Goal: Task Accomplishment & Management: Use online tool/utility

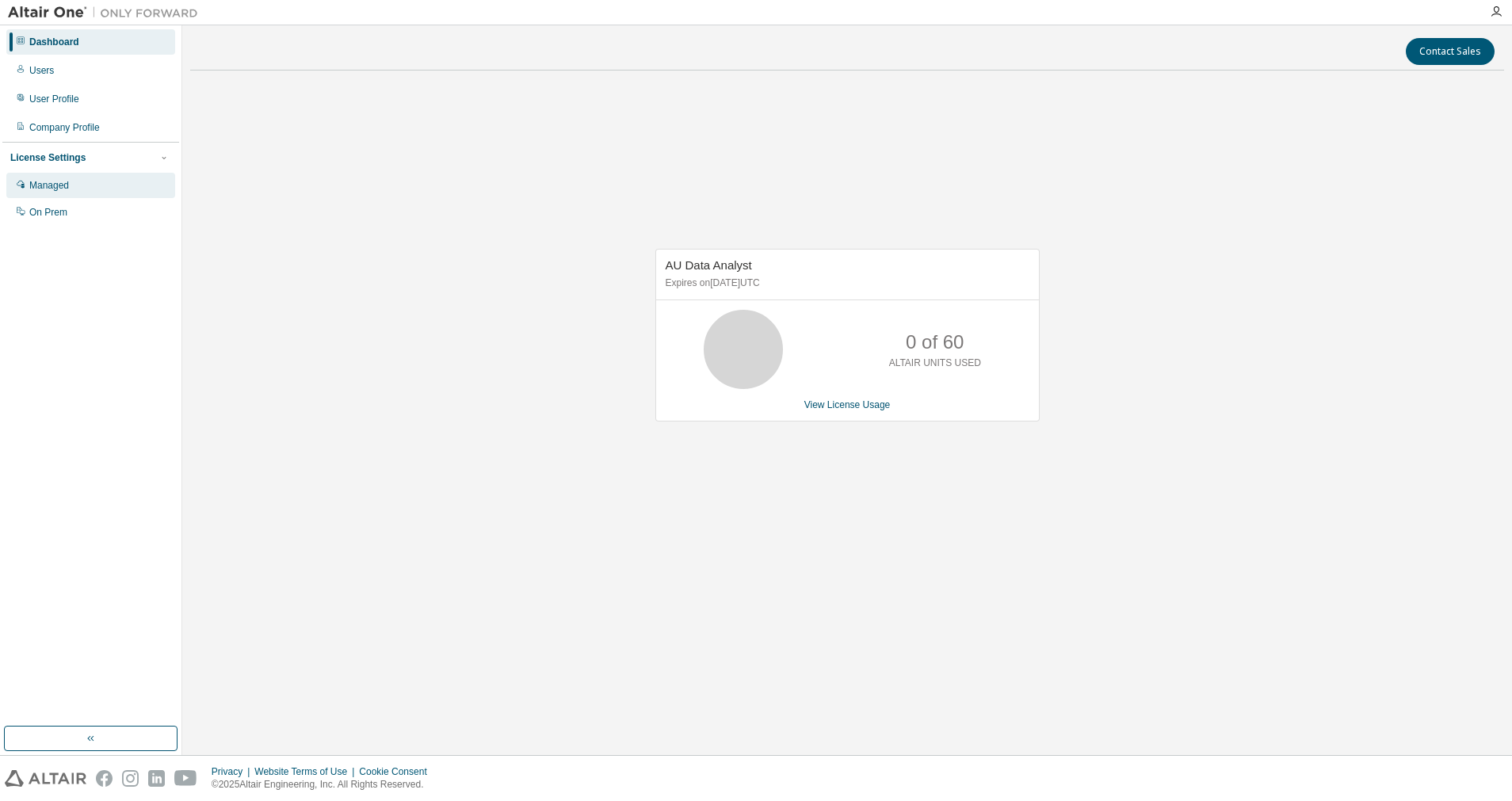
click at [86, 177] on div "Managed" at bounding box center [91, 186] width 169 height 25
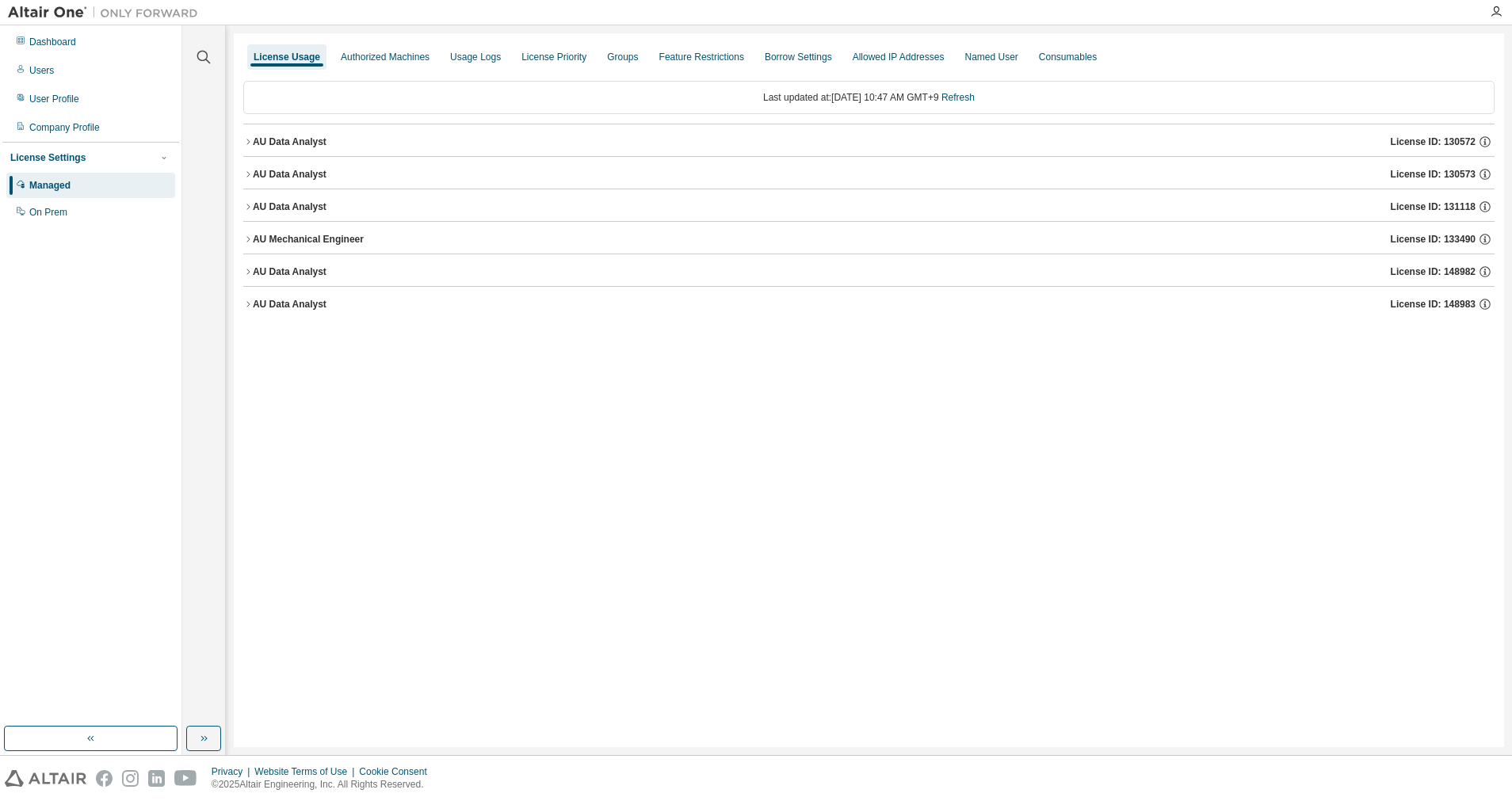
click at [250, 306] on icon "button" at bounding box center [248, 304] width 9 height 9
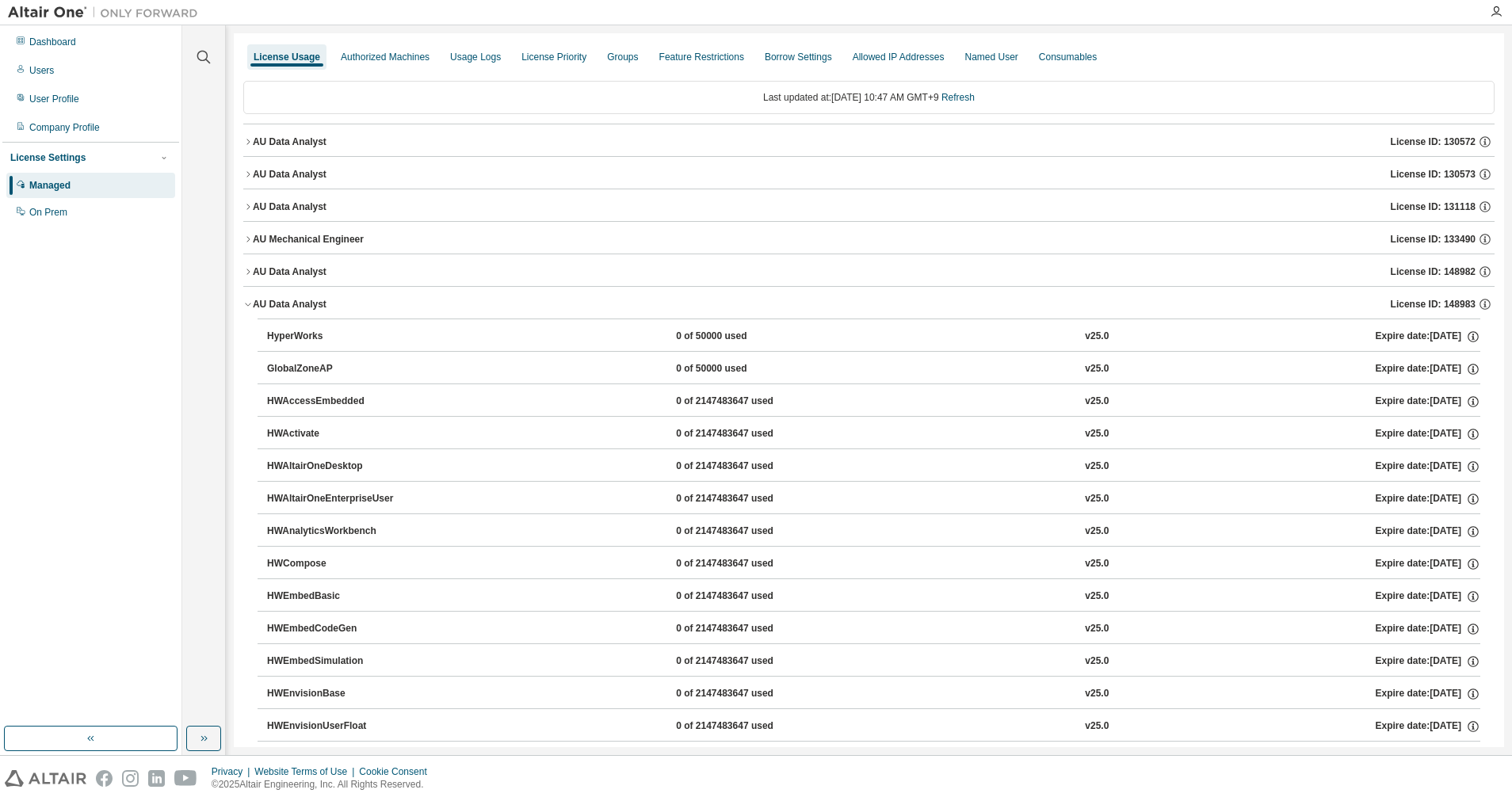
click at [251, 268] on icon "button" at bounding box center [248, 271] width 9 height 9
click at [247, 240] on icon "button" at bounding box center [248, 238] width 9 height 9
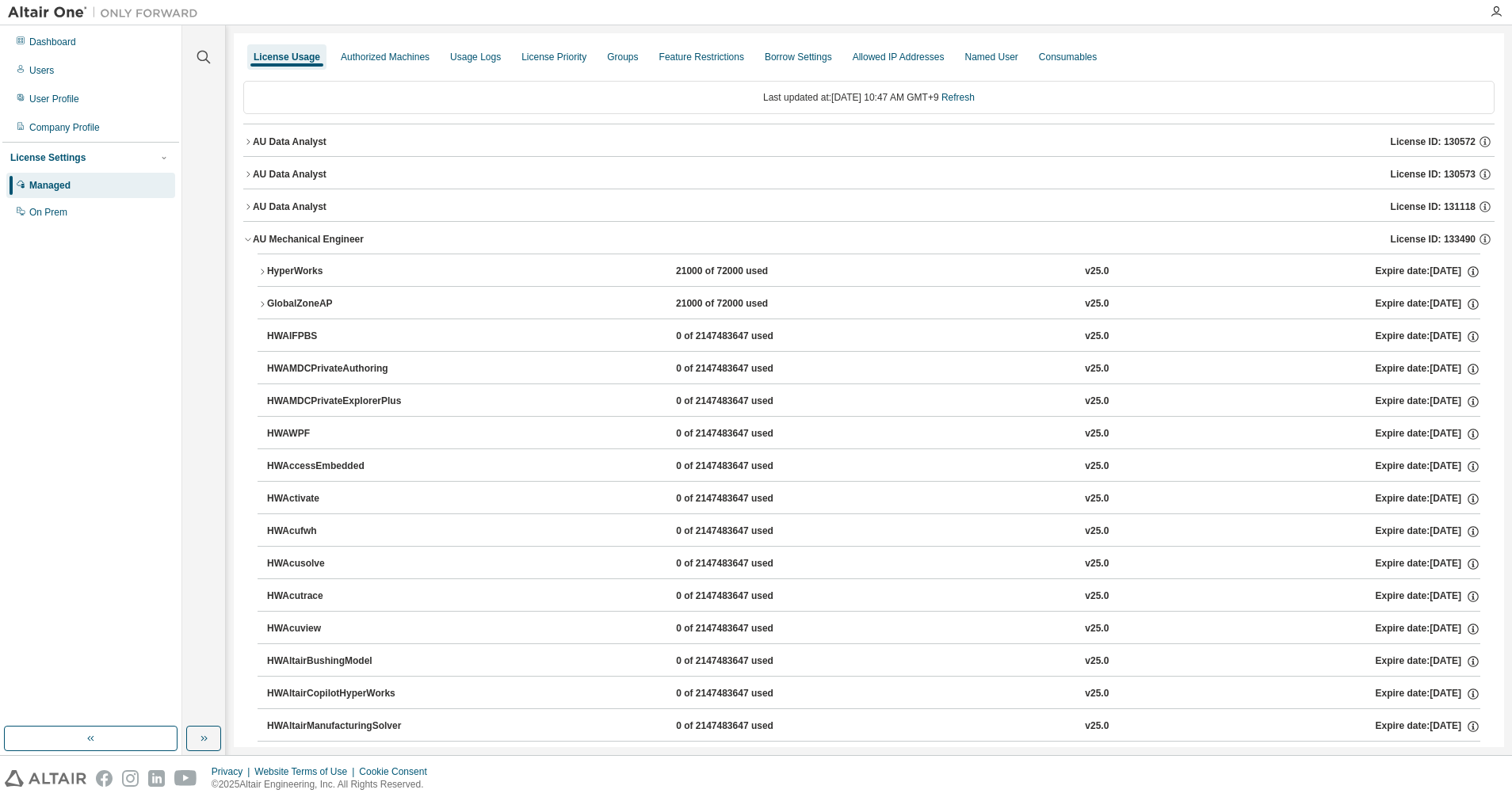
click at [247, 211] on icon "button" at bounding box center [248, 207] width 9 height 9
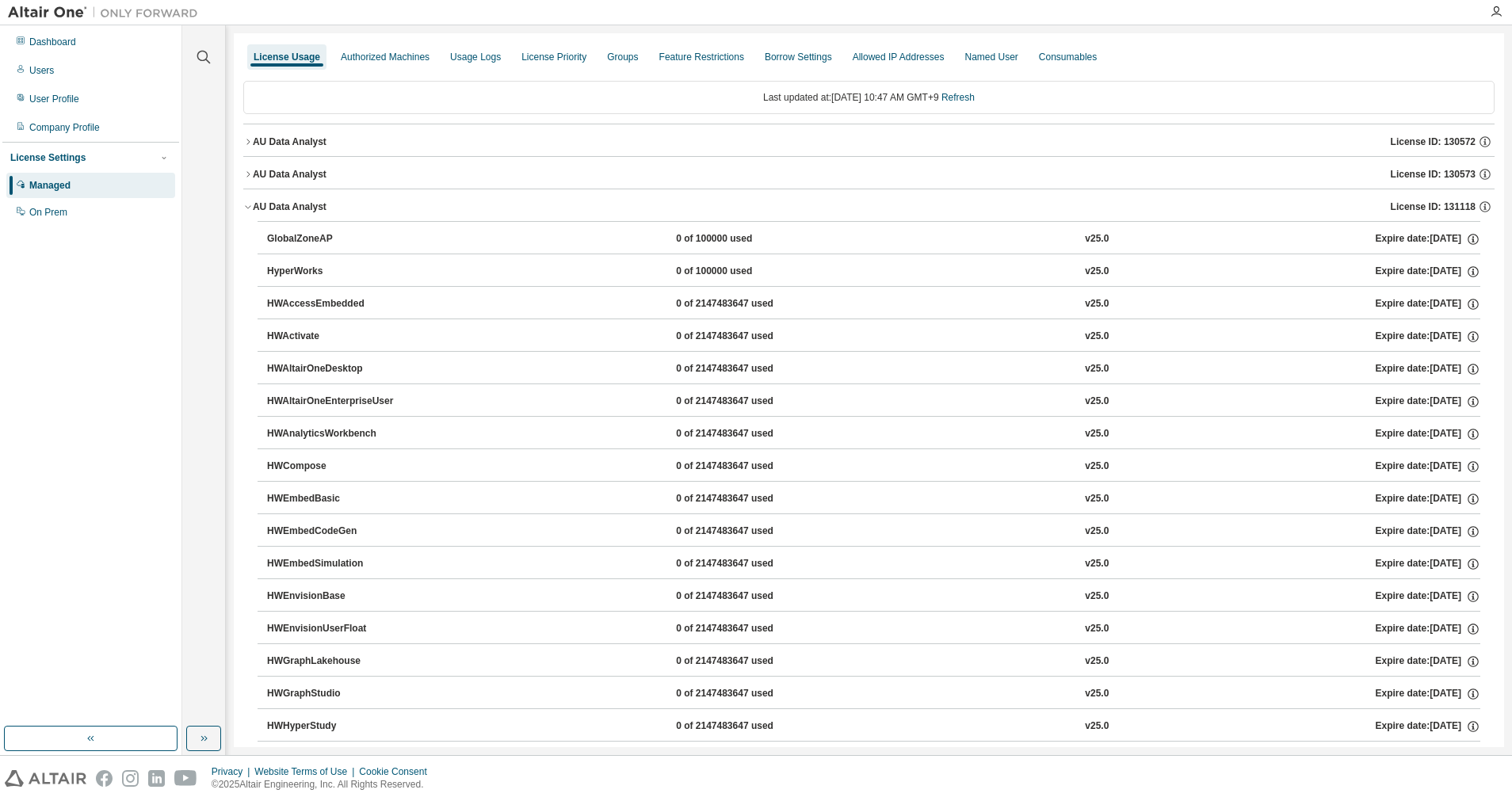
click at [254, 175] on div "AU Data Analyst" at bounding box center [290, 174] width 74 height 13
click at [249, 139] on icon "button" at bounding box center [248, 141] width 9 height 9
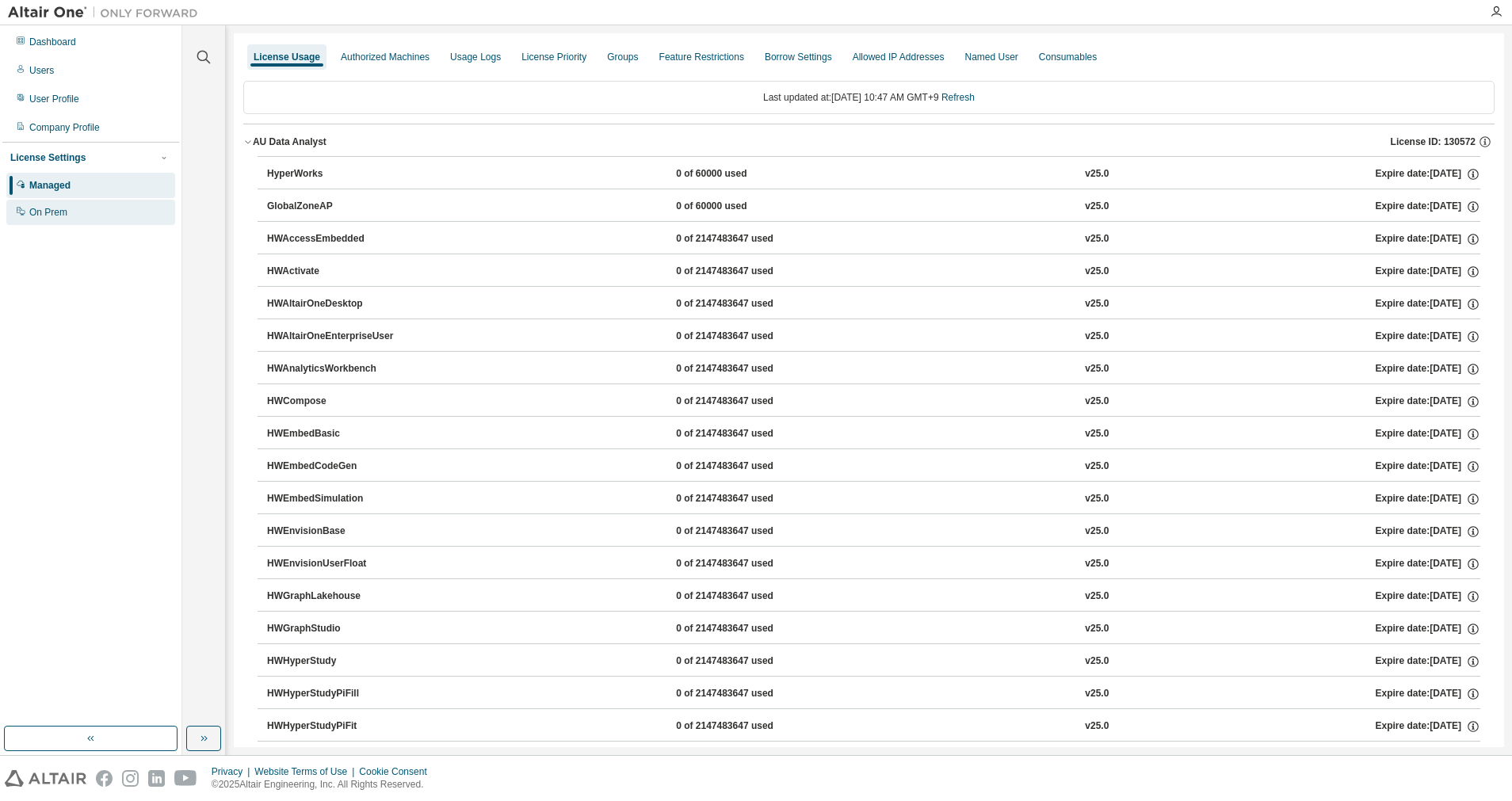
click at [64, 207] on div "On Prem" at bounding box center [48, 212] width 38 height 13
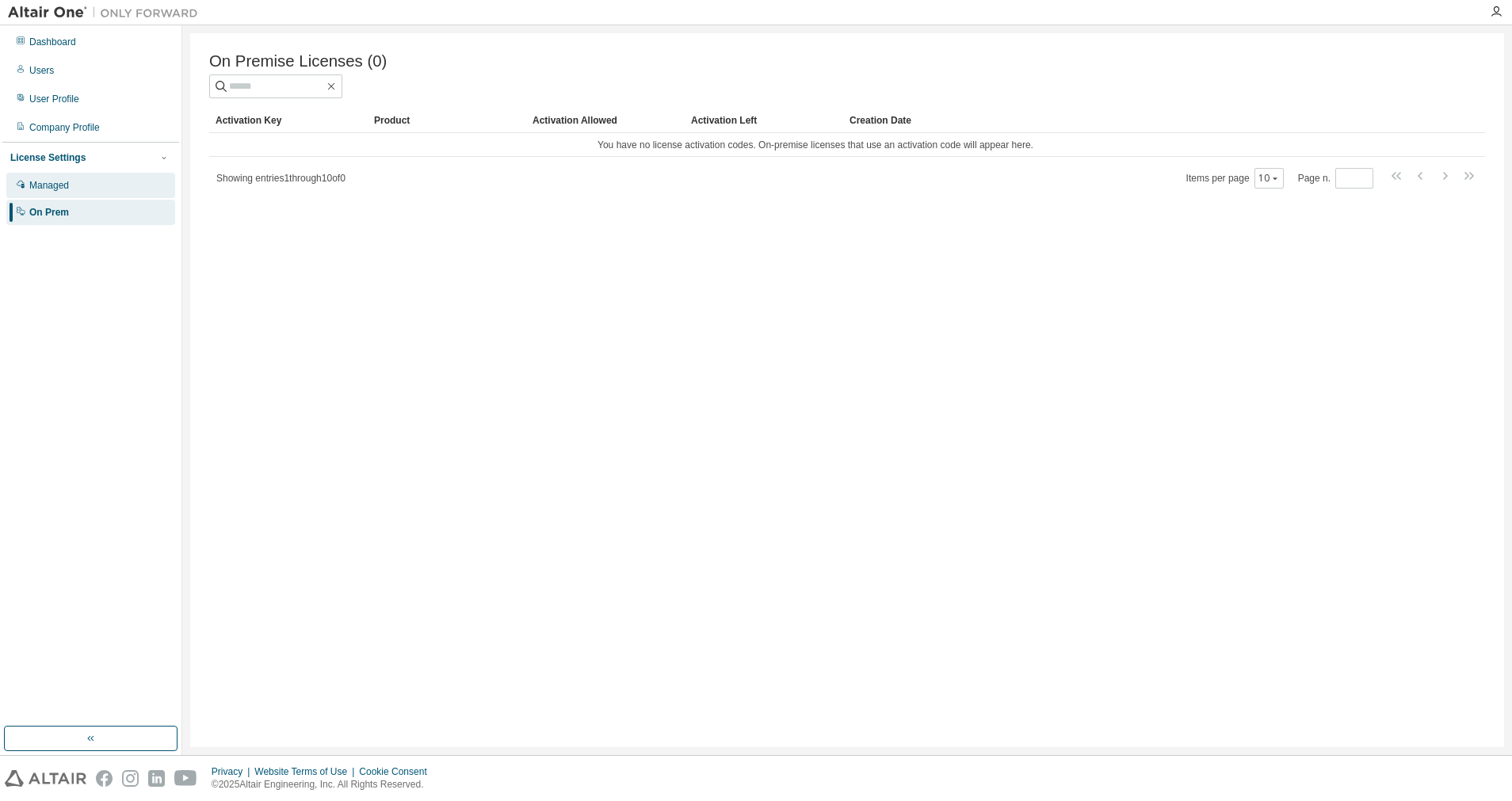
click at [72, 191] on div "Managed" at bounding box center [91, 186] width 169 height 25
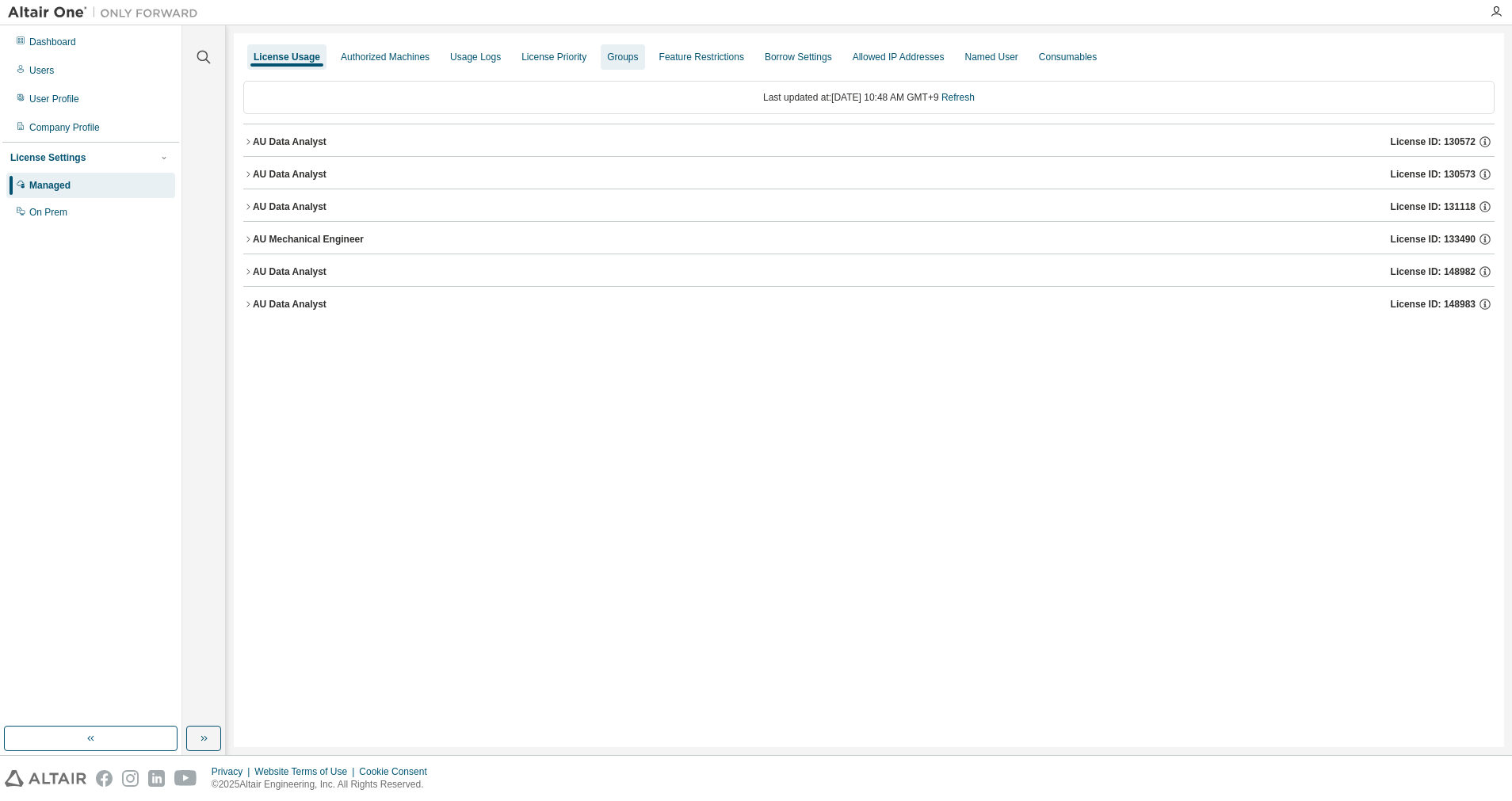
click at [619, 60] on div "Groups" at bounding box center [622, 56] width 31 height 13
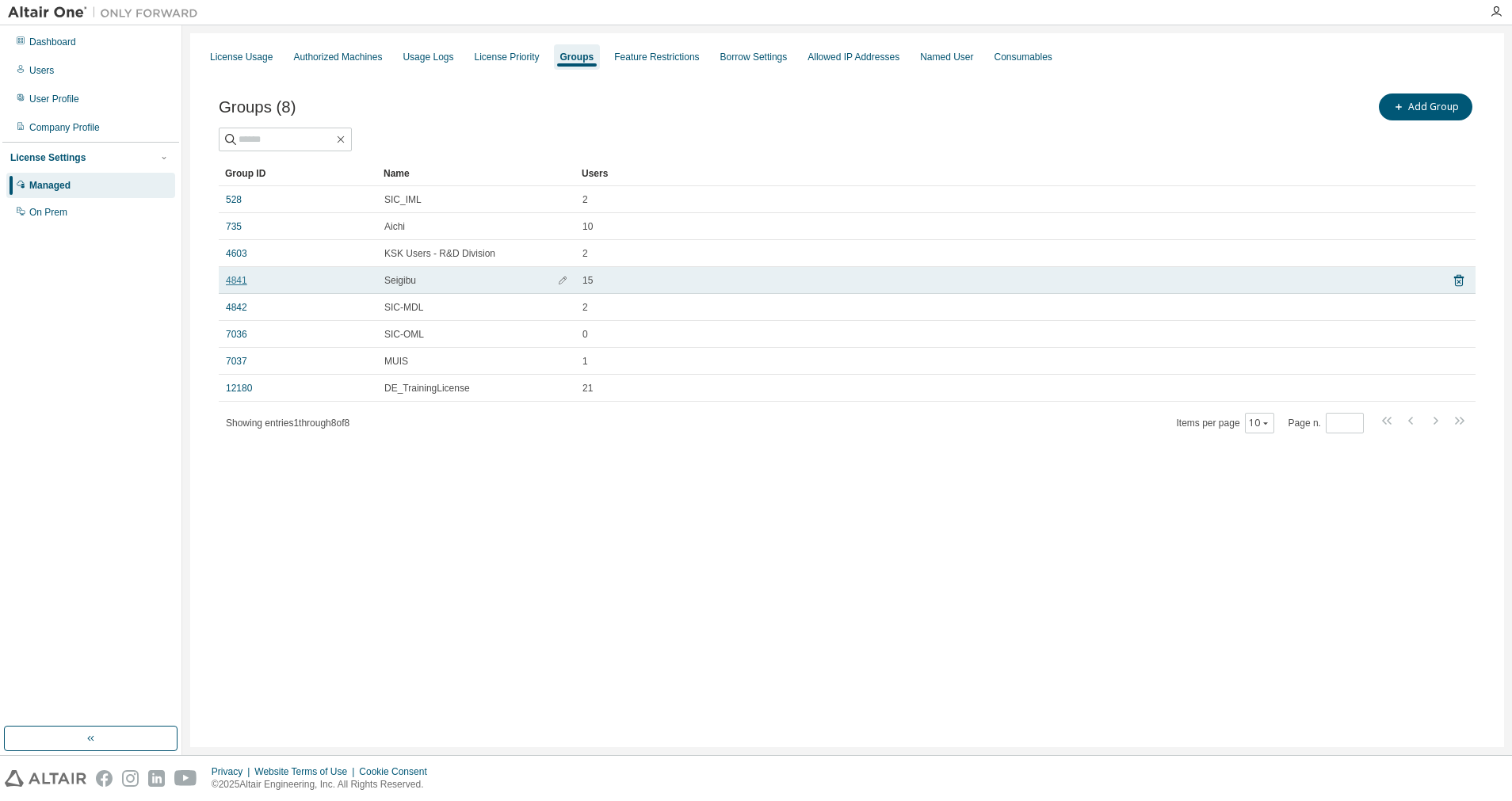
click at [233, 282] on link "4841" at bounding box center [236, 280] width 21 height 13
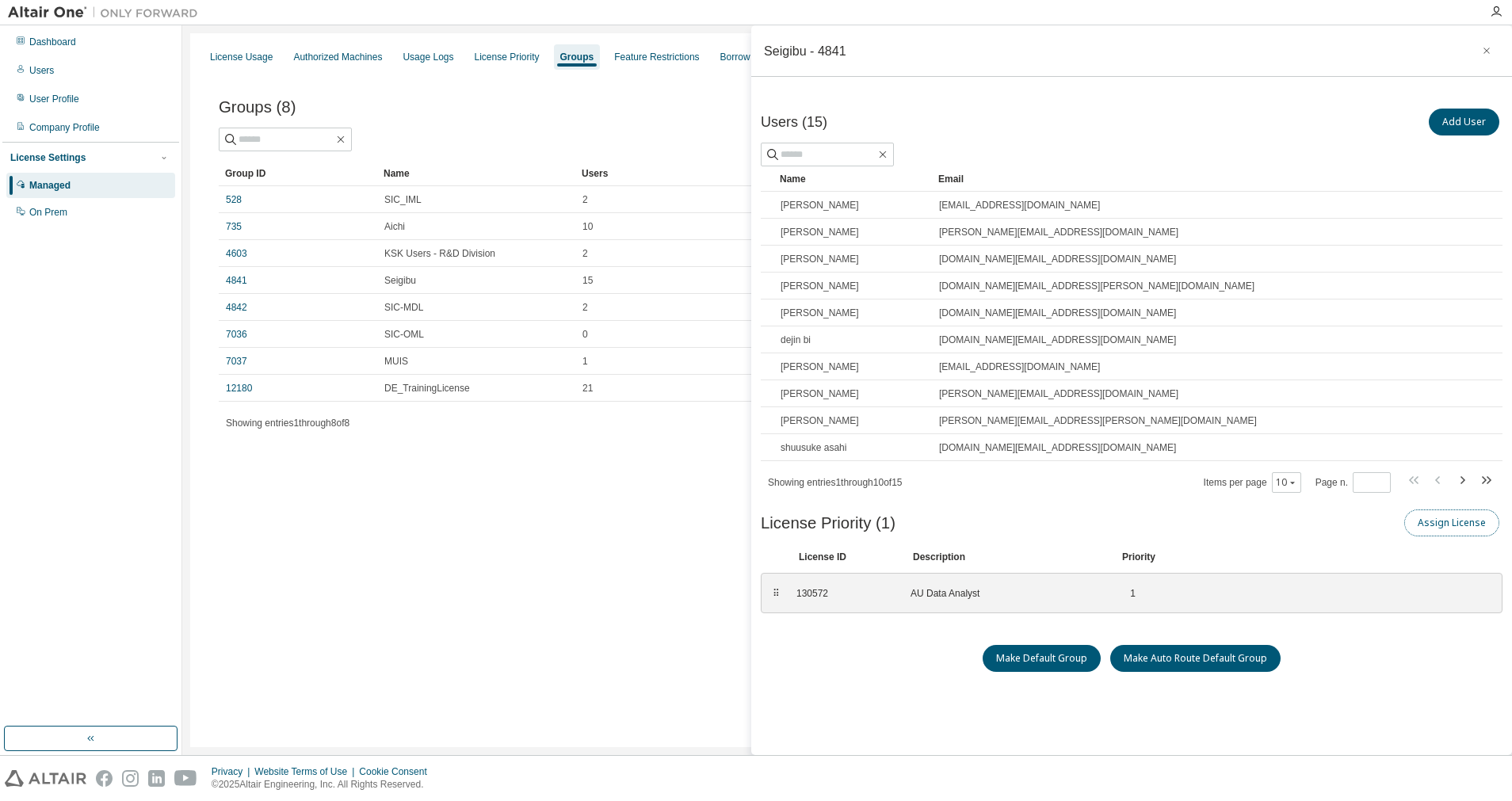
click at [1470, 521] on button "Assign License" at bounding box center [1452, 523] width 95 height 27
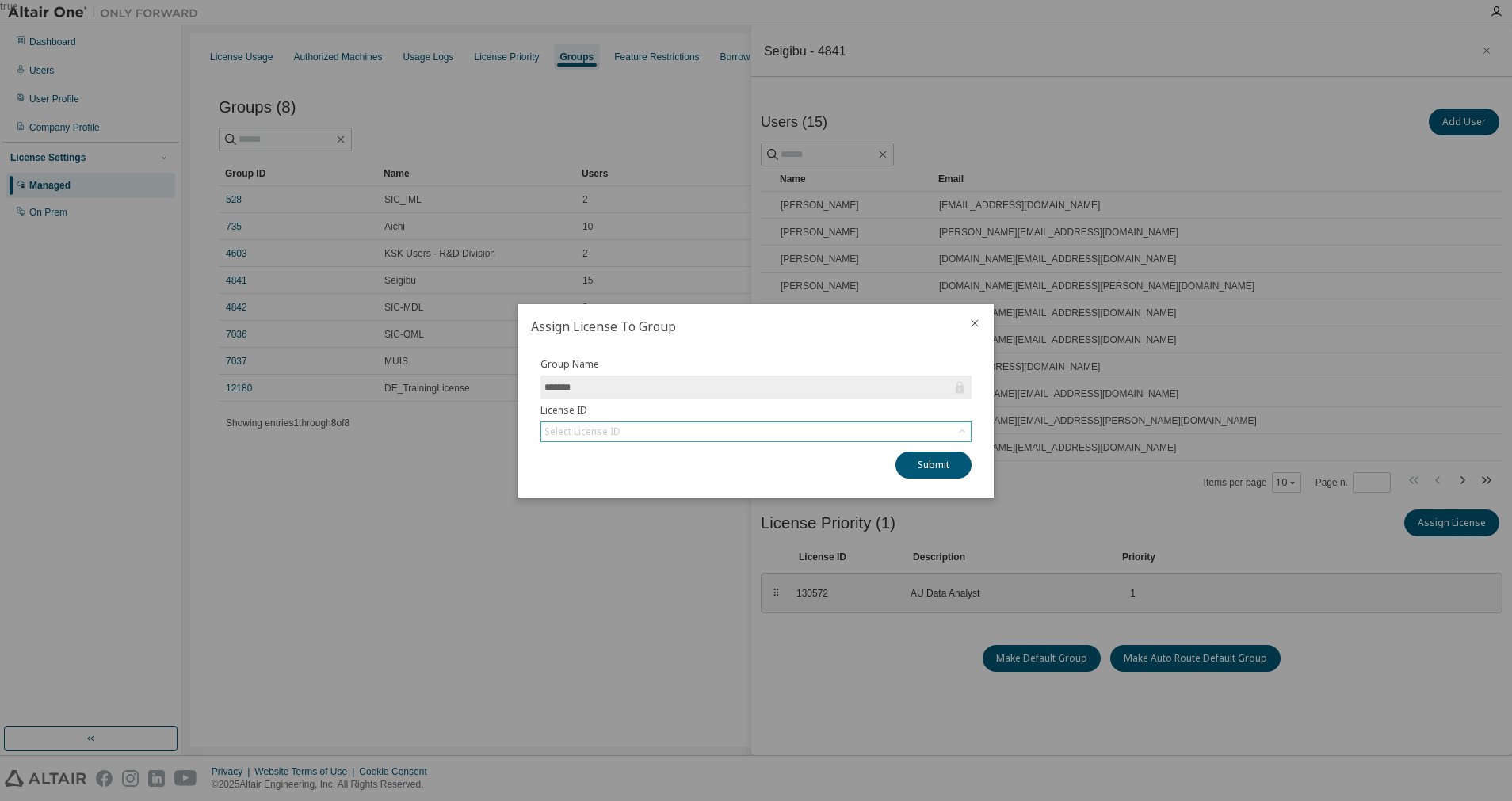
click at [960, 433] on icon at bounding box center [961, 432] width 16 height 16
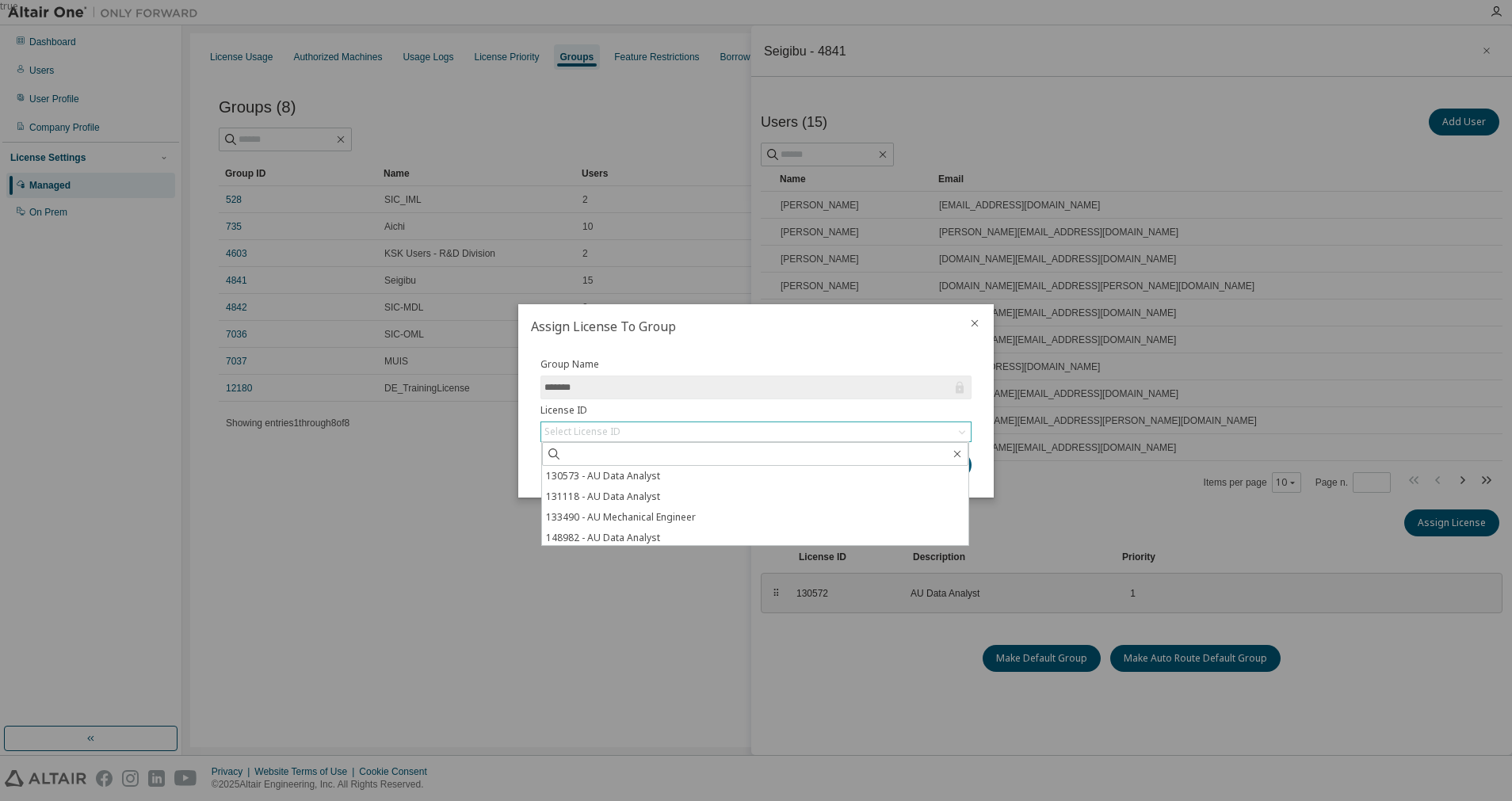
scroll to position [24, 0]
click at [1052, 520] on div "true" at bounding box center [756, 400] width 1512 height 801
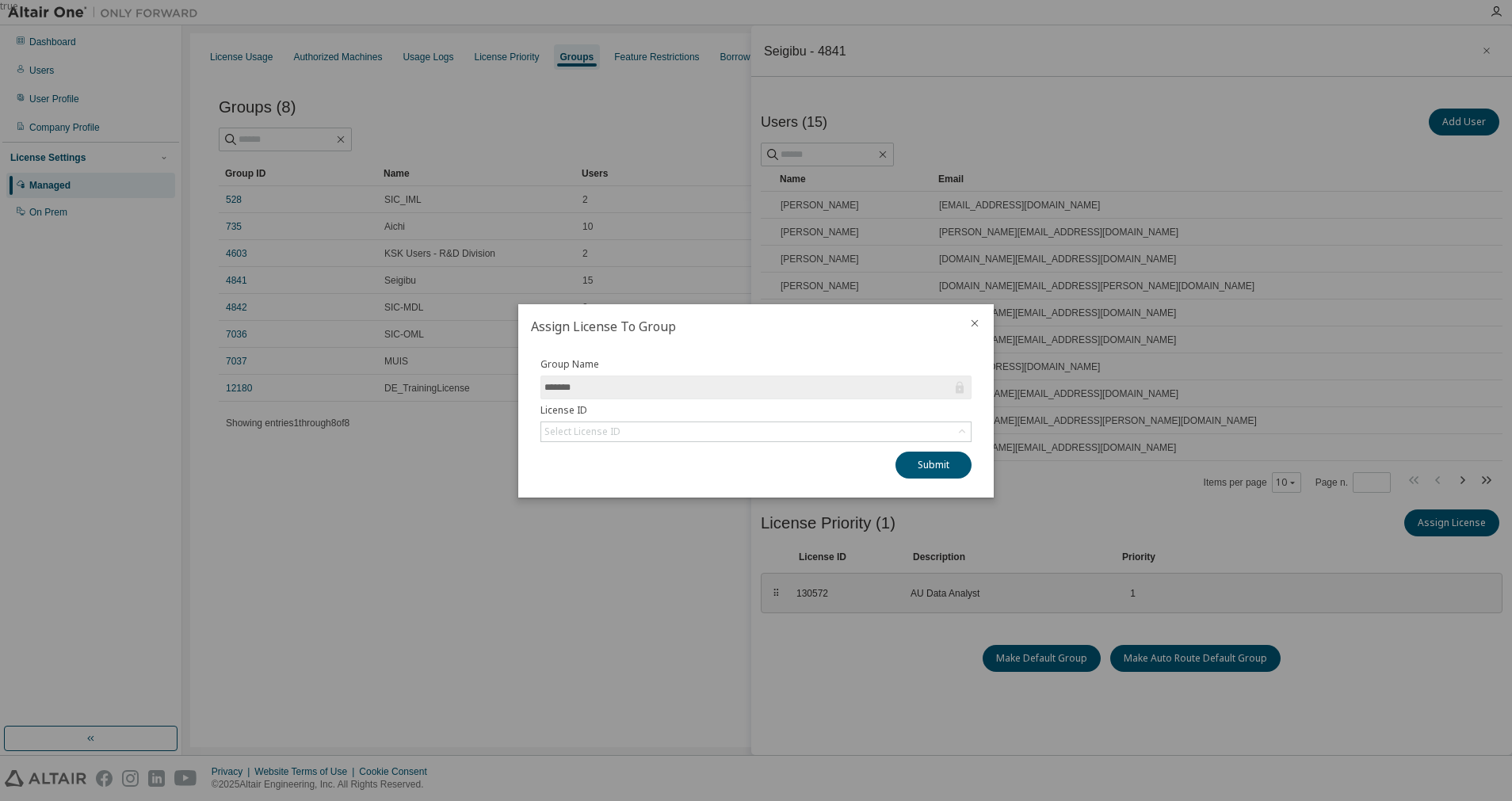
click at [974, 321] on icon "close" at bounding box center [974, 323] width 13 height 13
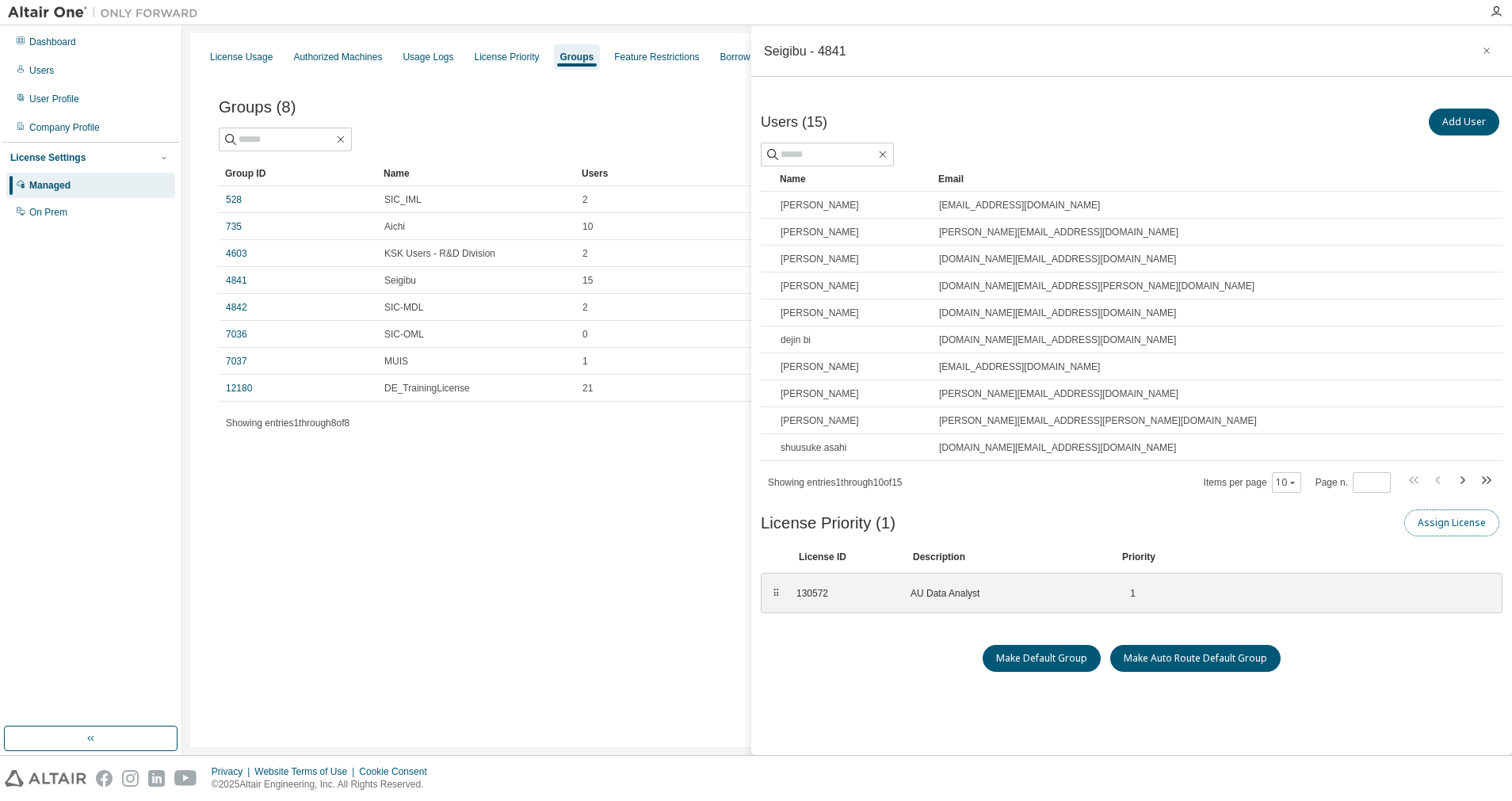
click at [1447, 526] on button "Assign License" at bounding box center [1452, 523] width 95 height 27
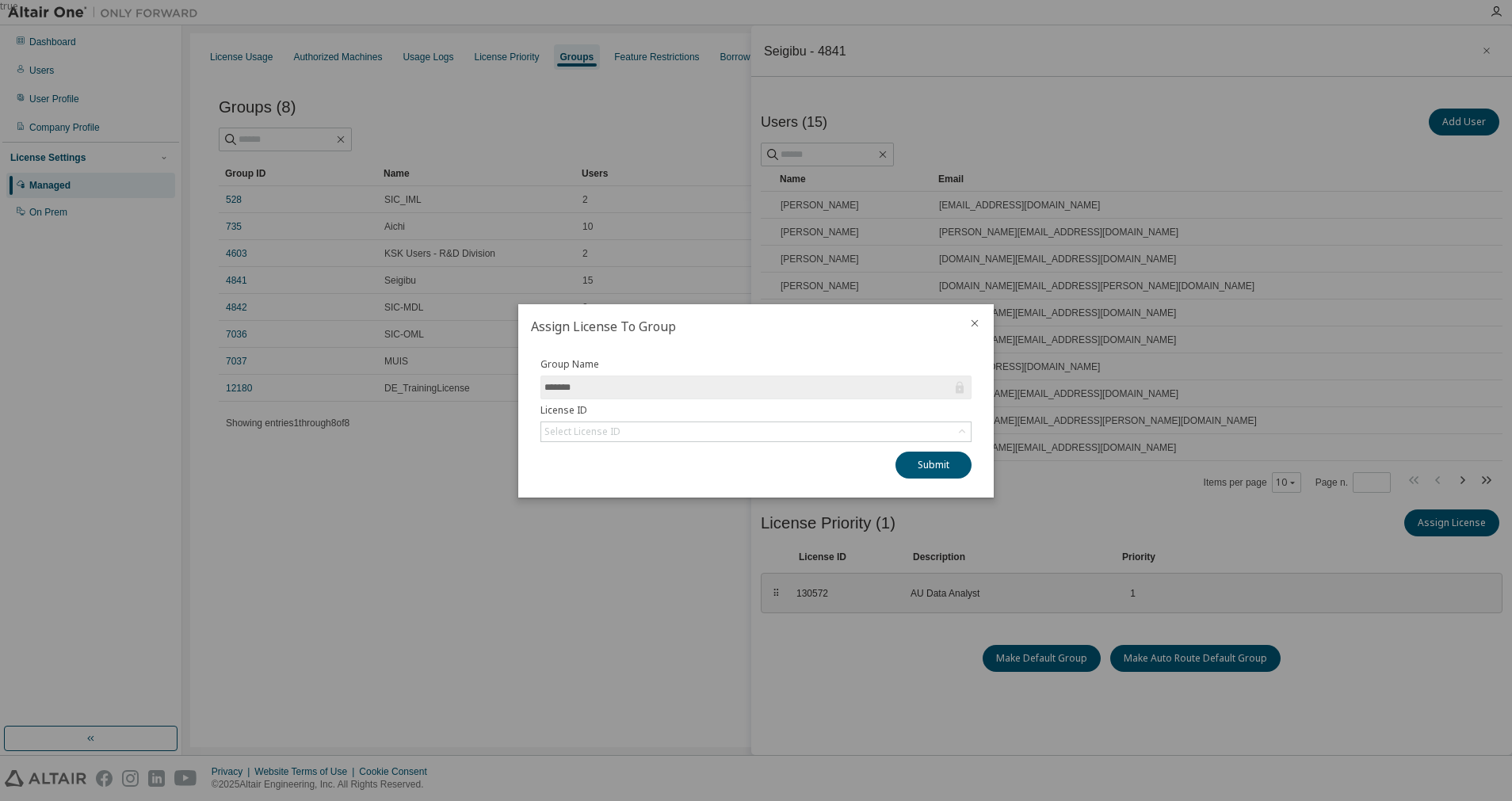
click at [898, 388] on input "*******" at bounding box center [747, 387] width 407 height 16
click at [879, 437] on div "Select License ID" at bounding box center [756, 432] width 430 height 19
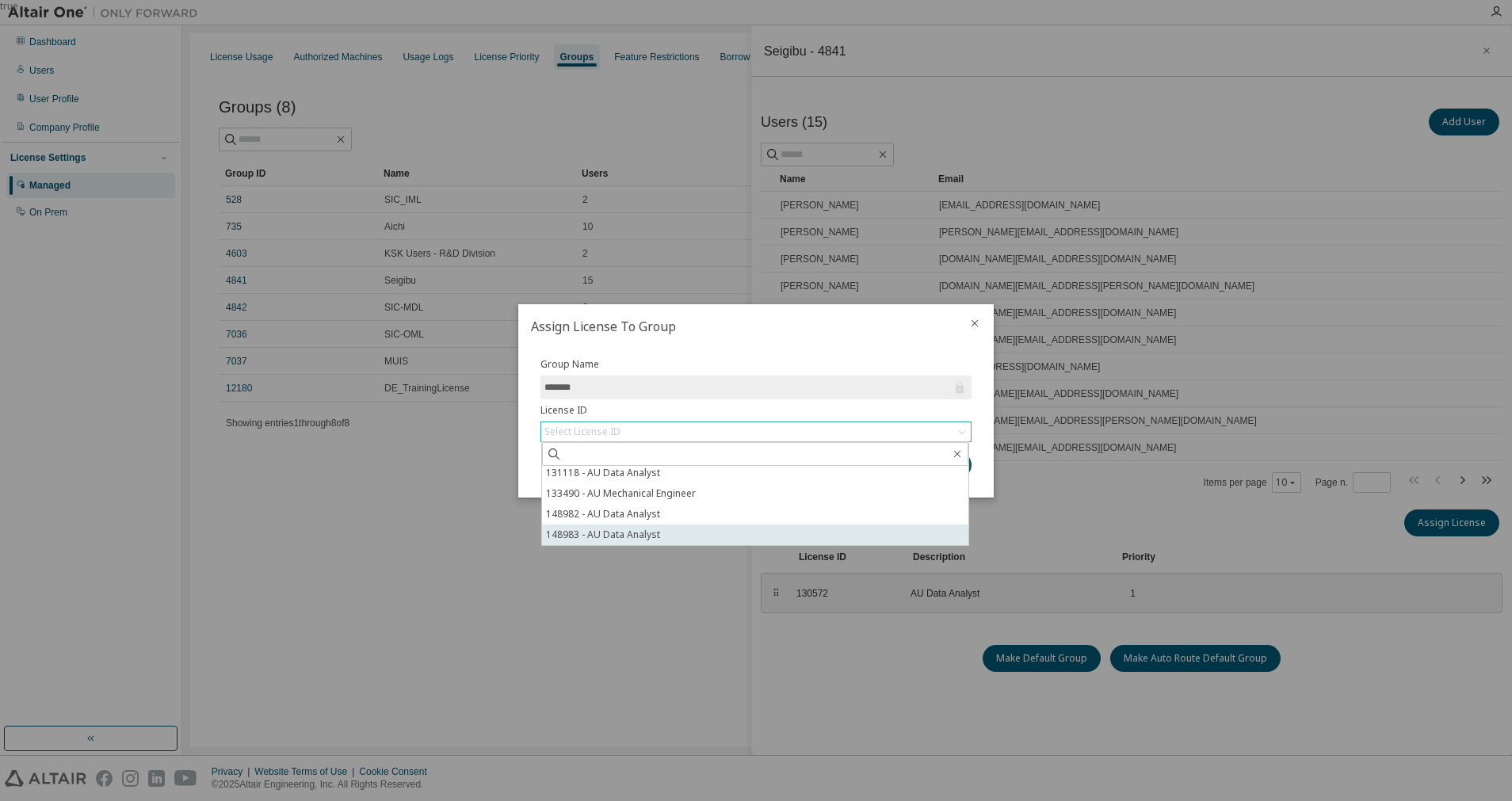
click at [698, 532] on li "148983 - AU Data Analyst" at bounding box center [756, 535] width 426 height 21
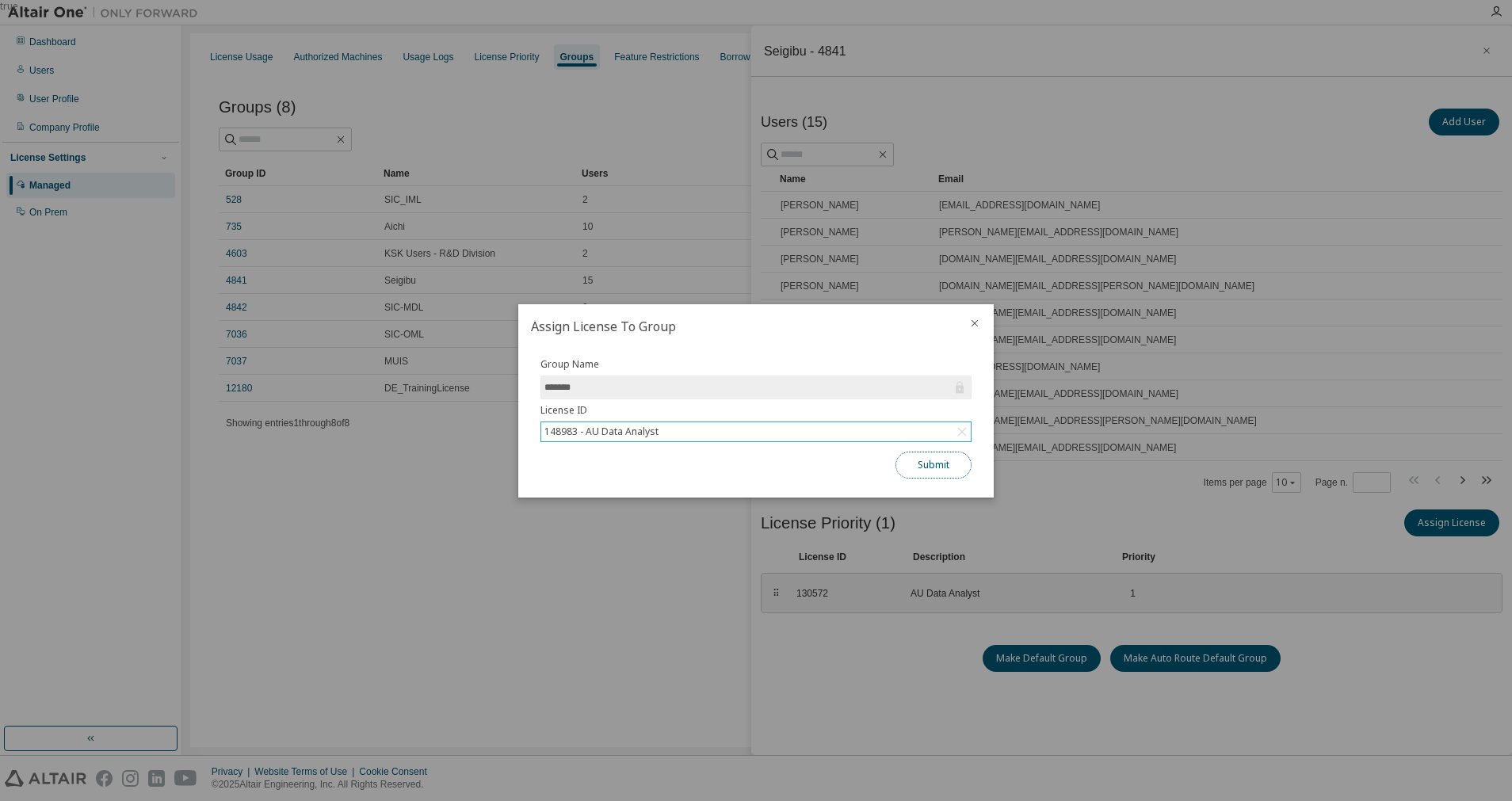
click at [943, 465] on button "Submit" at bounding box center [934, 465] width 76 height 27
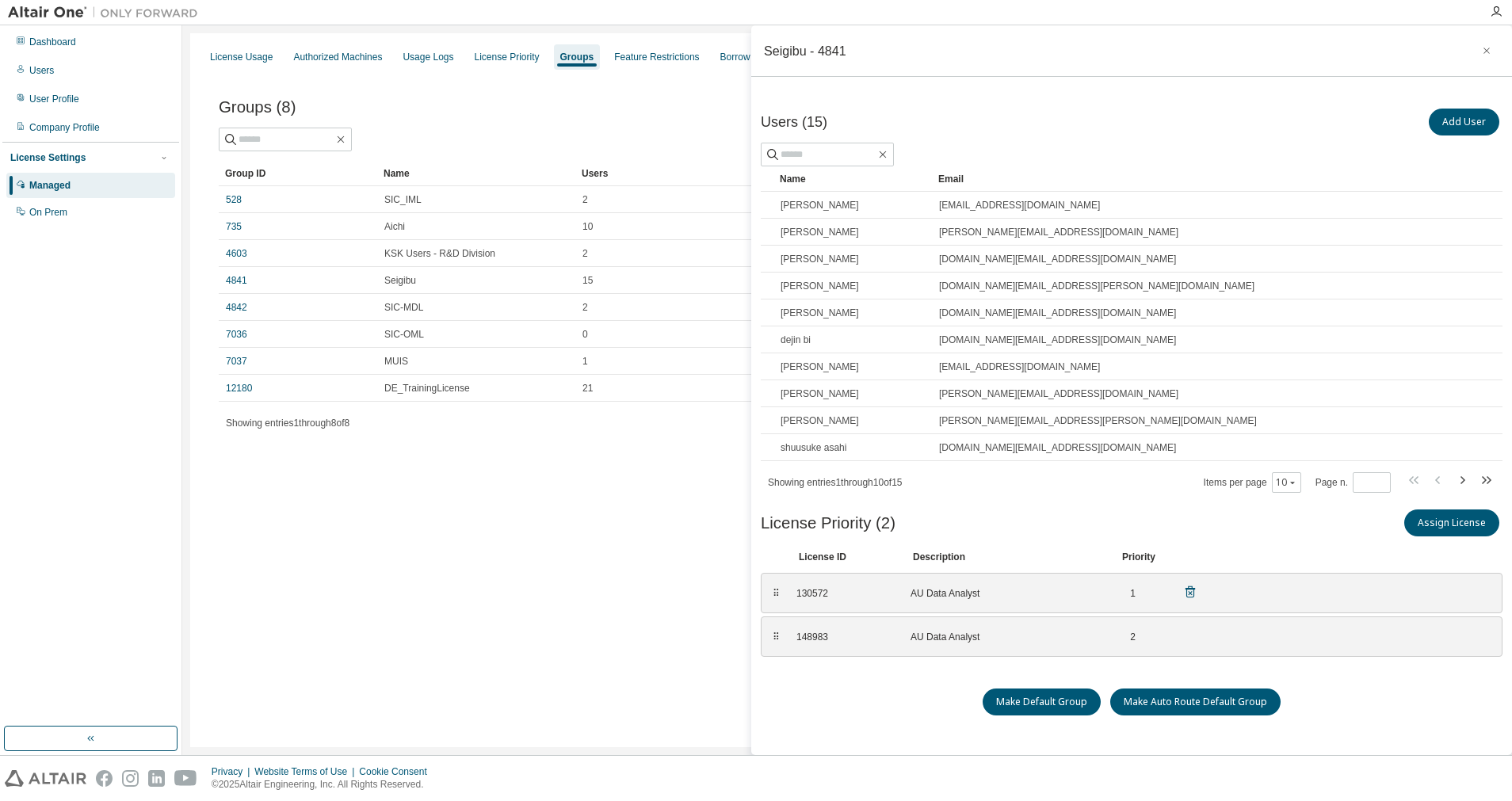
click at [1042, 597] on div "AU Data Analyst" at bounding box center [1005, 593] width 191 height 13
click at [845, 594] on div "130572" at bounding box center [844, 593] width 95 height 13
click at [243, 61] on div "License Usage" at bounding box center [241, 56] width 63 height 13
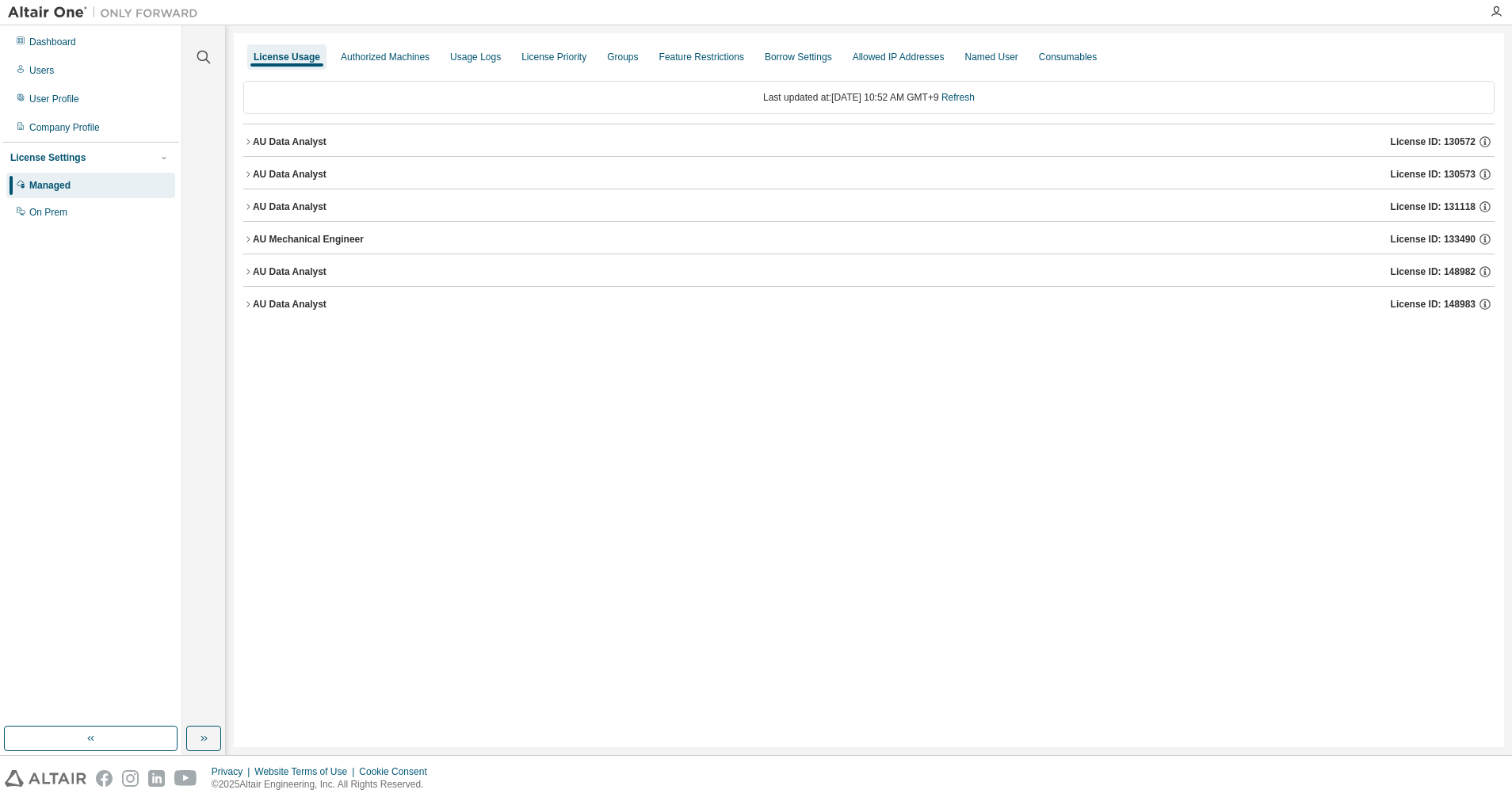
click at [244, 274] on icon "button" at bounding box center [248, 271] width 9 height 9
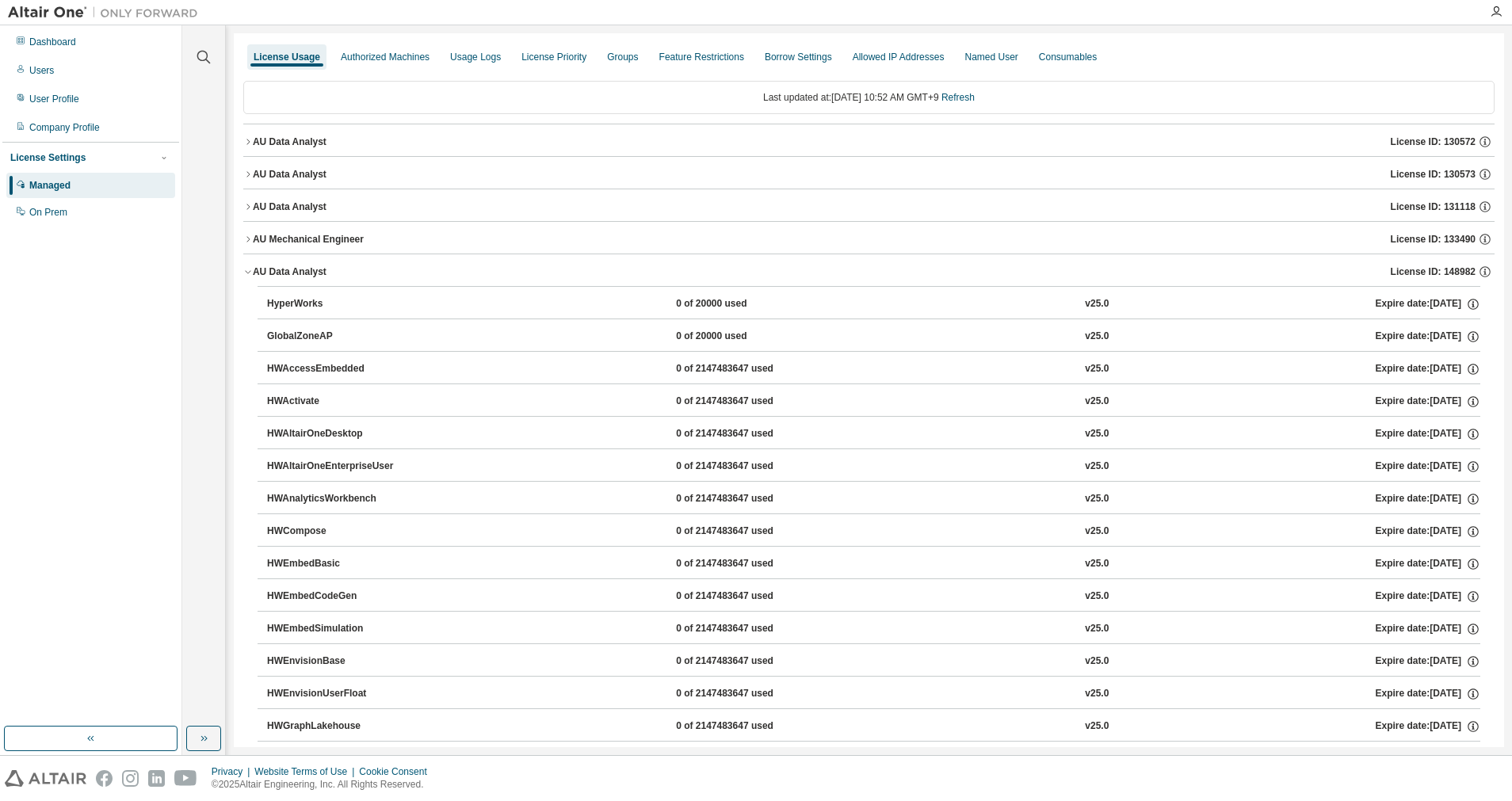
click at [247, 269] on icon "button" at bounding box center [248, 271] width 9 height 9
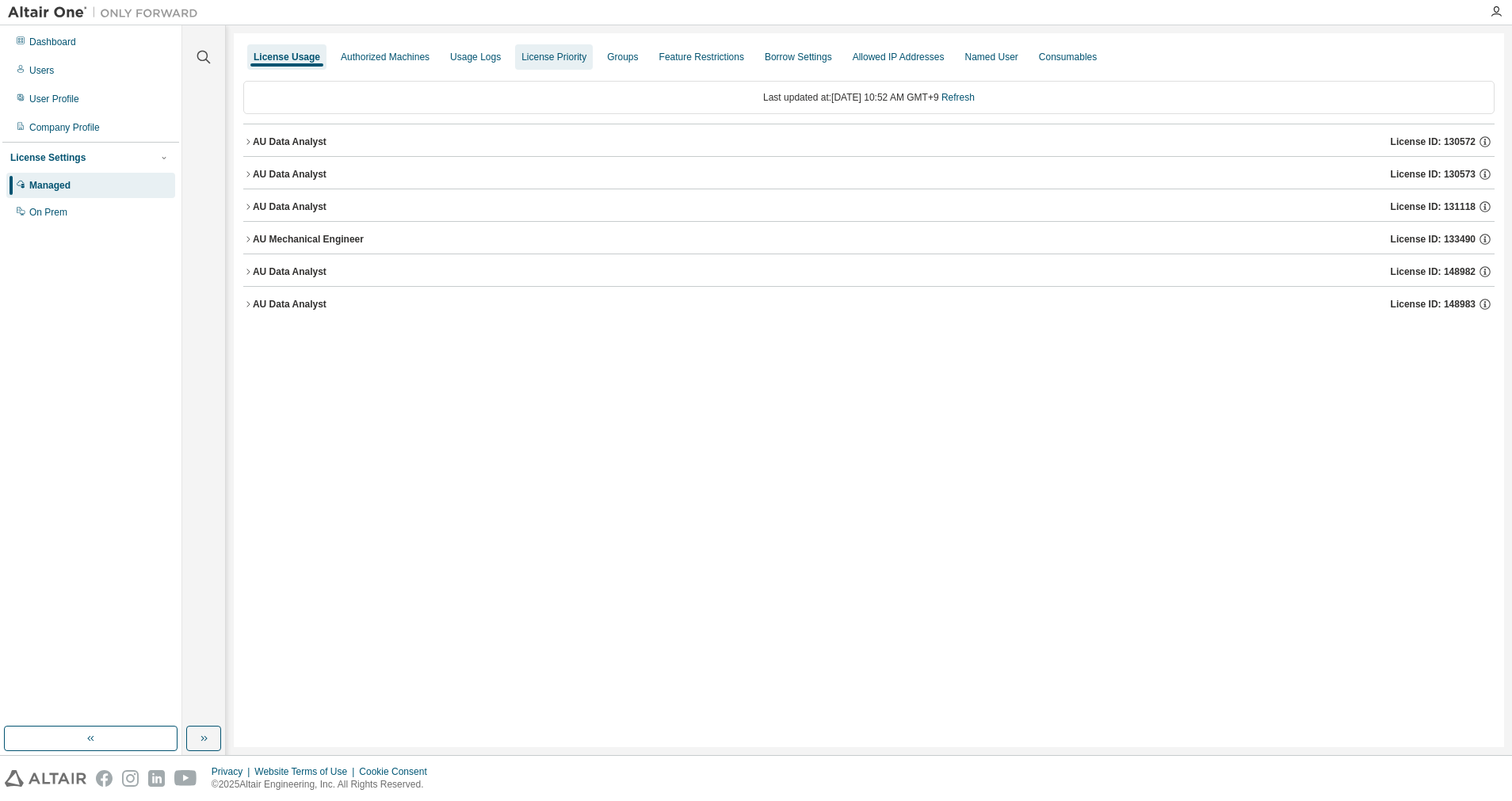
click at [541, 61] on div "License Priority" at bounding box center [553, 56] width 65 height 13
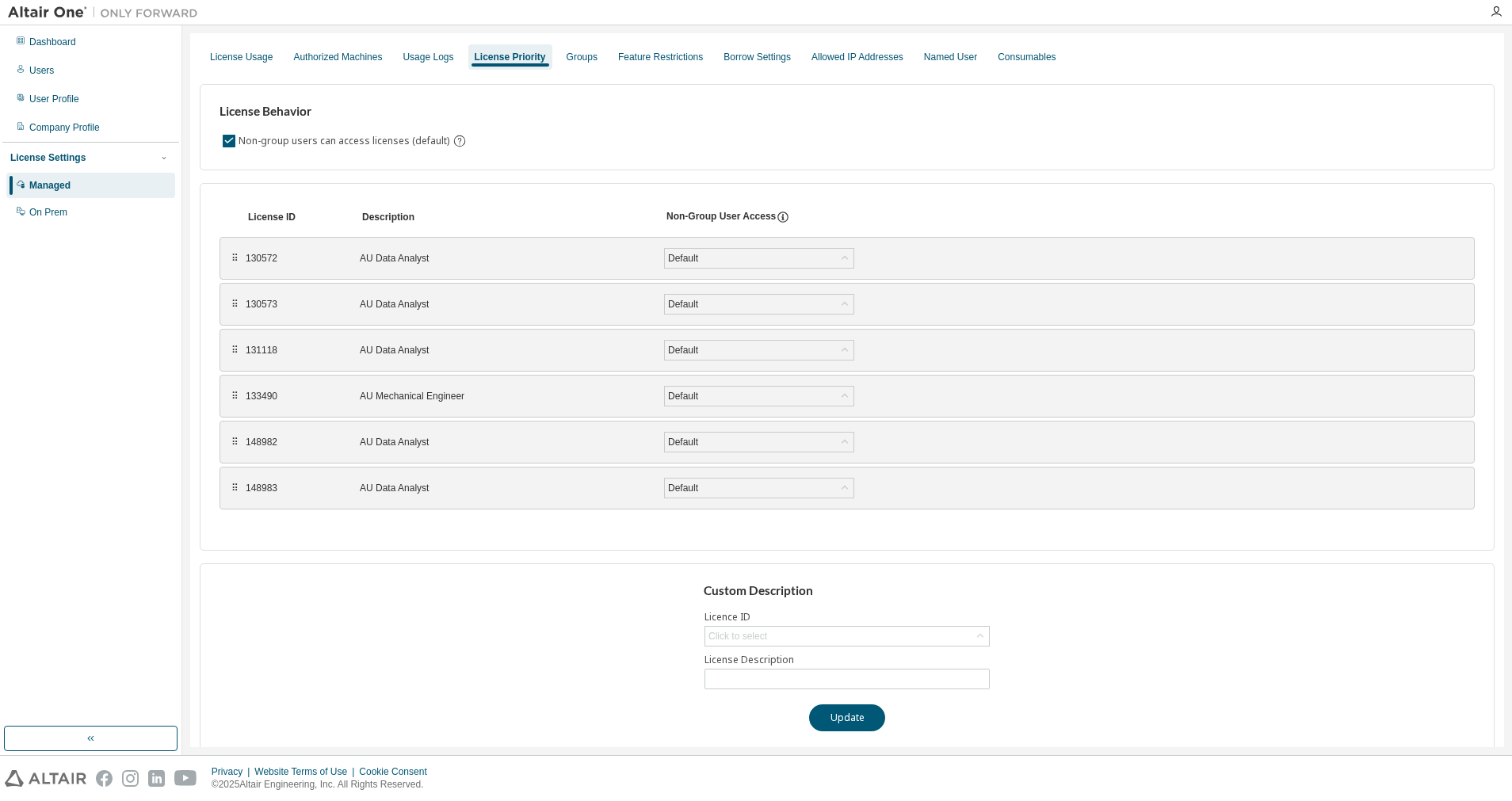
click at [435, 304] on div "AU Data Analyst" at bounding box center [503, 304] width 285 height 13
click at [238, 64] on div "License Usage" at bounding box center [242, 57] width 76 height 25
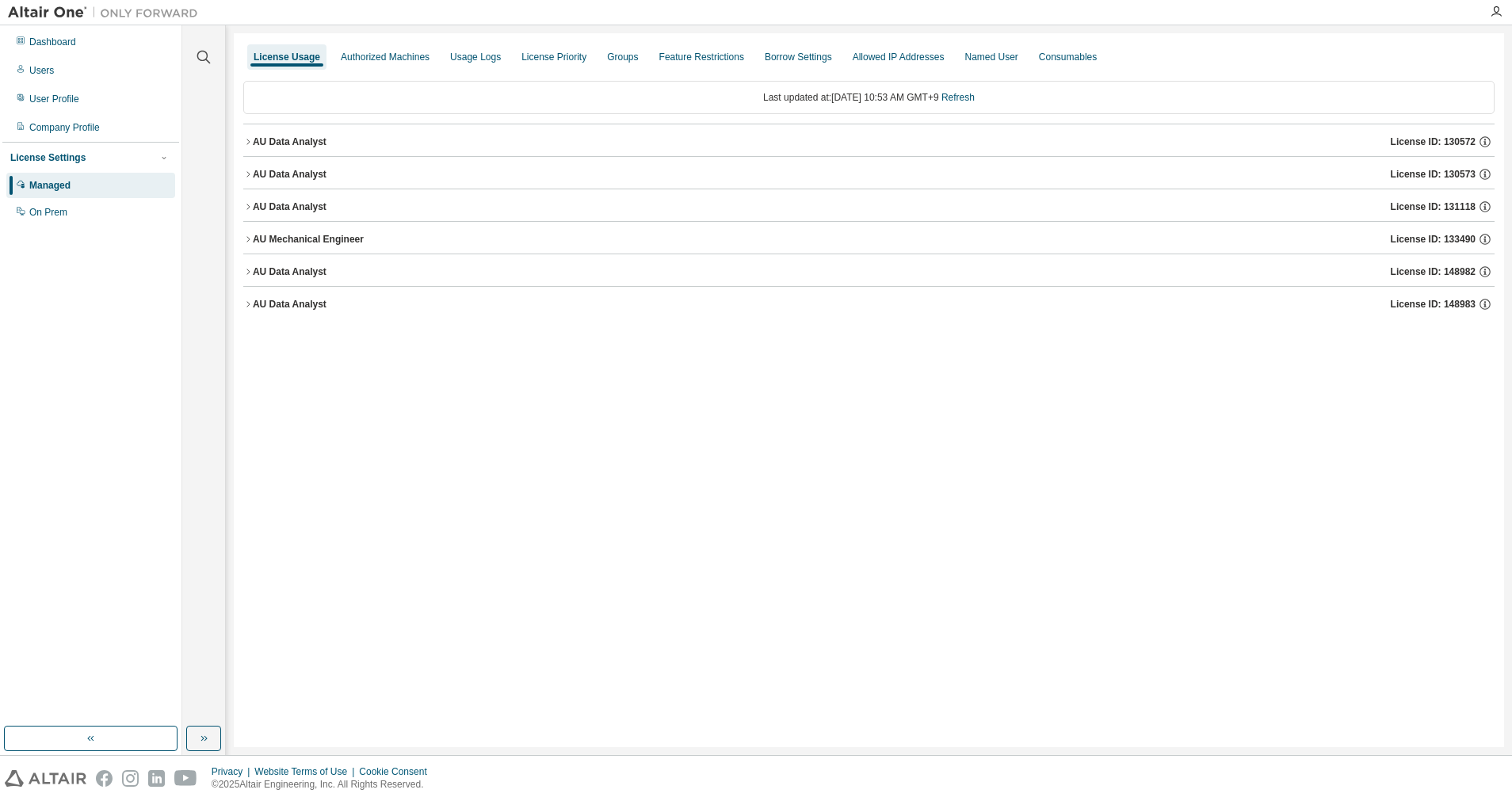
click at [249, 144] on icon "button" at bounding box center [248, 141] width 9 height 9
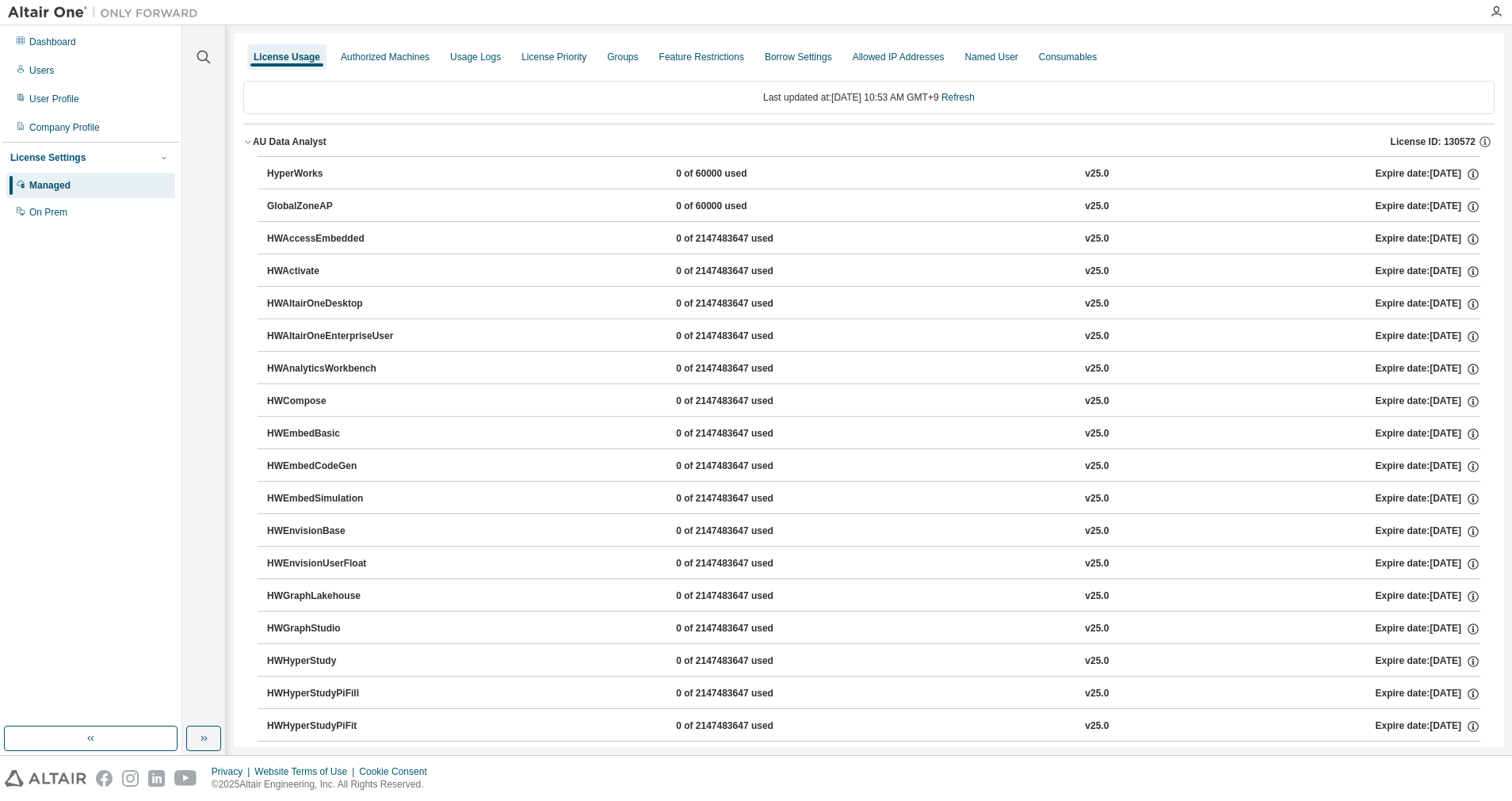
click at [248, 139] on icon "button" at bounding box center [248, 141] width 9 height 9
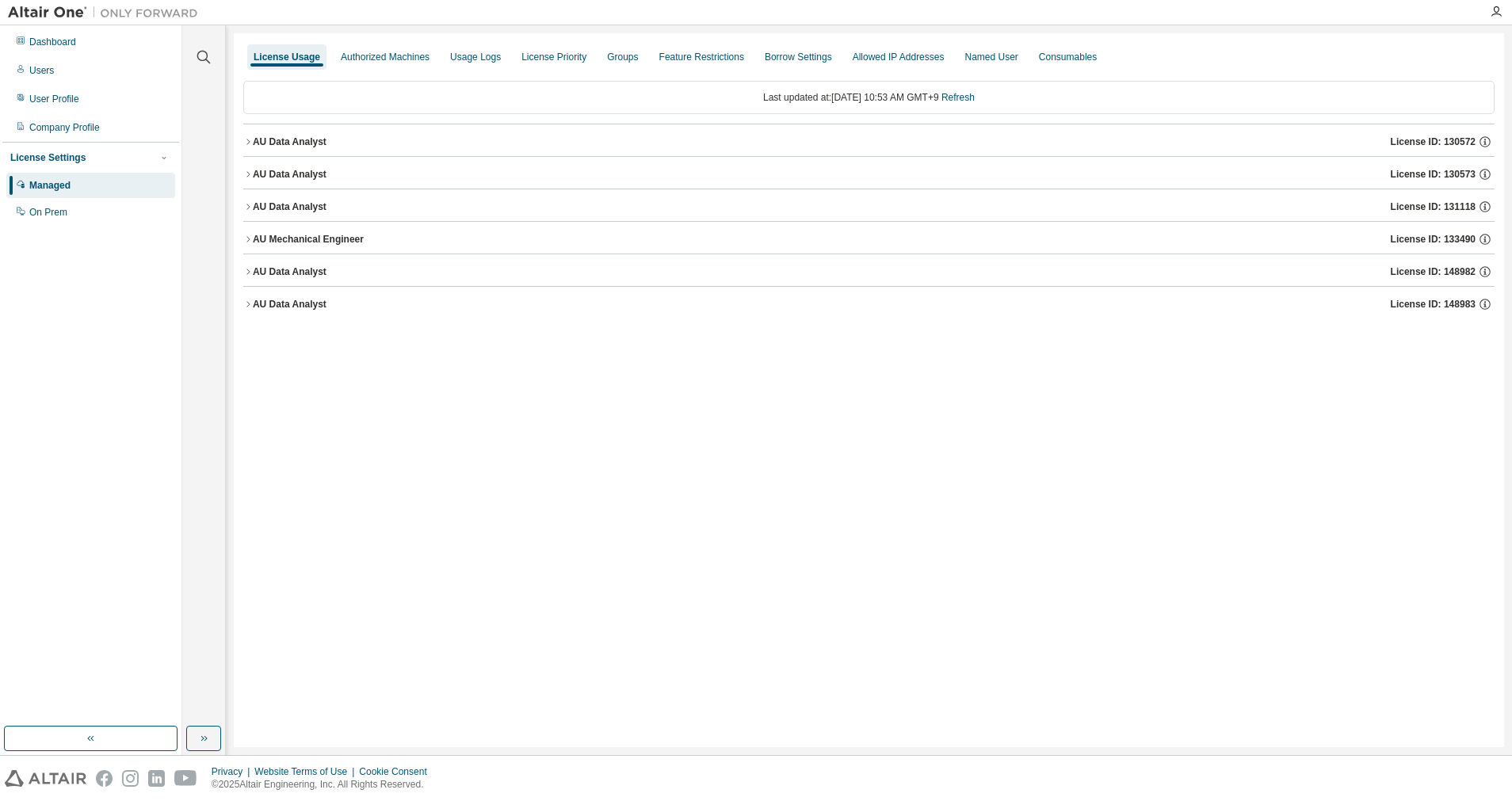
click at [251, 307] on icon "button" at bounding box center [248, 304] width 9 height 9
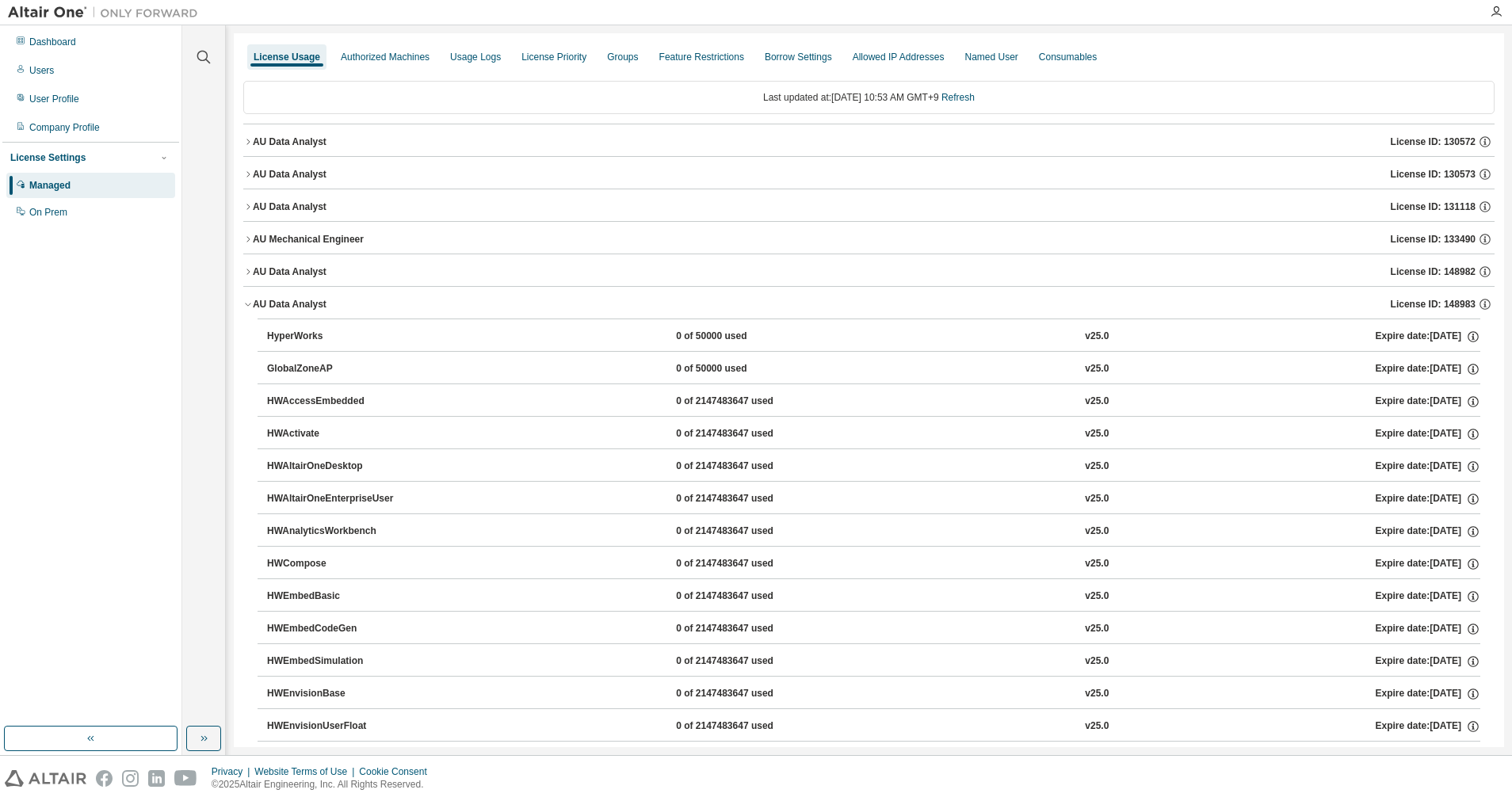
click at [251, 306] on icon "button" at bounding box center [248, 304] width 9 height 9
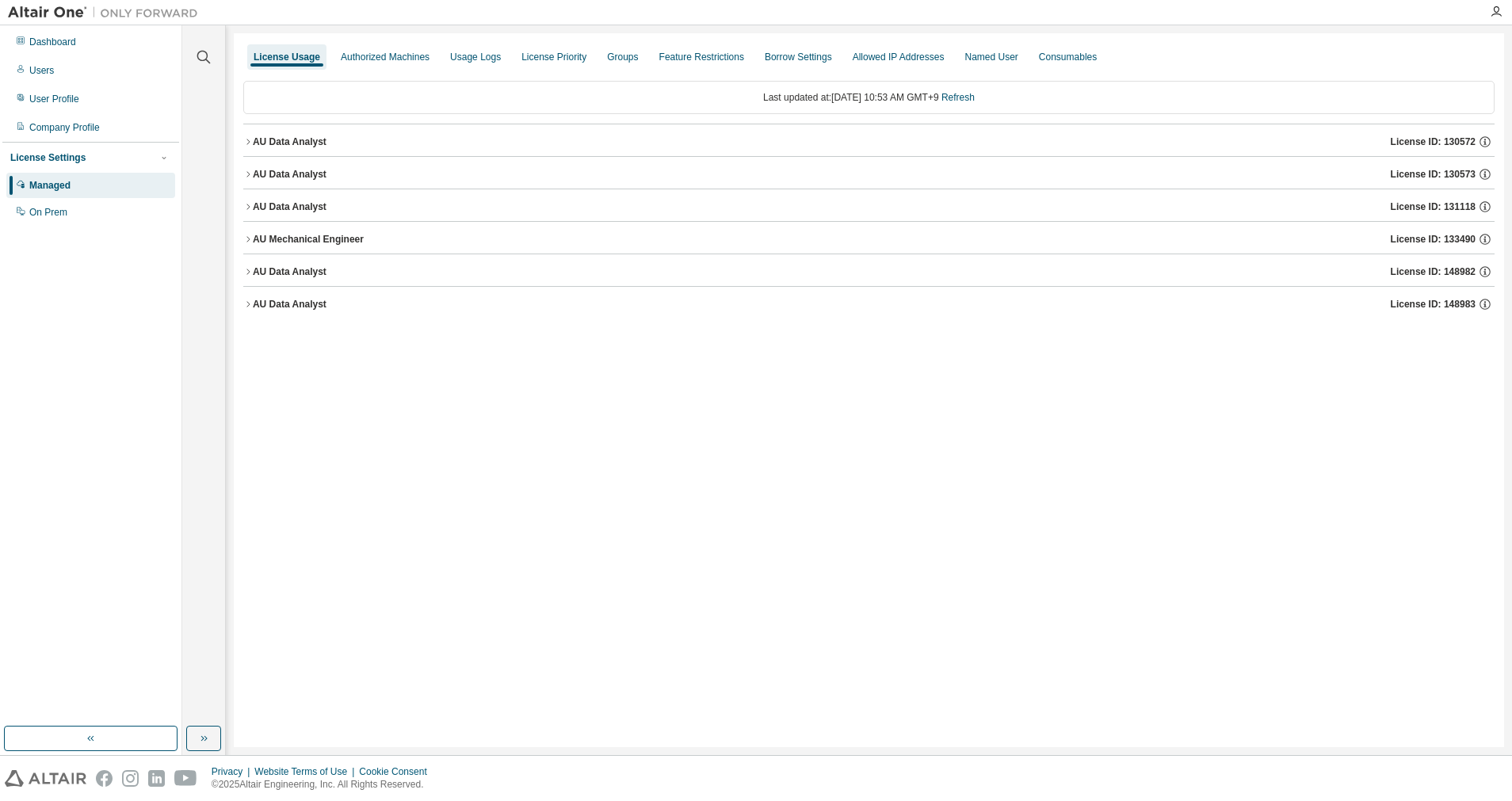
click at [250, 273] on icon "button" at bounding box center [248, 271] width 9 height 9
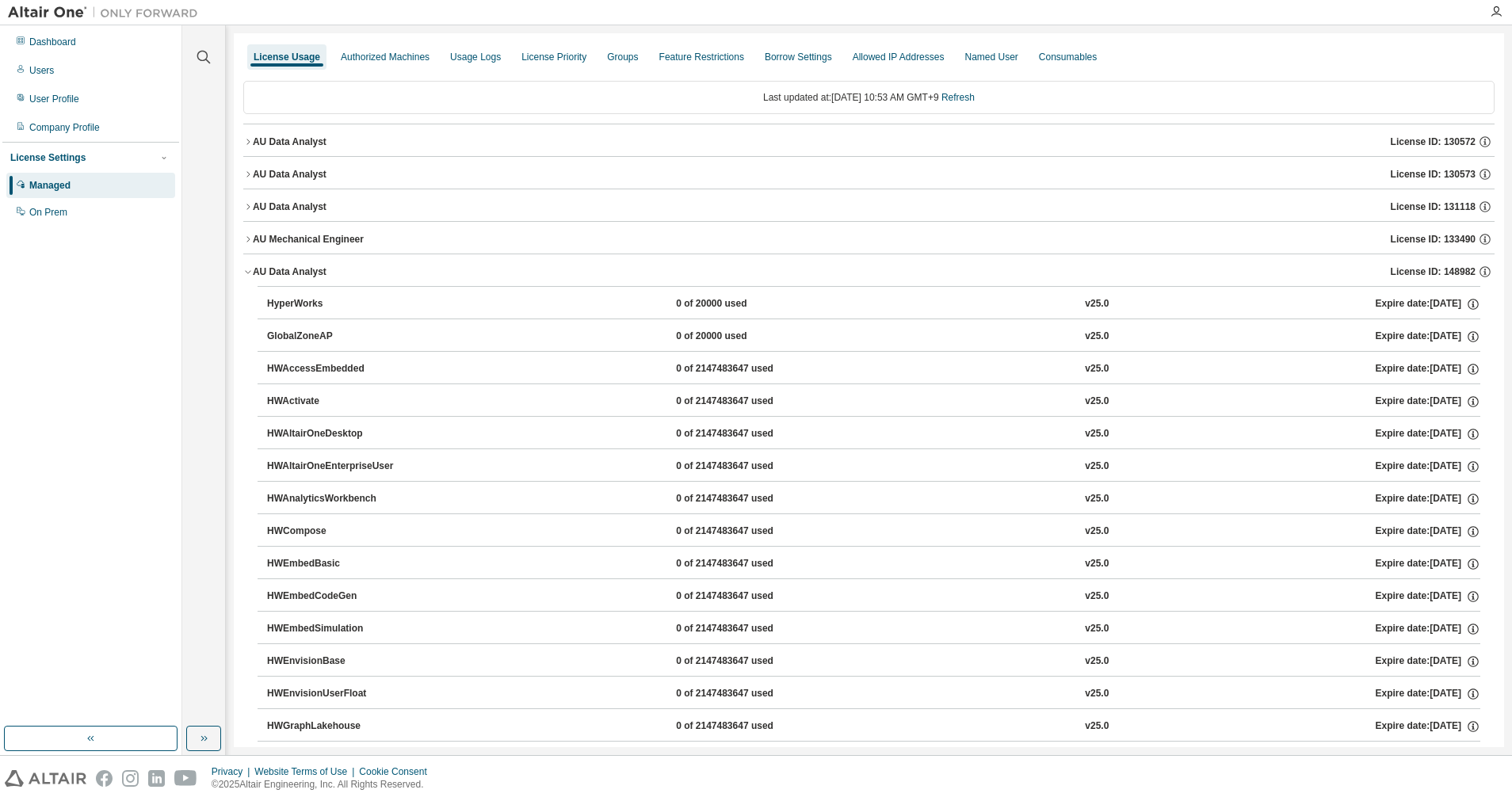
click at [248, 273] on icon "button" at bounding box center [248, 271] width 9 height 9
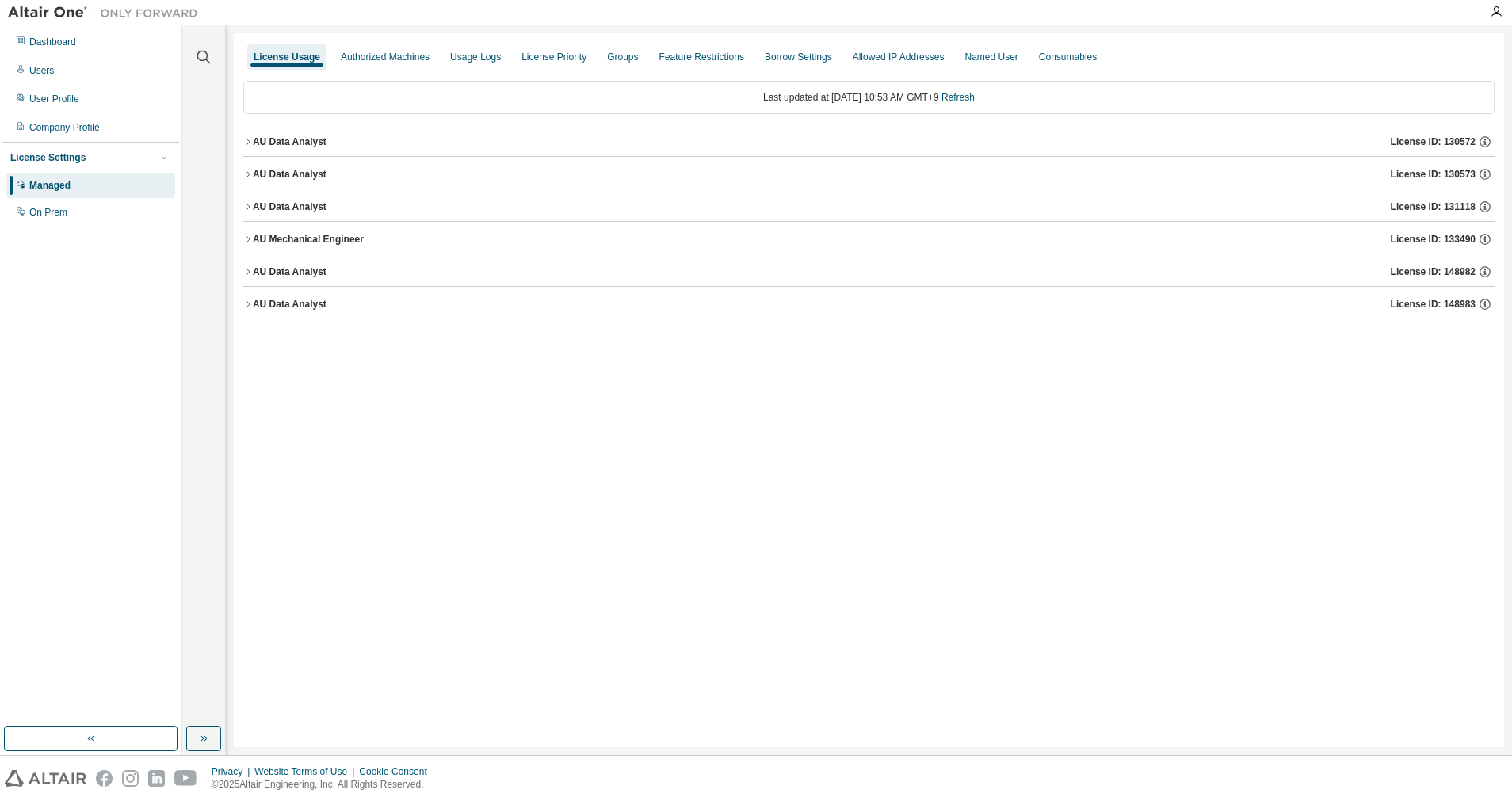
click at [253, 139] on div "AU Data Analyst" at bounding box center [290, 141] width 74 height 13
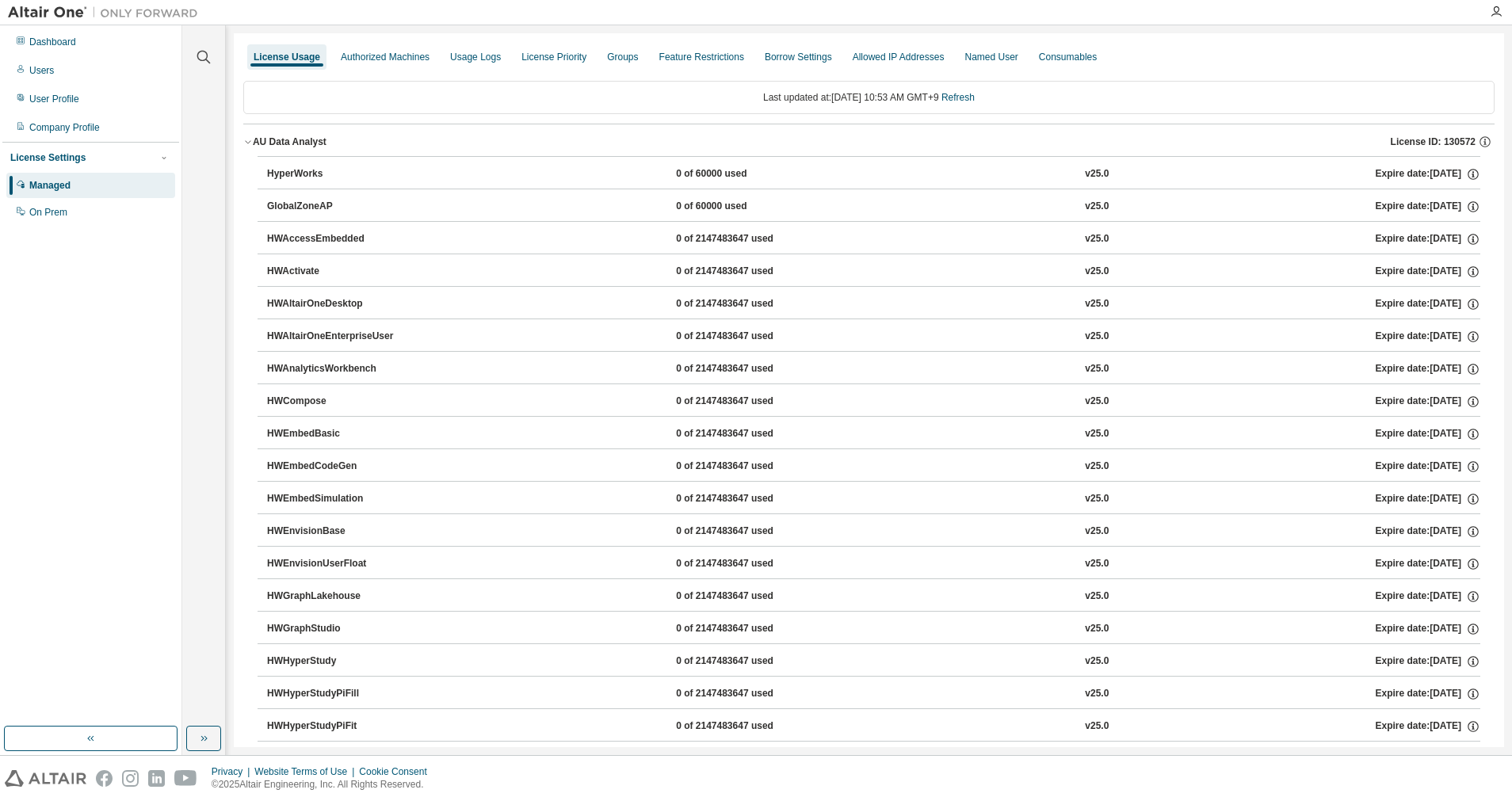
click at [253, 139] on div "AU Data Analyst" at bounding box center [290, 141] width 74 height 13
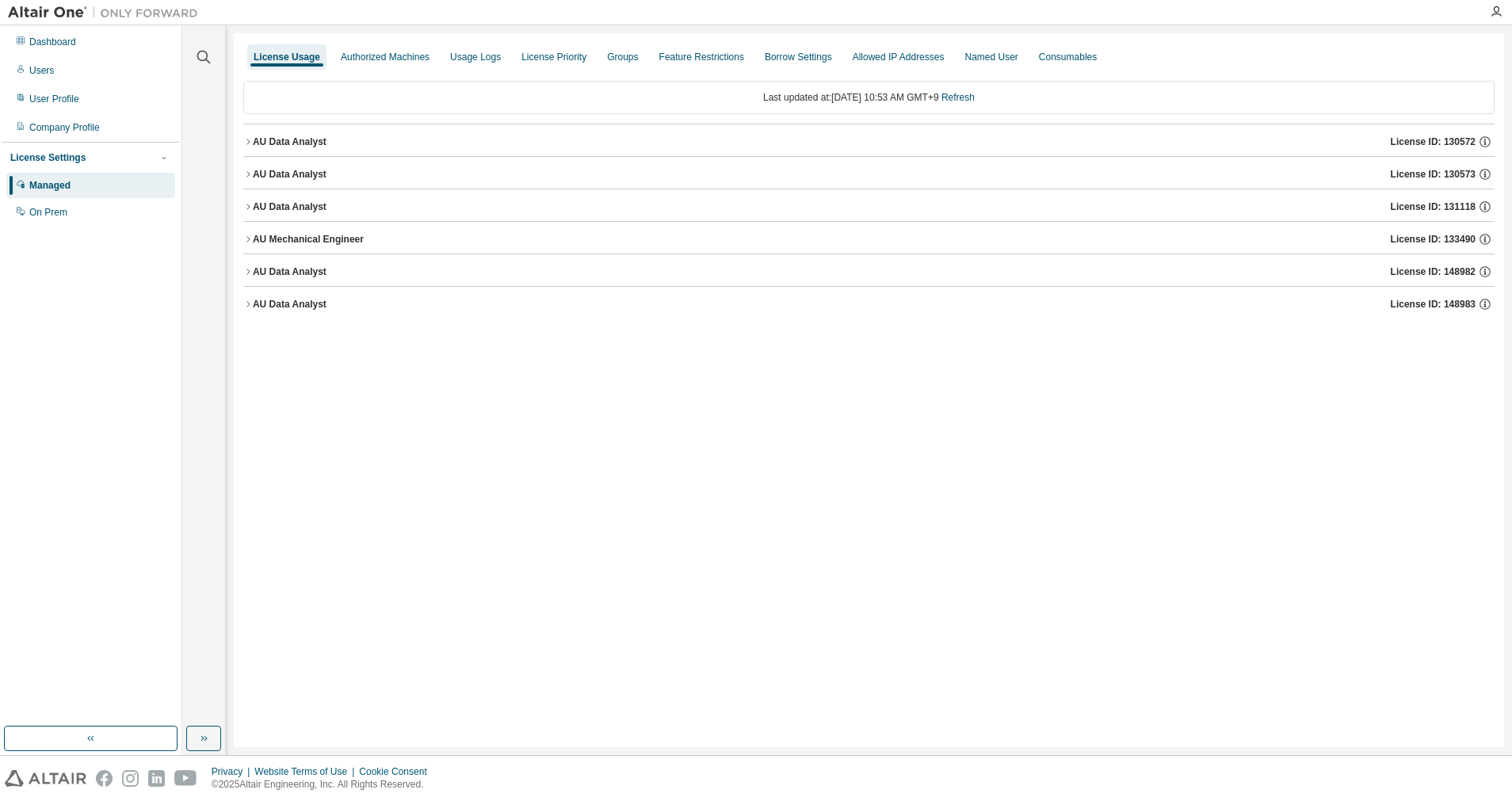
click at [253, 149] on button "AU Data Analyst License ID: 130572" at bounding box center [869, 142] width 1251 height 35
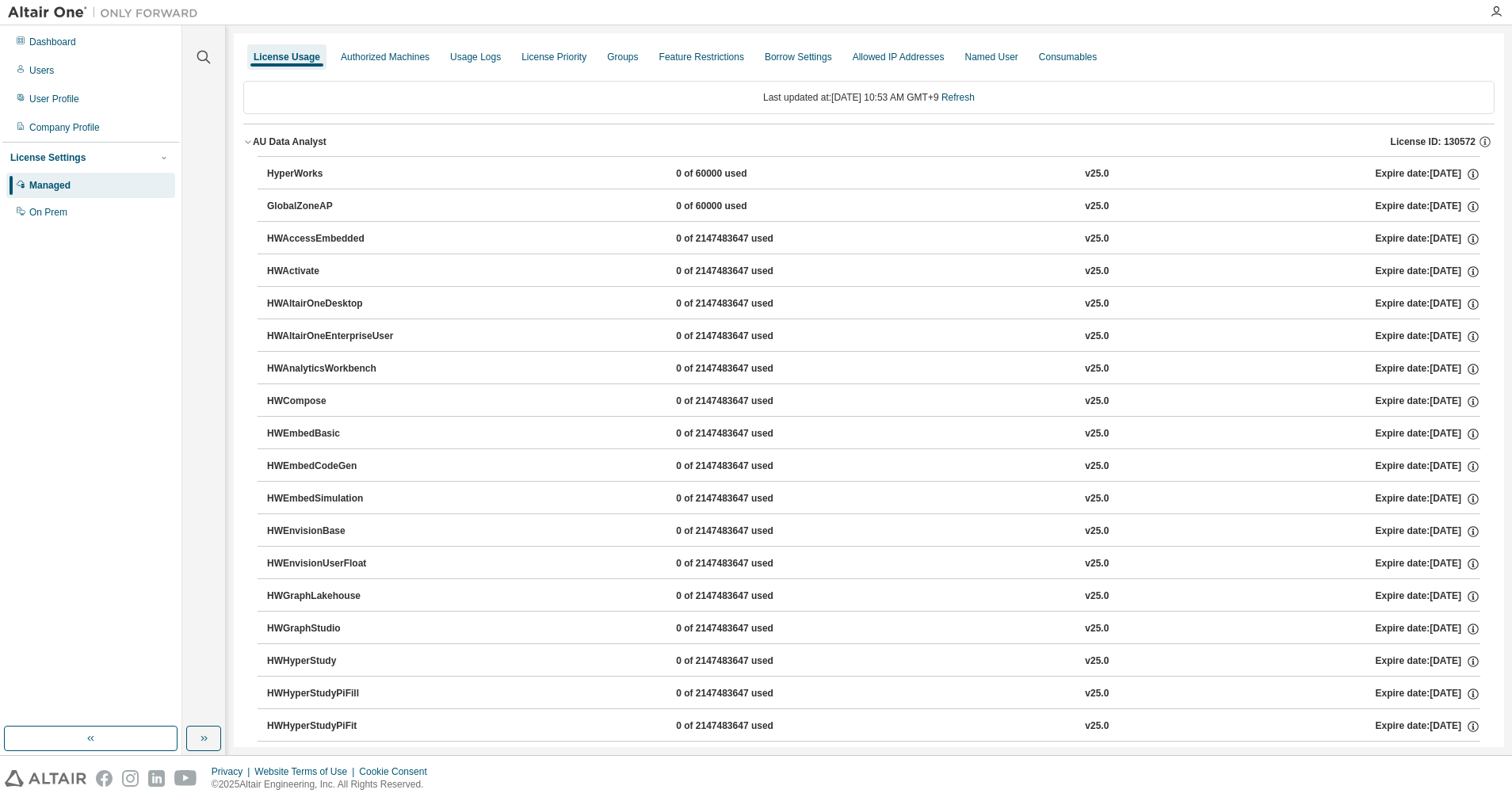
click at [253, 149] on button "AU Data Analyst License ID: 130572" at bounding box center [869, 142] width 1251 height 35
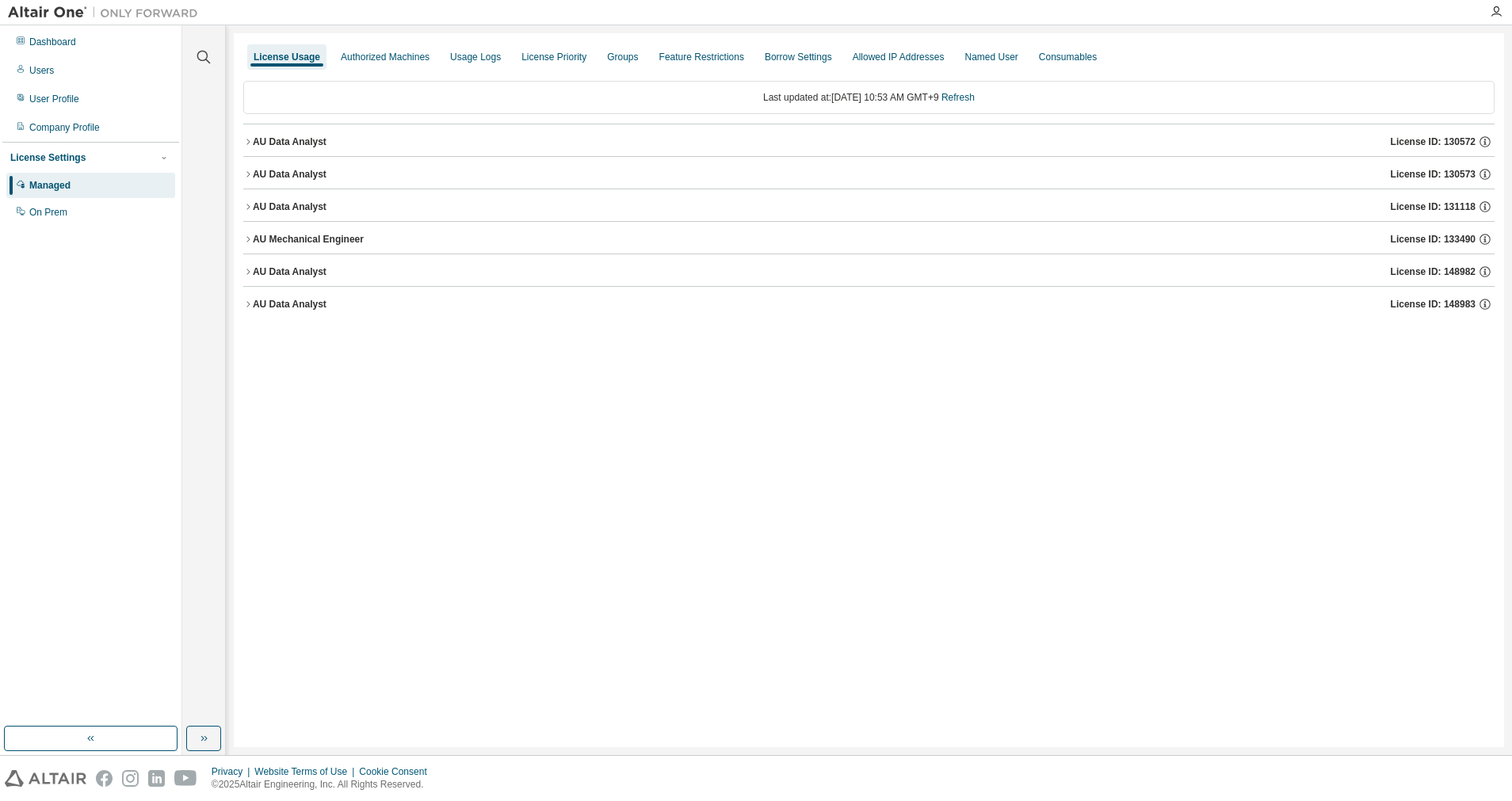
click at [254, 174] on div "AU Data Analyst" at bounding box center [290, 174] width 74 height 13
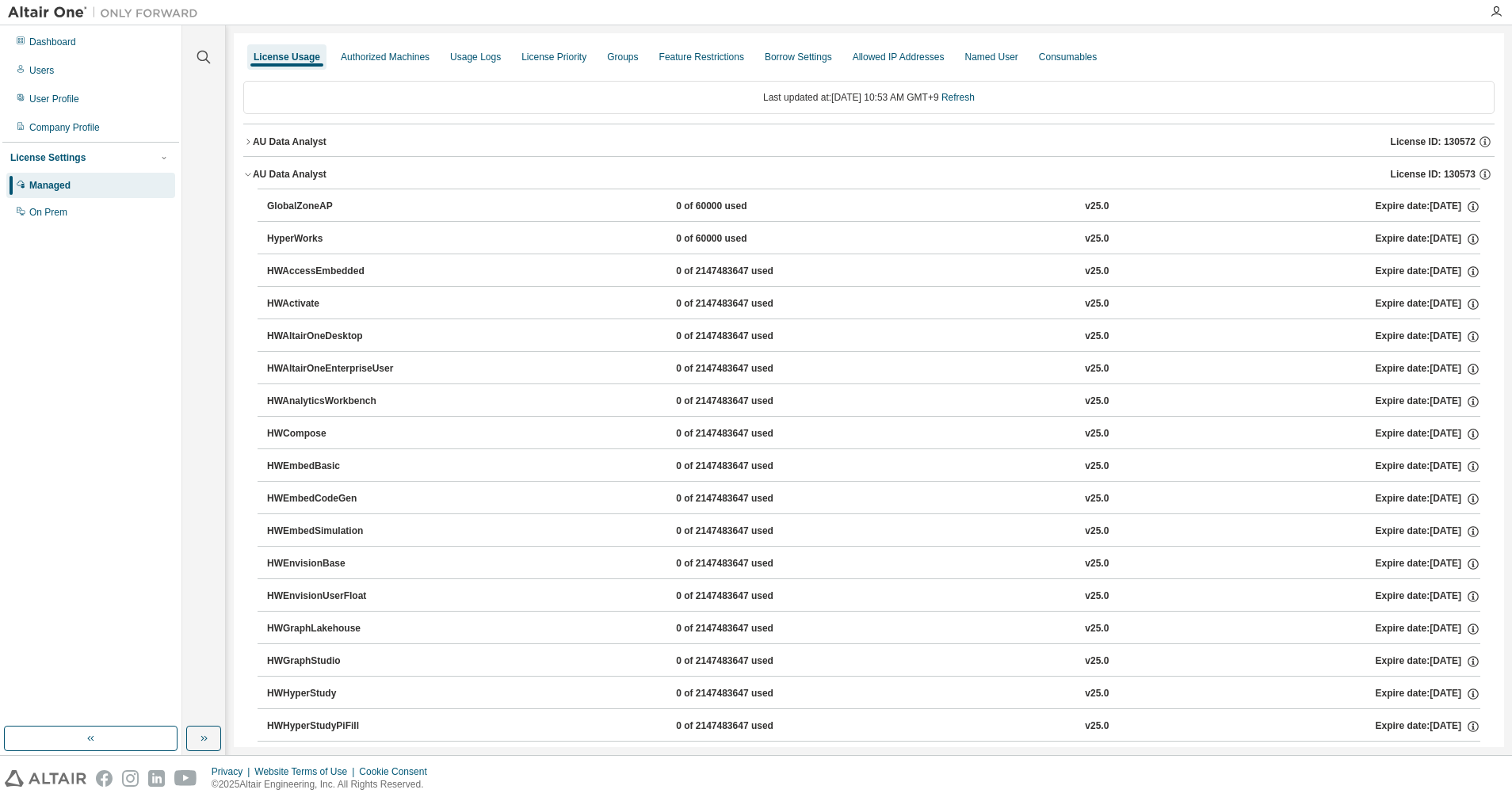
click at [254, 174] on div "AU Data Analyst" at bounding box center [290, 174] width 74 height 13
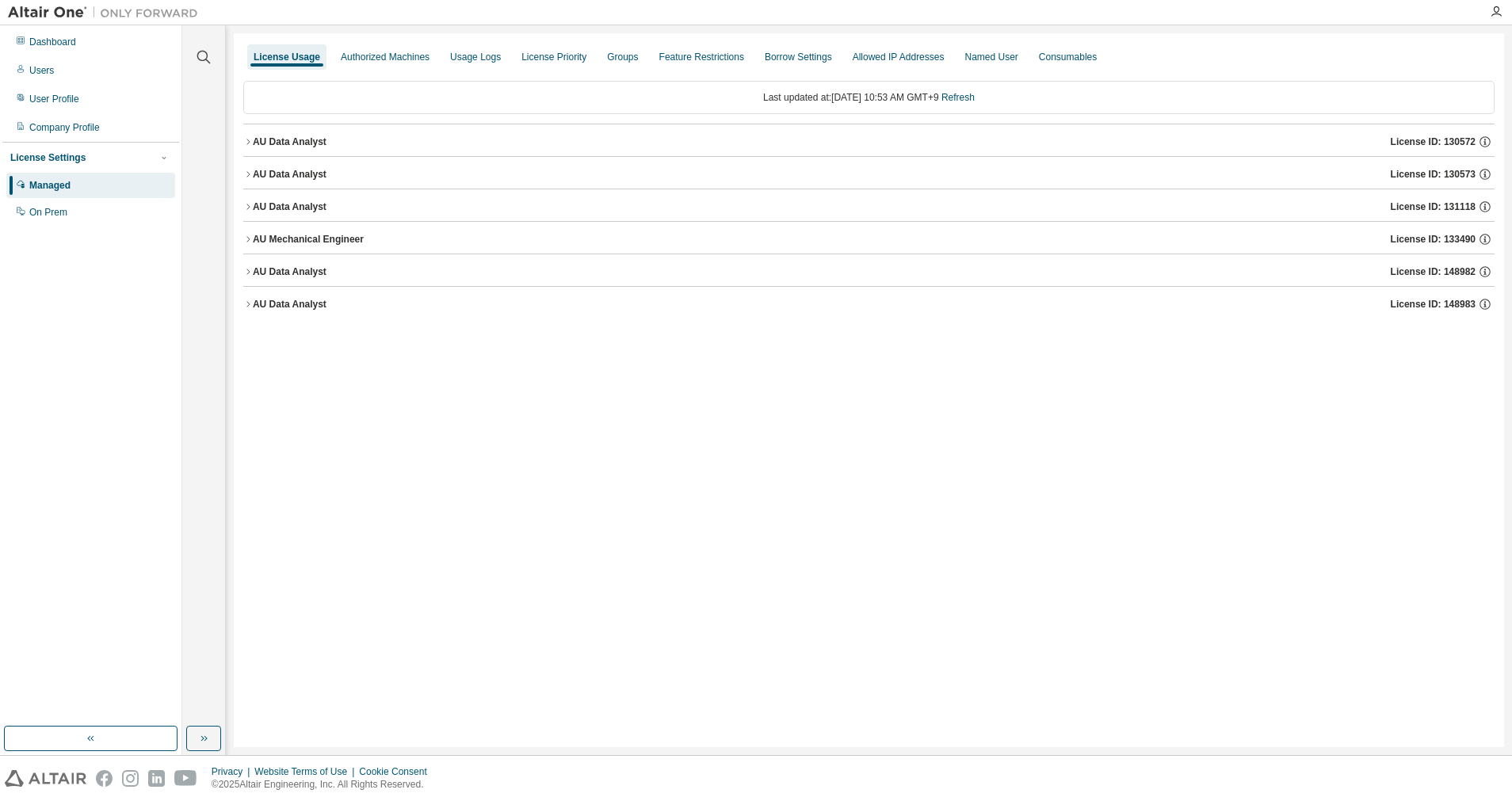
click at [257, 205] on div "AU Data Analyst" at bounding box center [290, 207] width 74 height 13
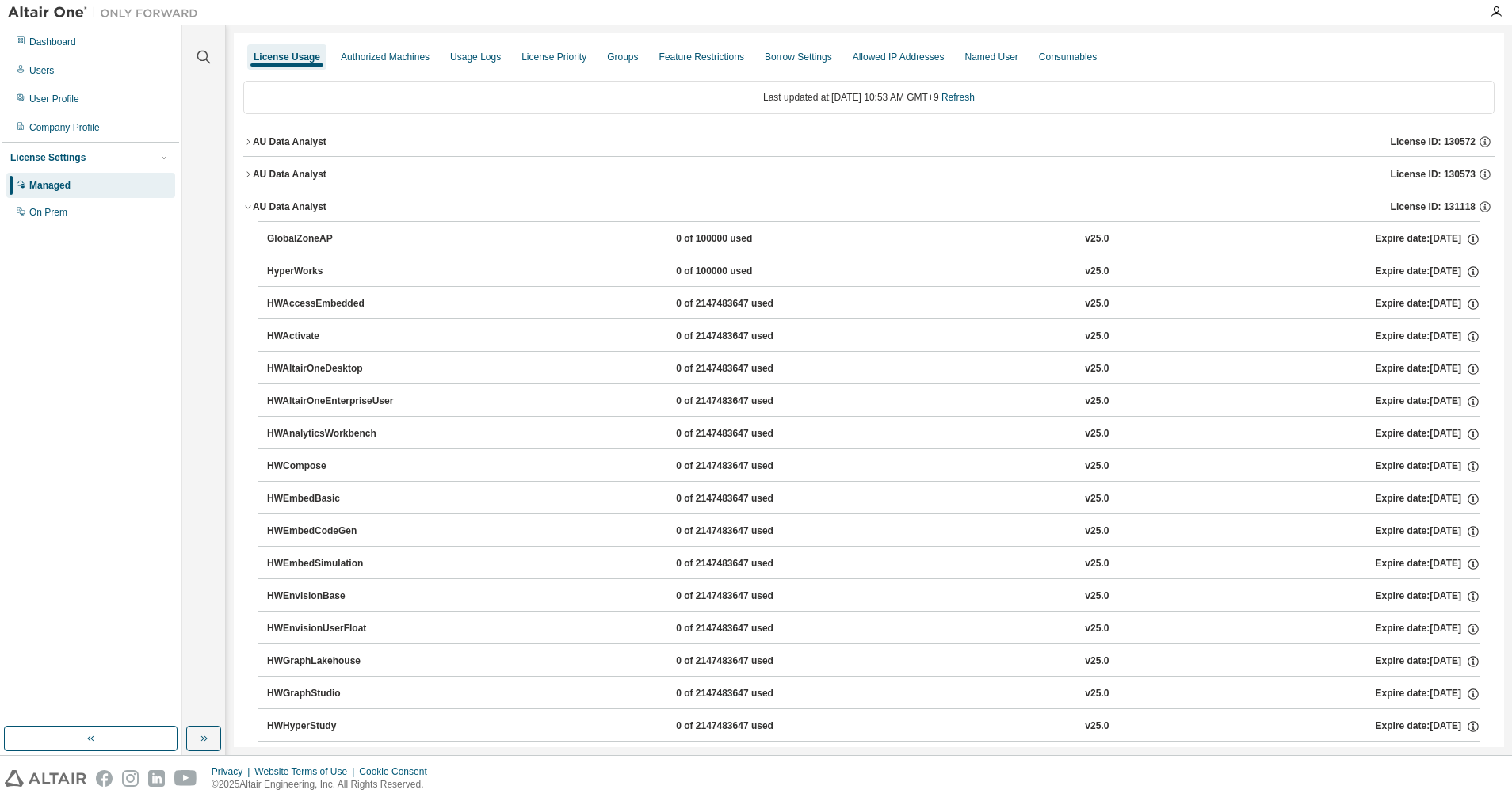
click at [257, 205] on div "AU Data Analyst" at bounding box center [290, 207] width 74 height 13
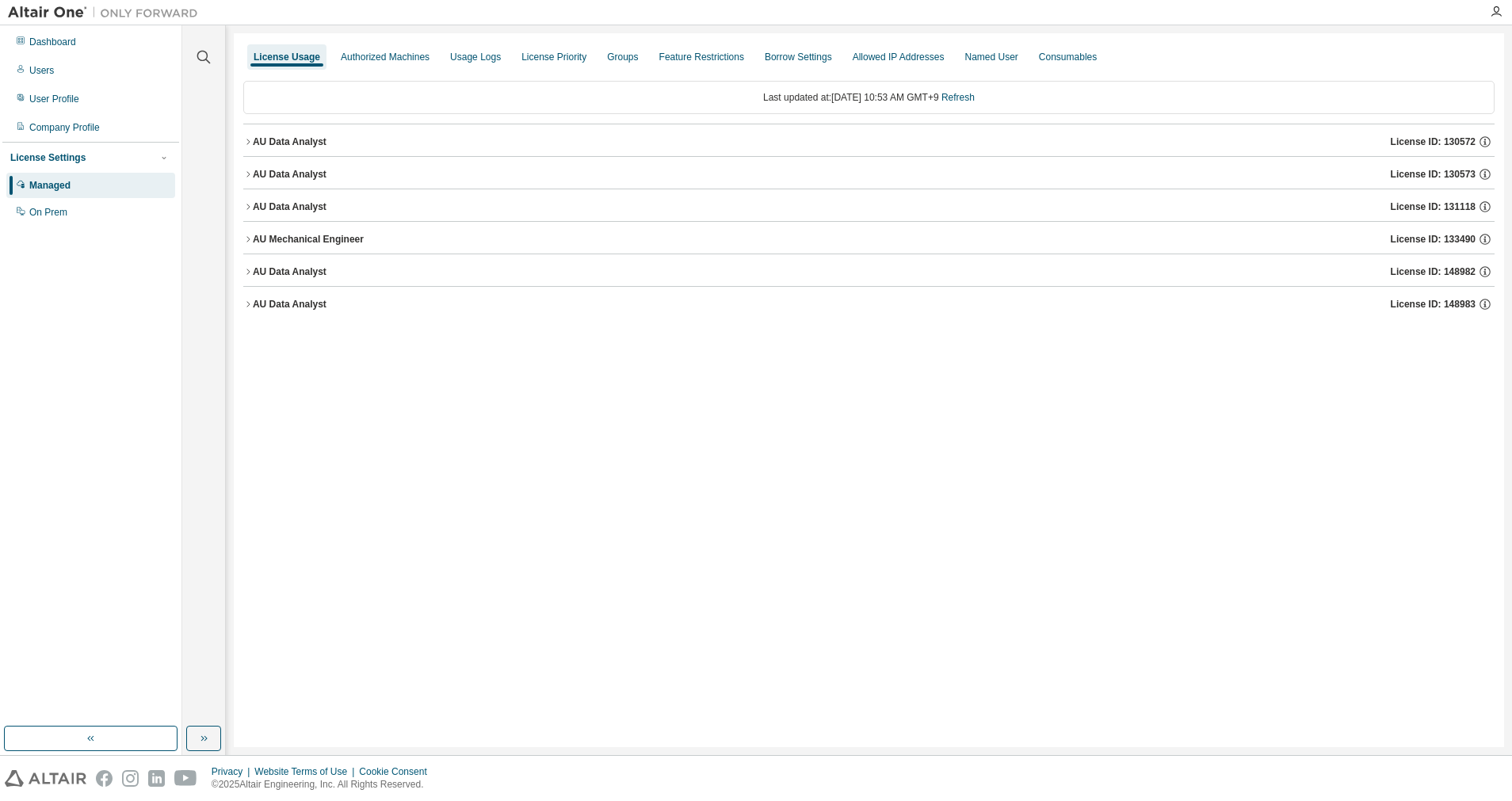
click at [254, 145] on div "AU Data Analyst" at bounding box center [290, 141] width 74 height 13
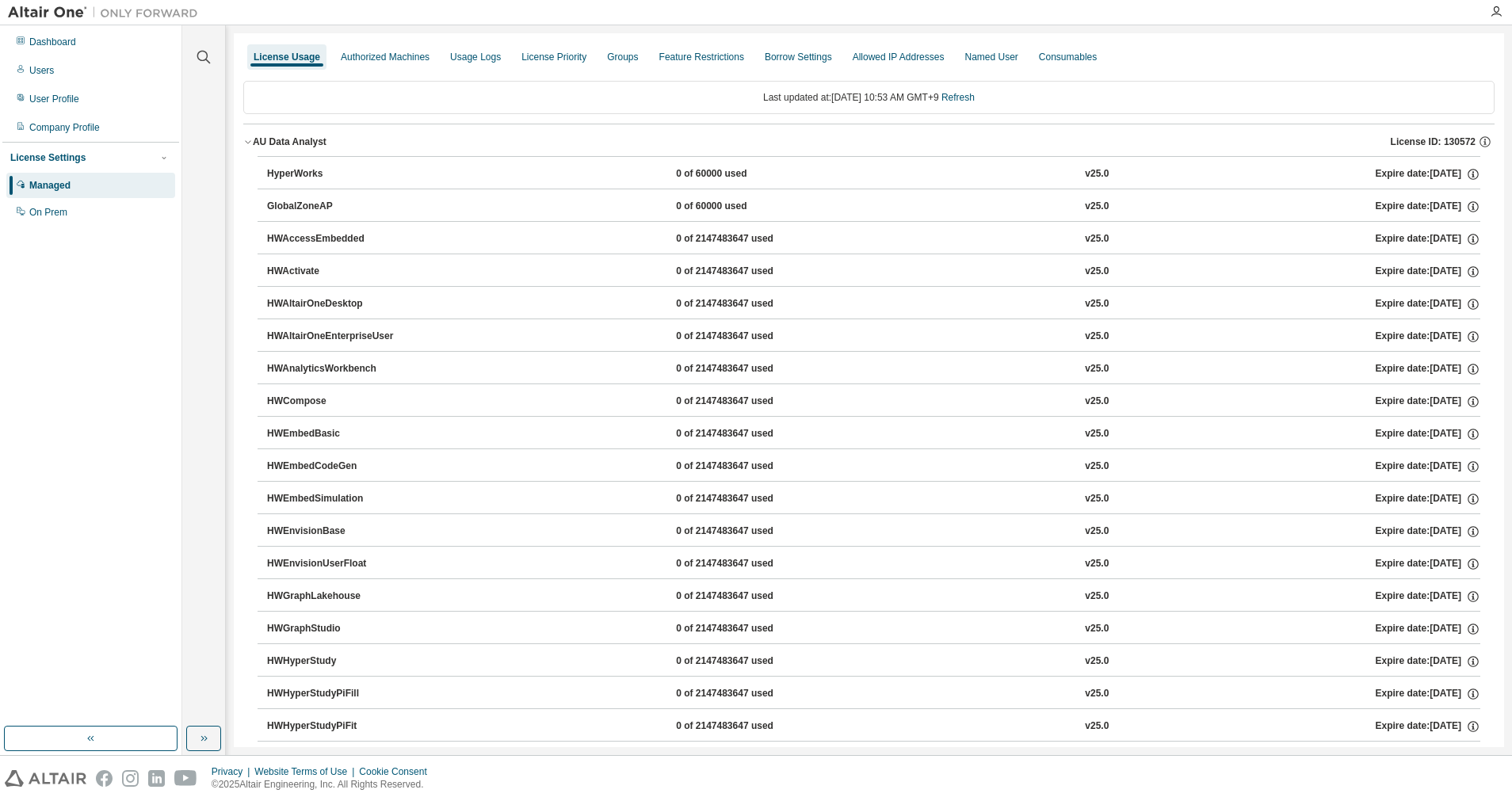
click at [254, 145] on div "AU Data Analyst" at bounding box center [290, 141] width 74 height 13
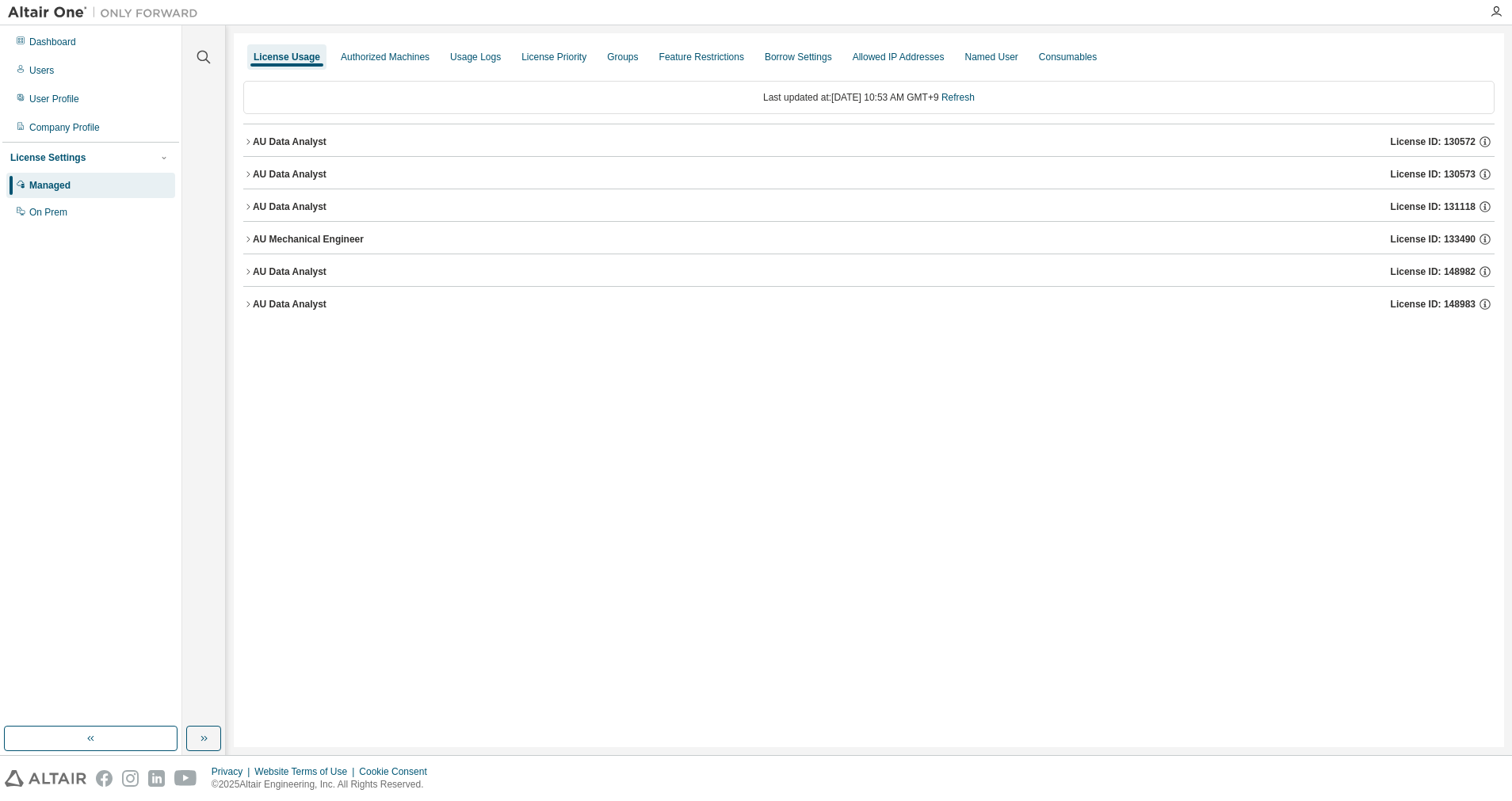
click at [247, 143] on icon "button" at bounding box center [248, 141] width 9 height 9
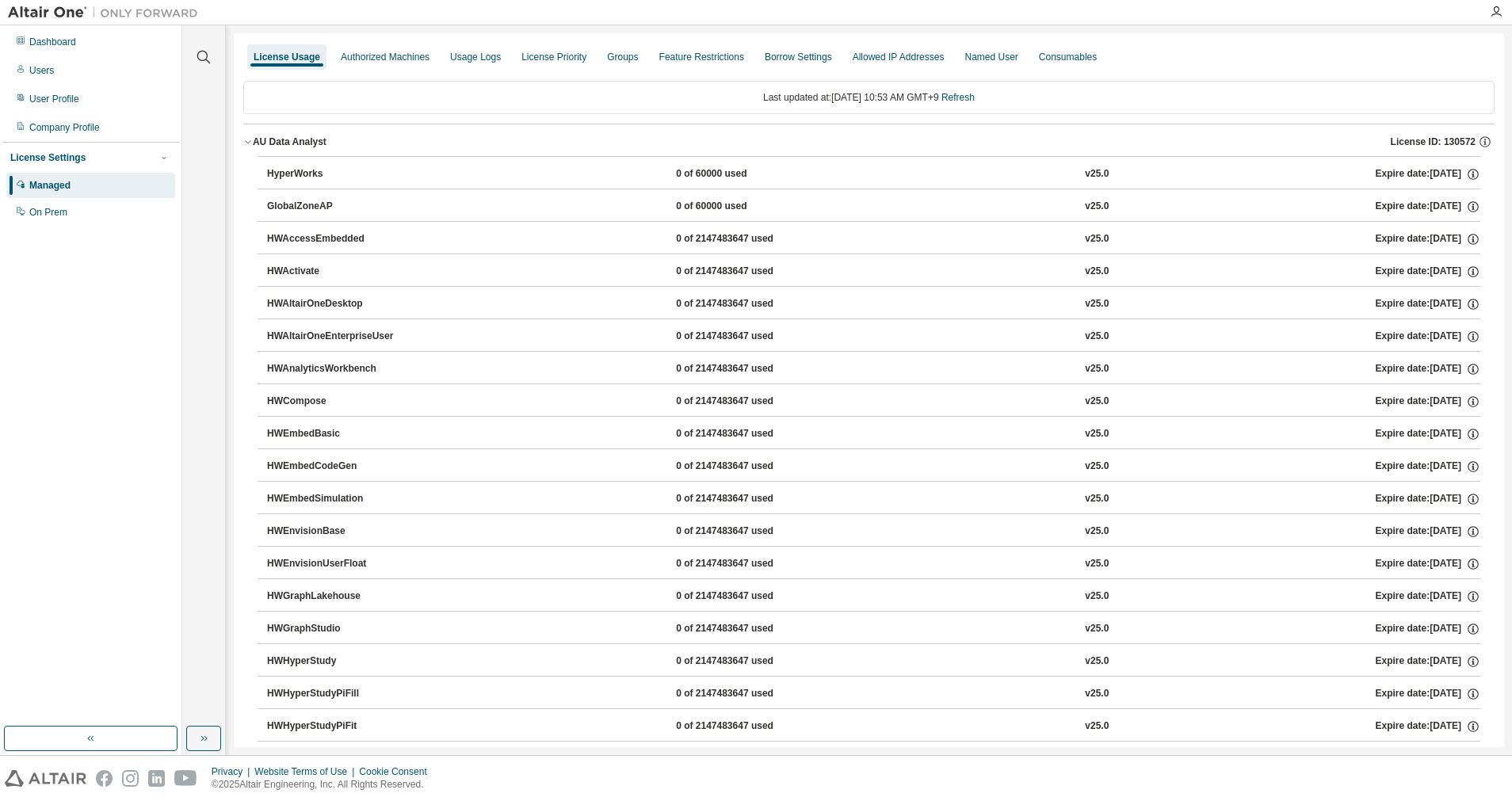
click at [249, 144] on icon "button" at bounding box center [248, 141] width 9 height 9
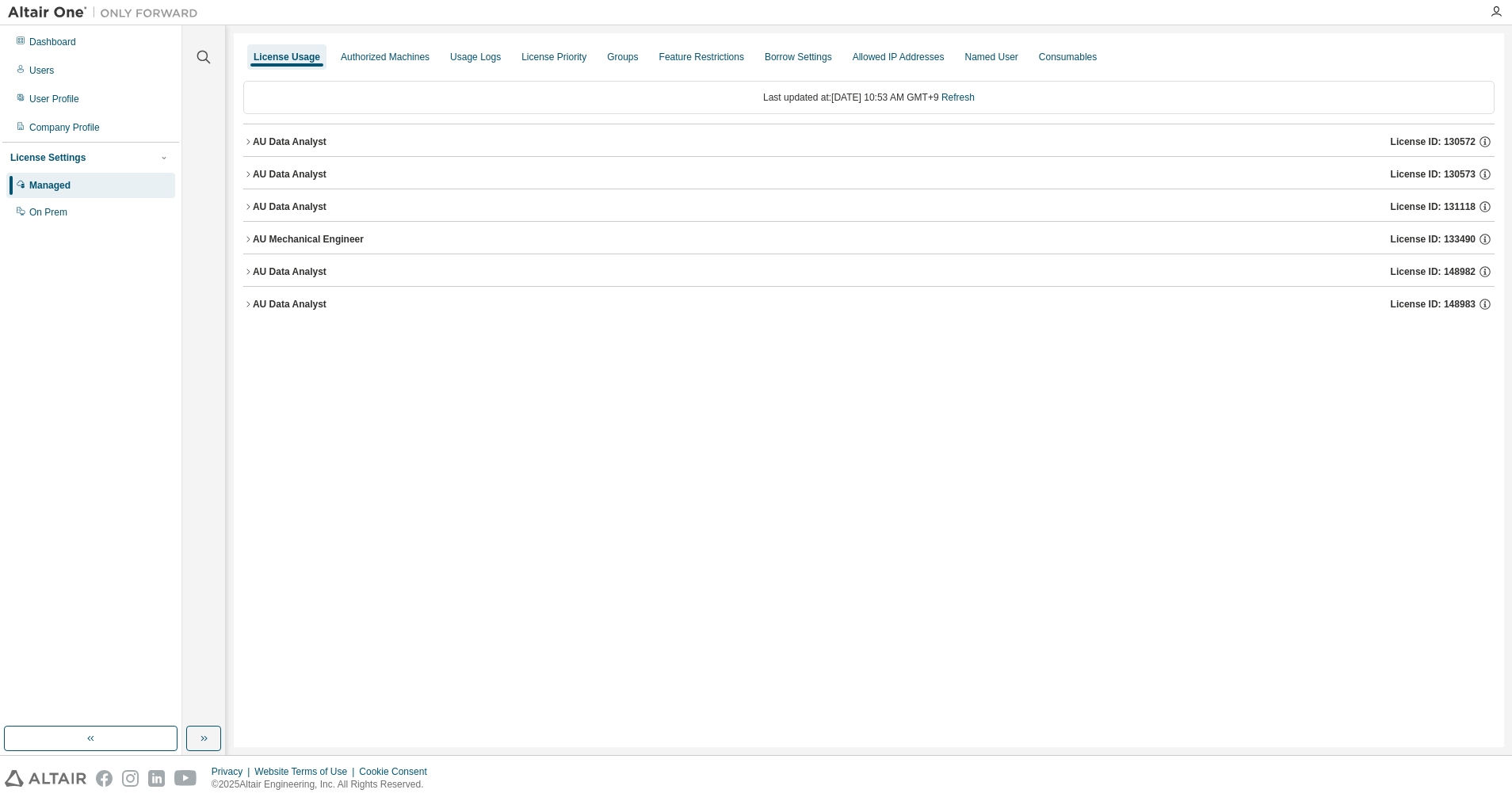
click at [249, 173] on icon "button" at bounding box center [248, 174] width 9 height 9
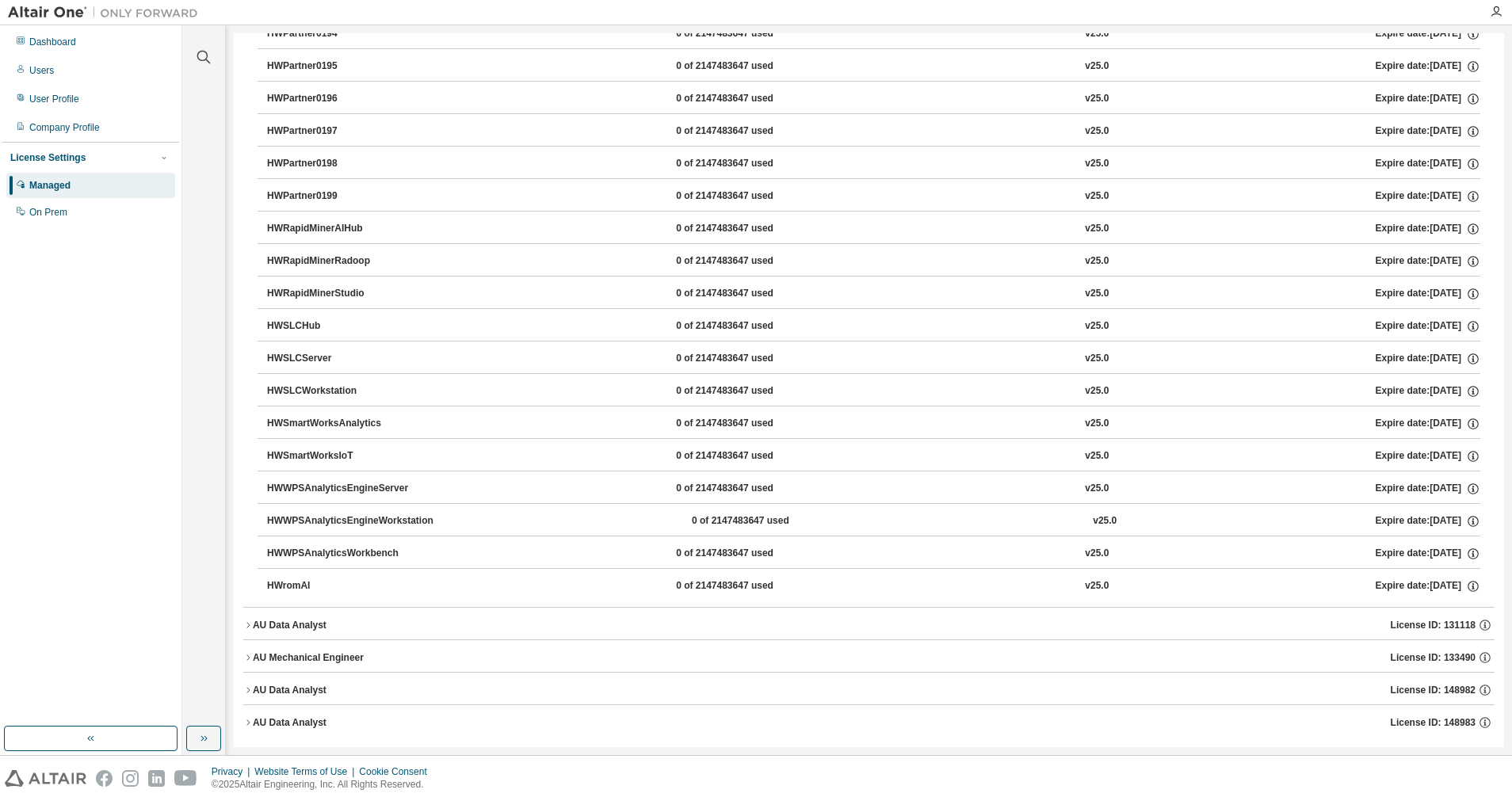
scroll to position [2037, 0]
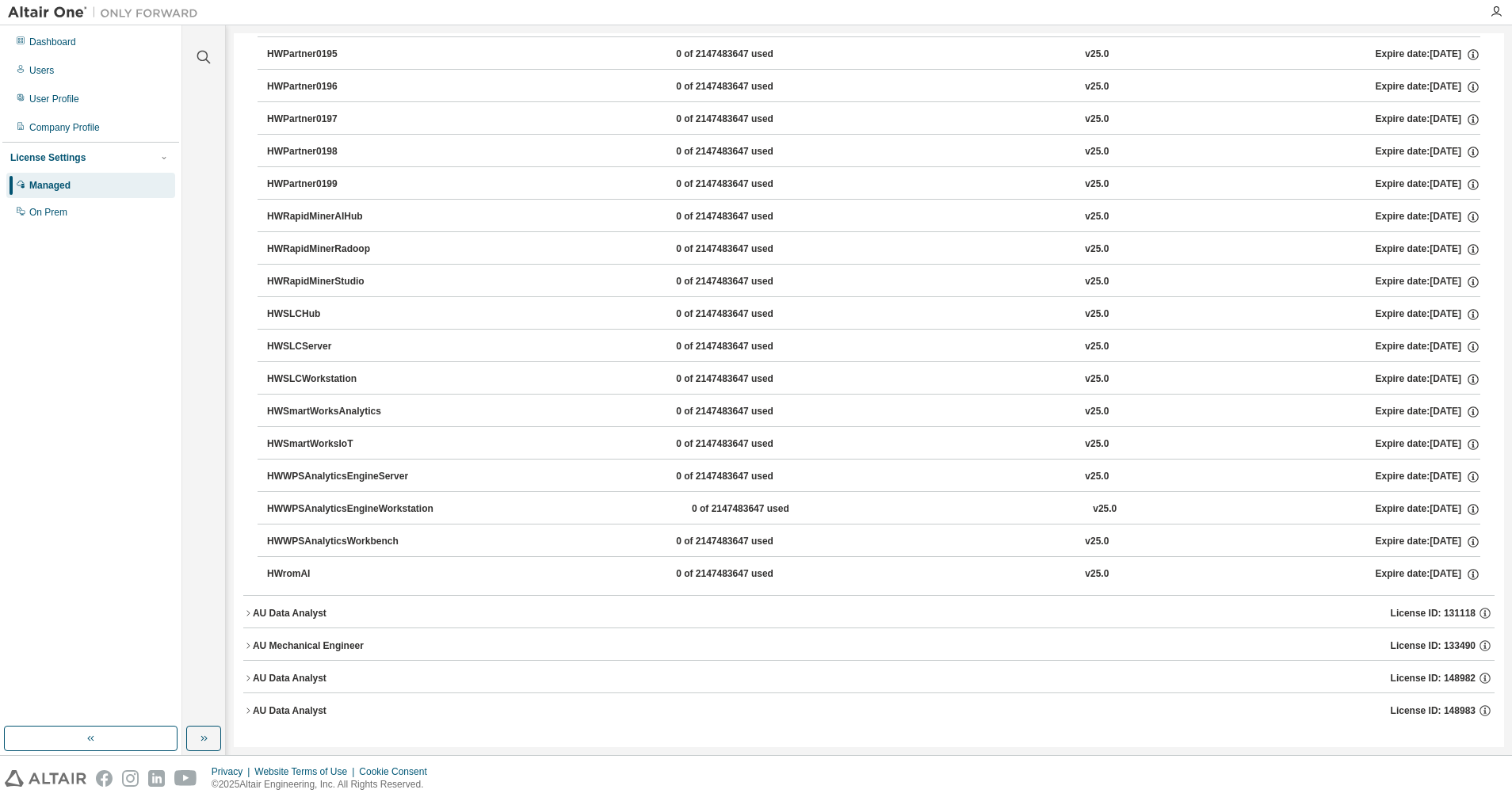
click at [247, 614] on icon "button" at bounding box center [248, 613] width 9 height 9
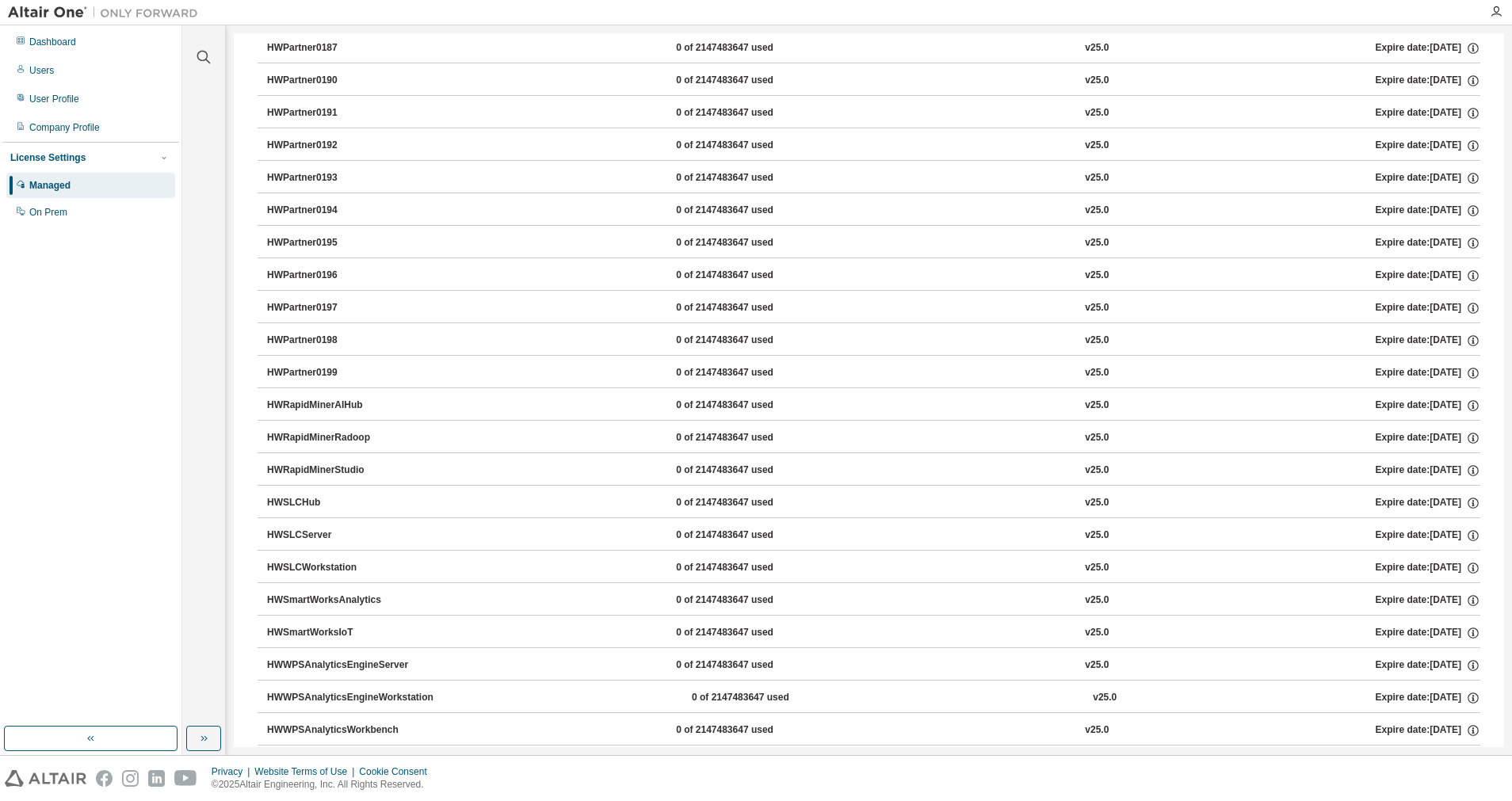
scroll to position [4480, 0]
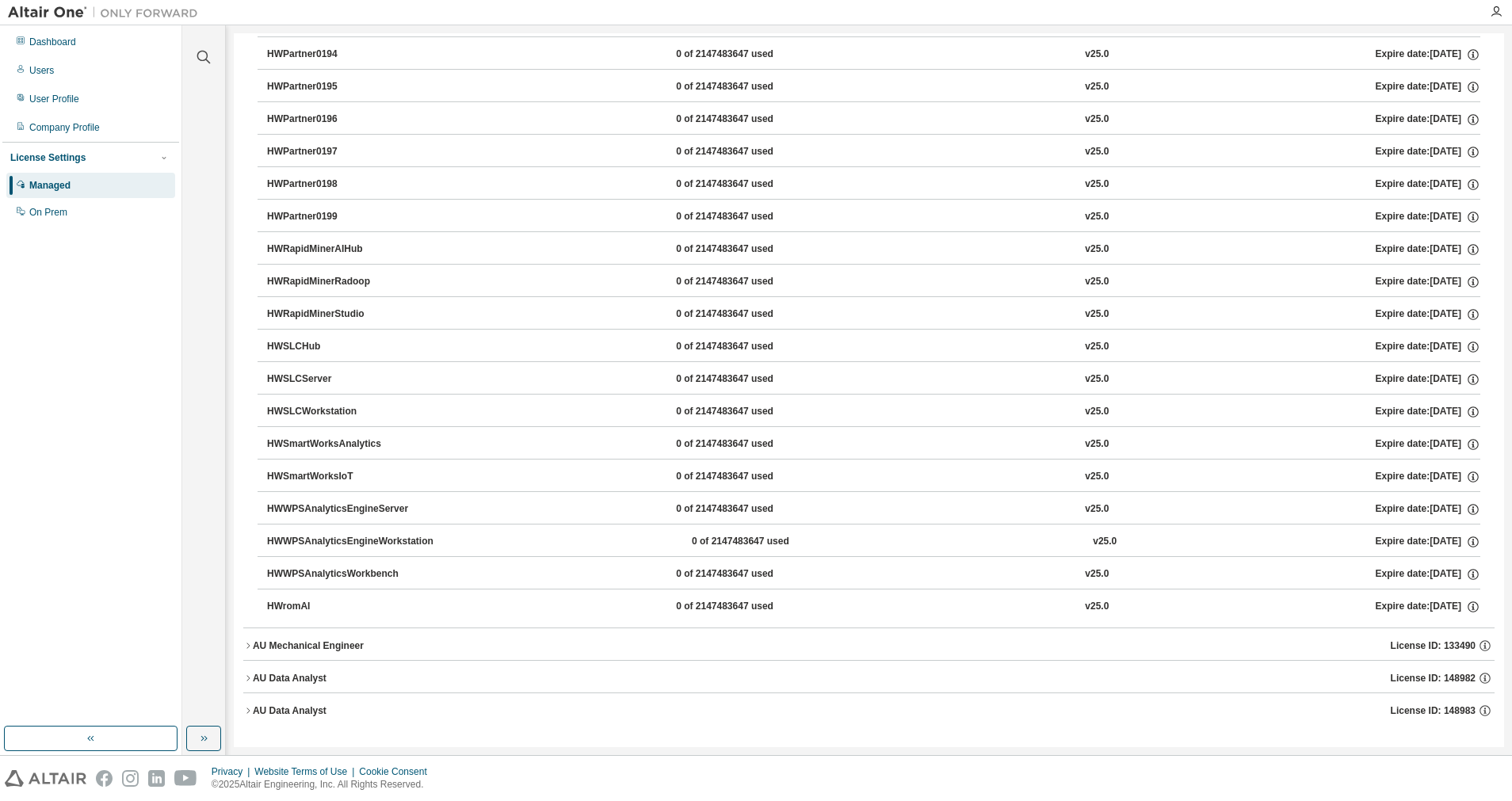
click at [250, 680] on icon "button" at bounding box center [248, 678] width 9 height 9
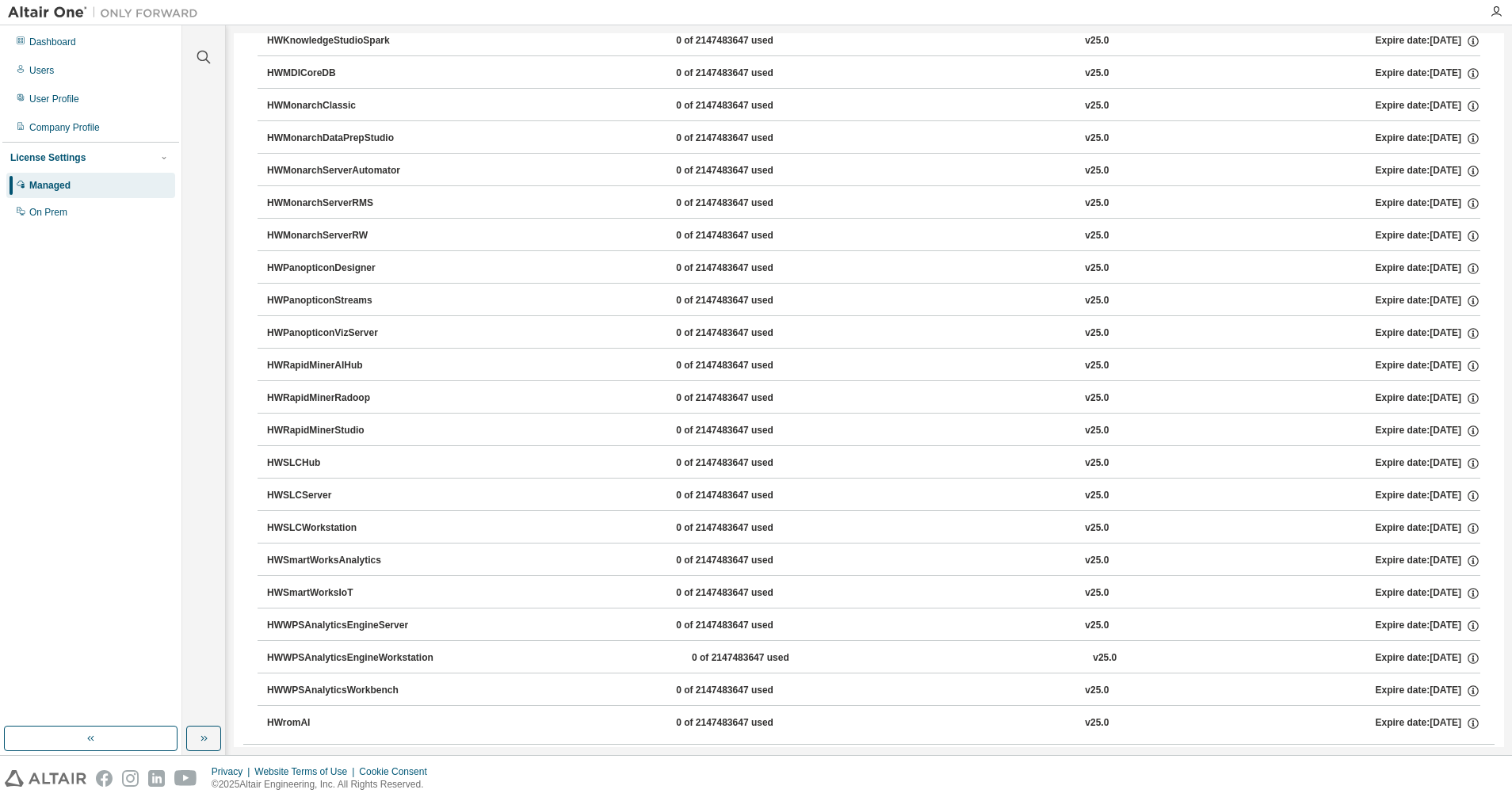
scroll to position [5916, 0]
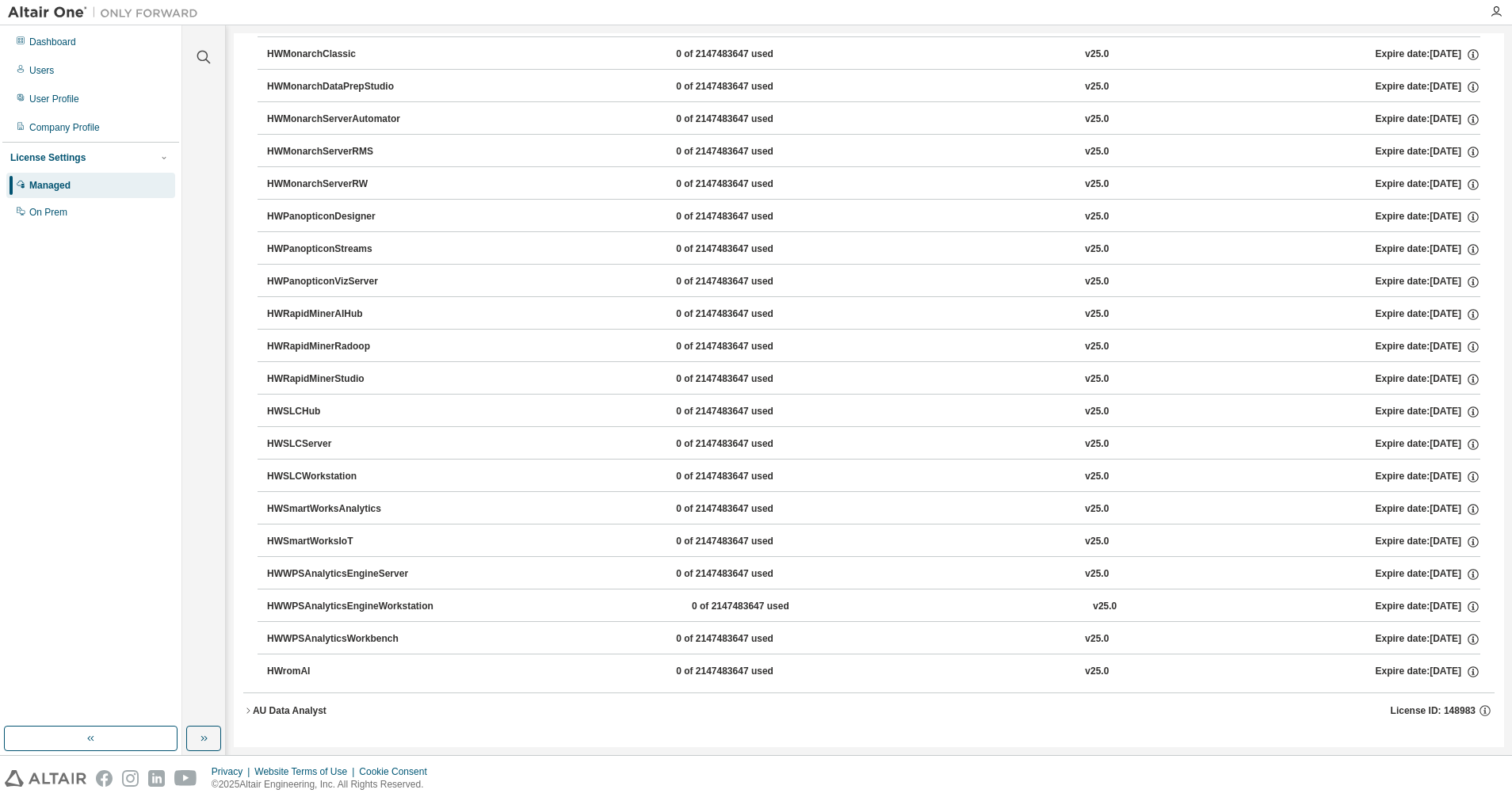
click at [249, 716] on button "AU Data Analyst License ID: 148983" at bounding box center [869, 711] width 1251 height 35
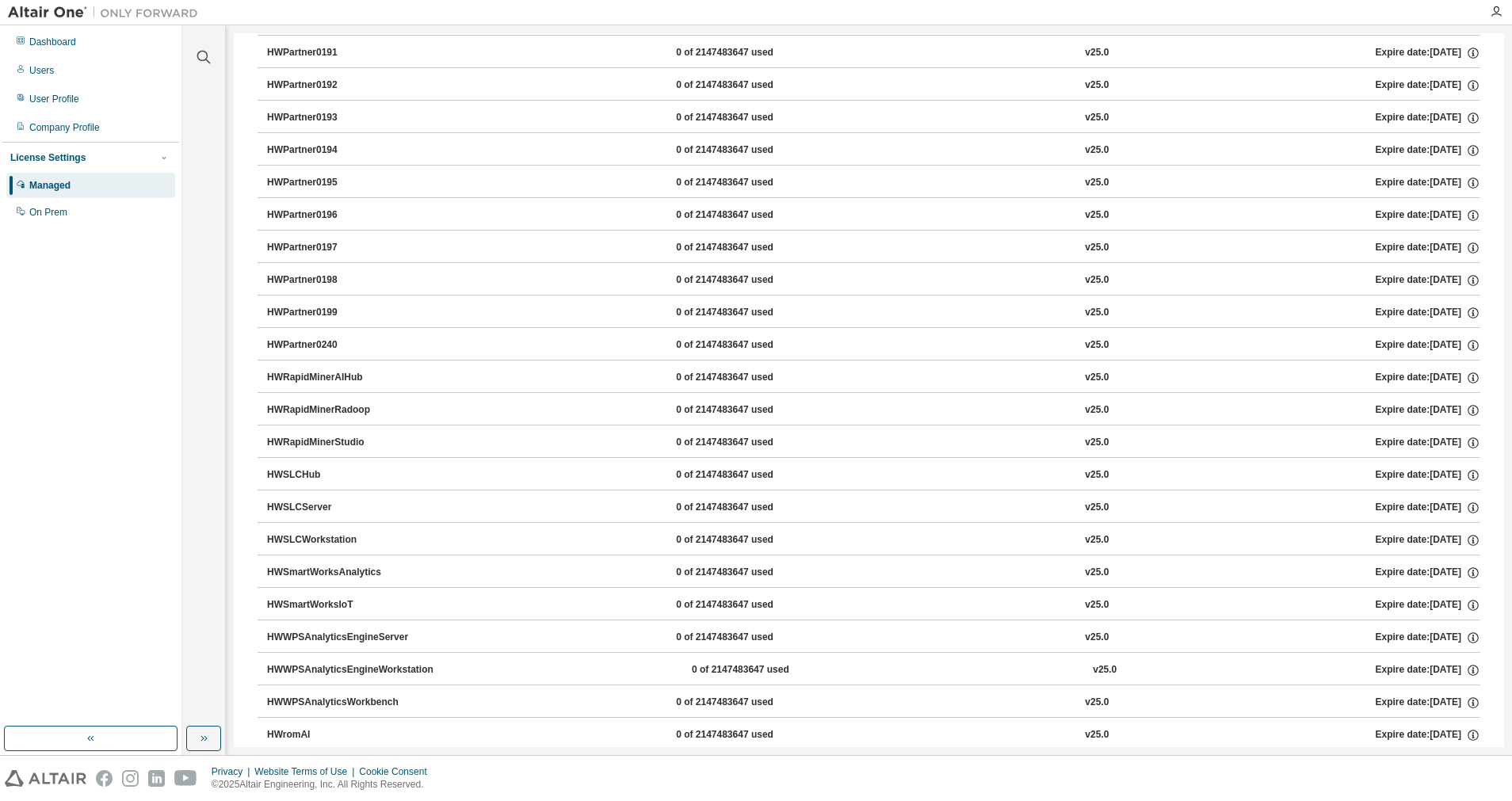
scroll to position [8457, 0]
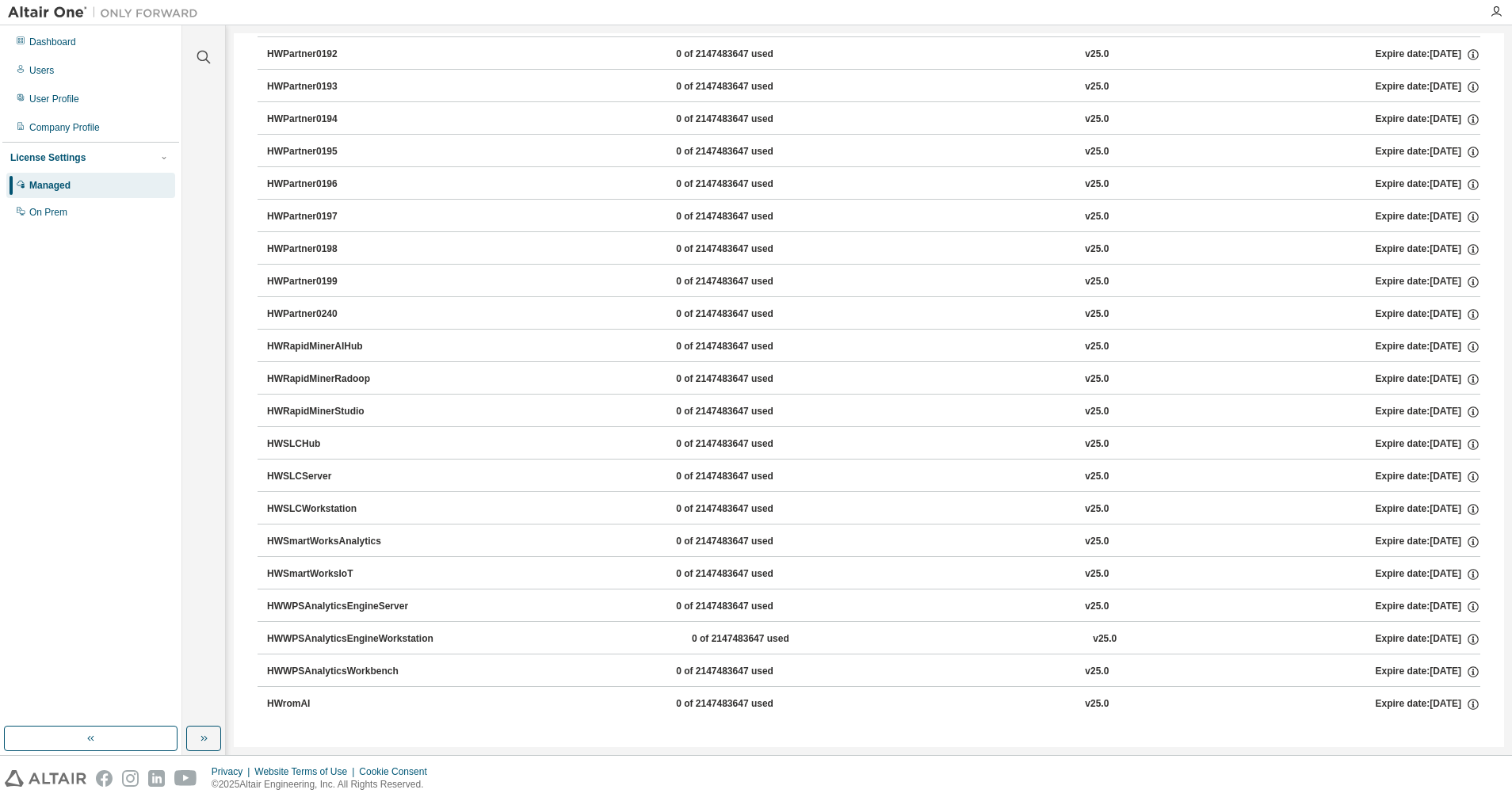
click at [1508, 123] on div "Clear all Collapse on share string Yes No Only used licenses Yes No Only my usa…" at bounding box center [847, 390] width 1330 height 730
drag, startPoint x: 1495, startPoint y: 705, endPoint x: 1510, endPoint y: 347, distance: 358.3
click at [1511, 348] on html "Dashboard Users User Profile Company Profile License Settings Managed On Prem C…" at bounding box center [756, 400] width 1512 height 801
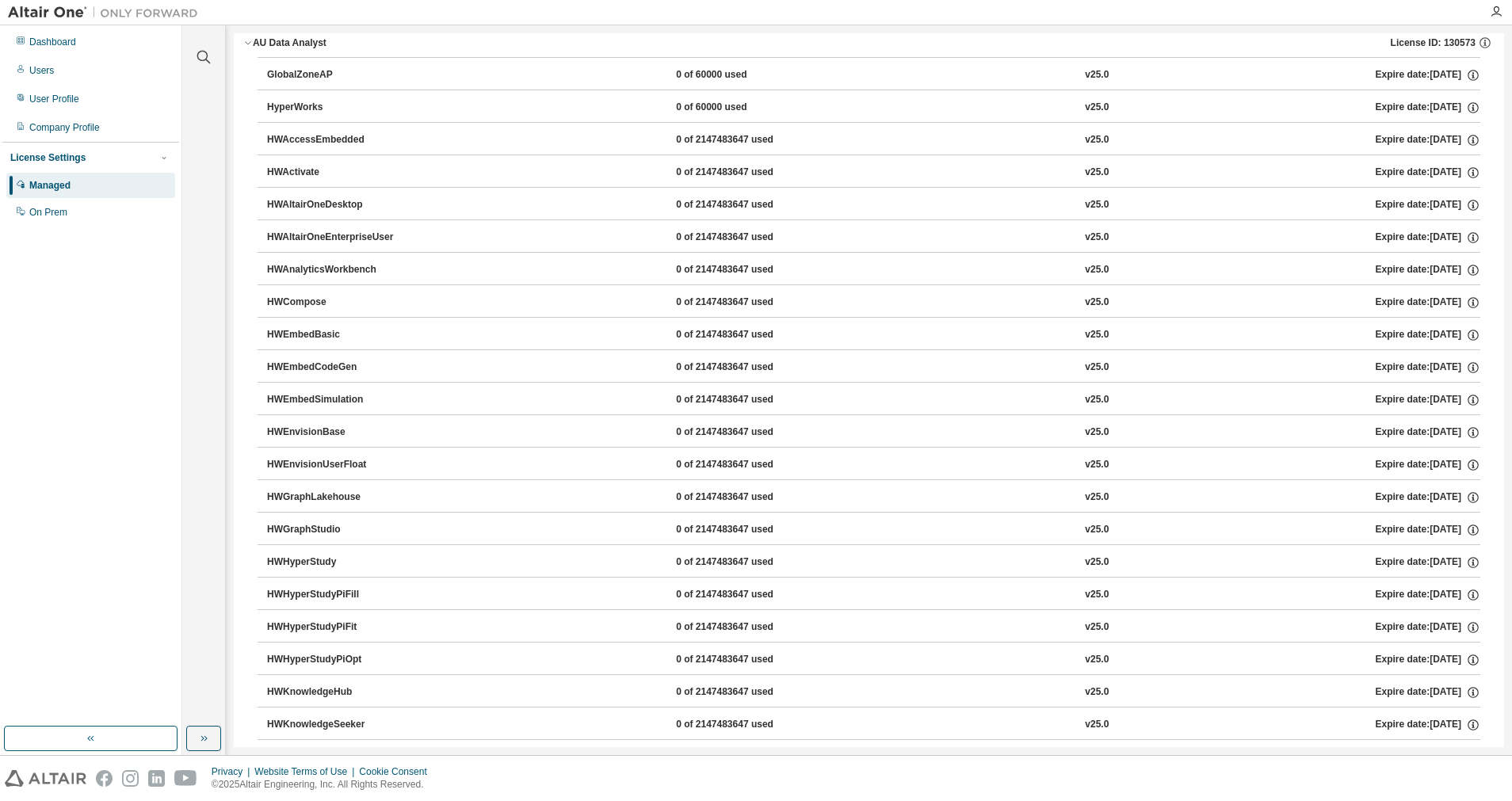
scroll to position [0, 0]
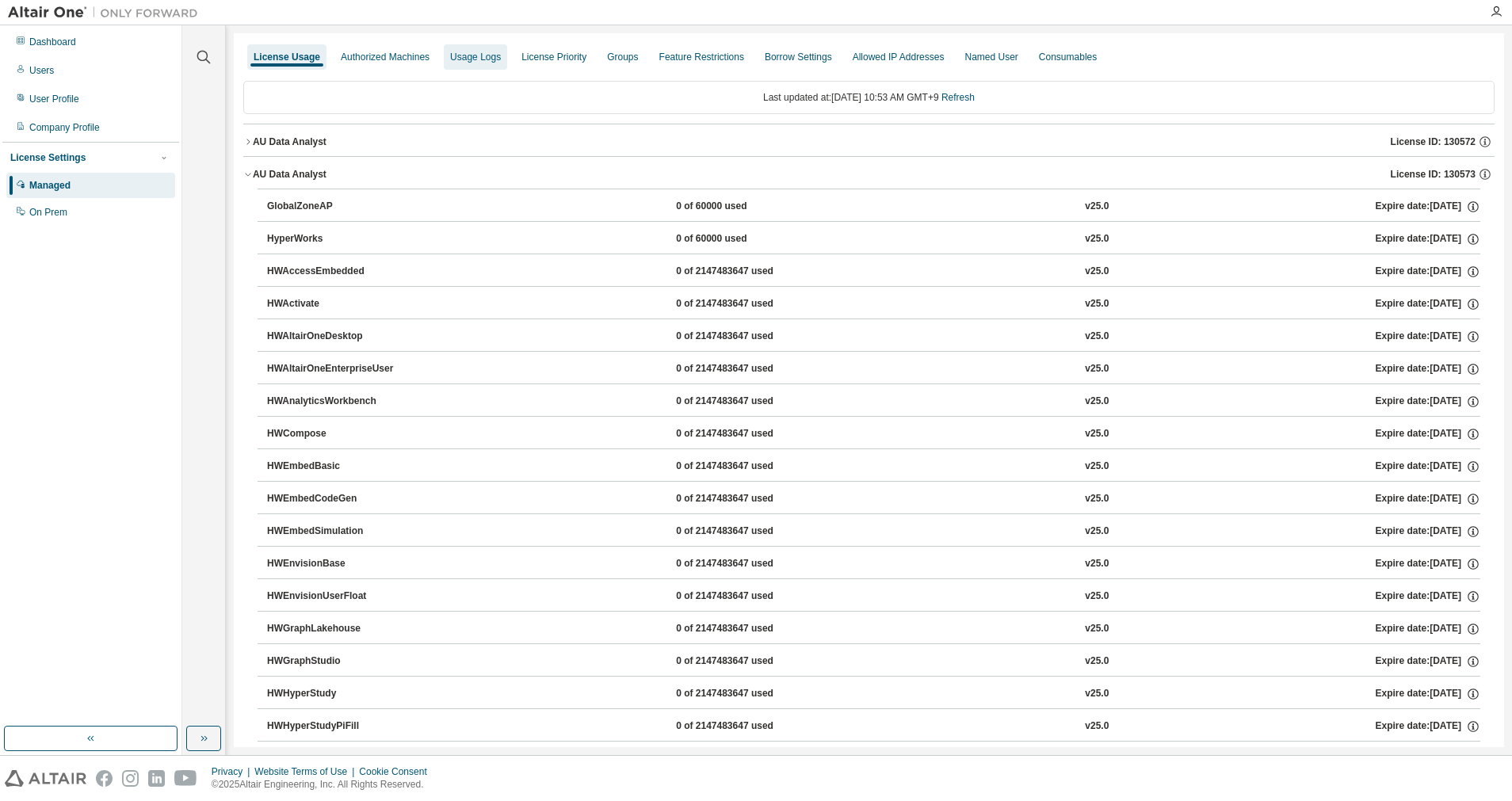
click at [477, 62] on div "Usage Logs" at bounding box center [475, 56] width 50 height 13
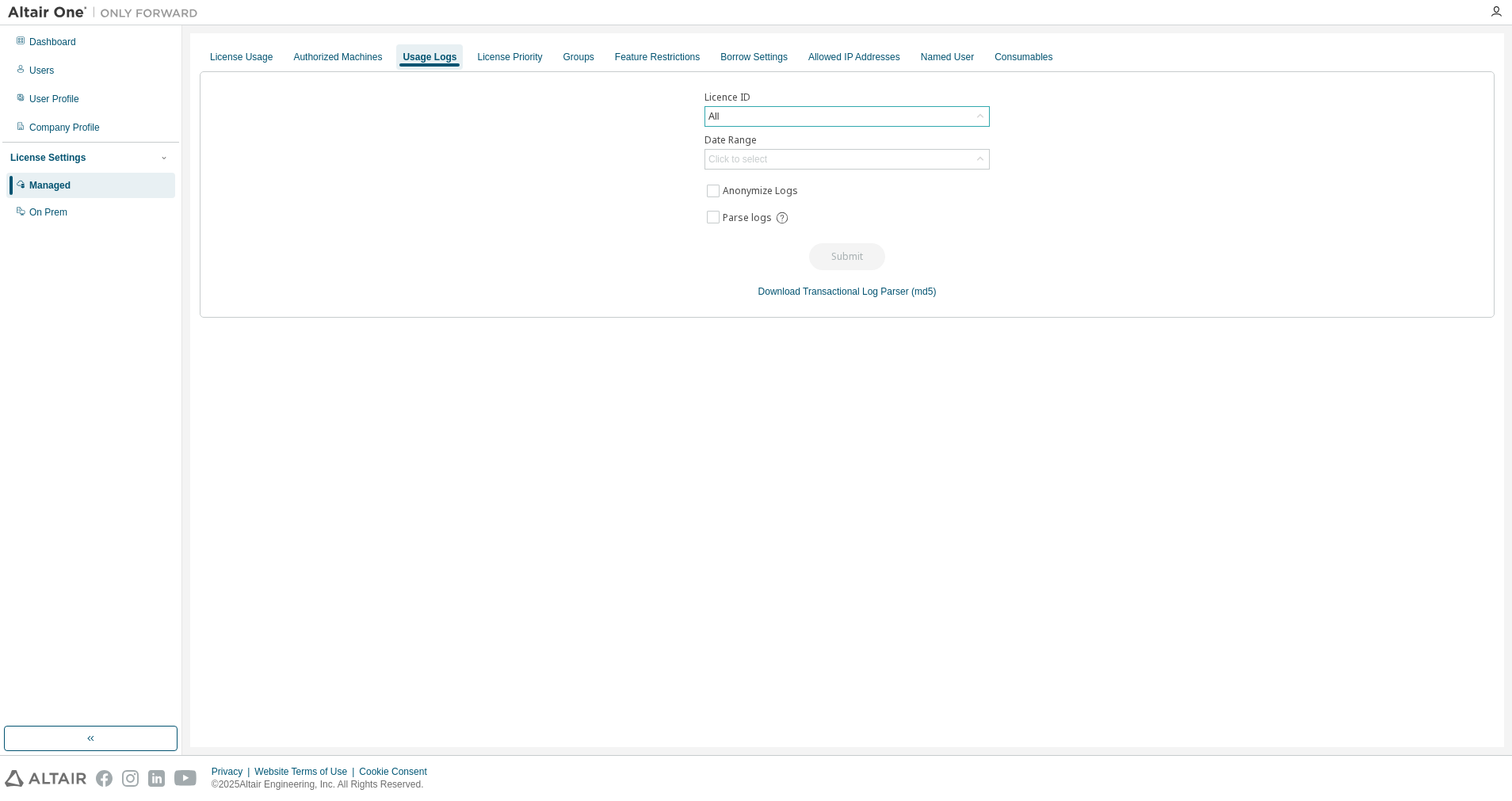
click at [873, 112] on div "All" at bounding box center [847, 116] width 284 height 19
click at [568, 50] on div "Groups" at bounding box center [579, 57] width 44 height 25
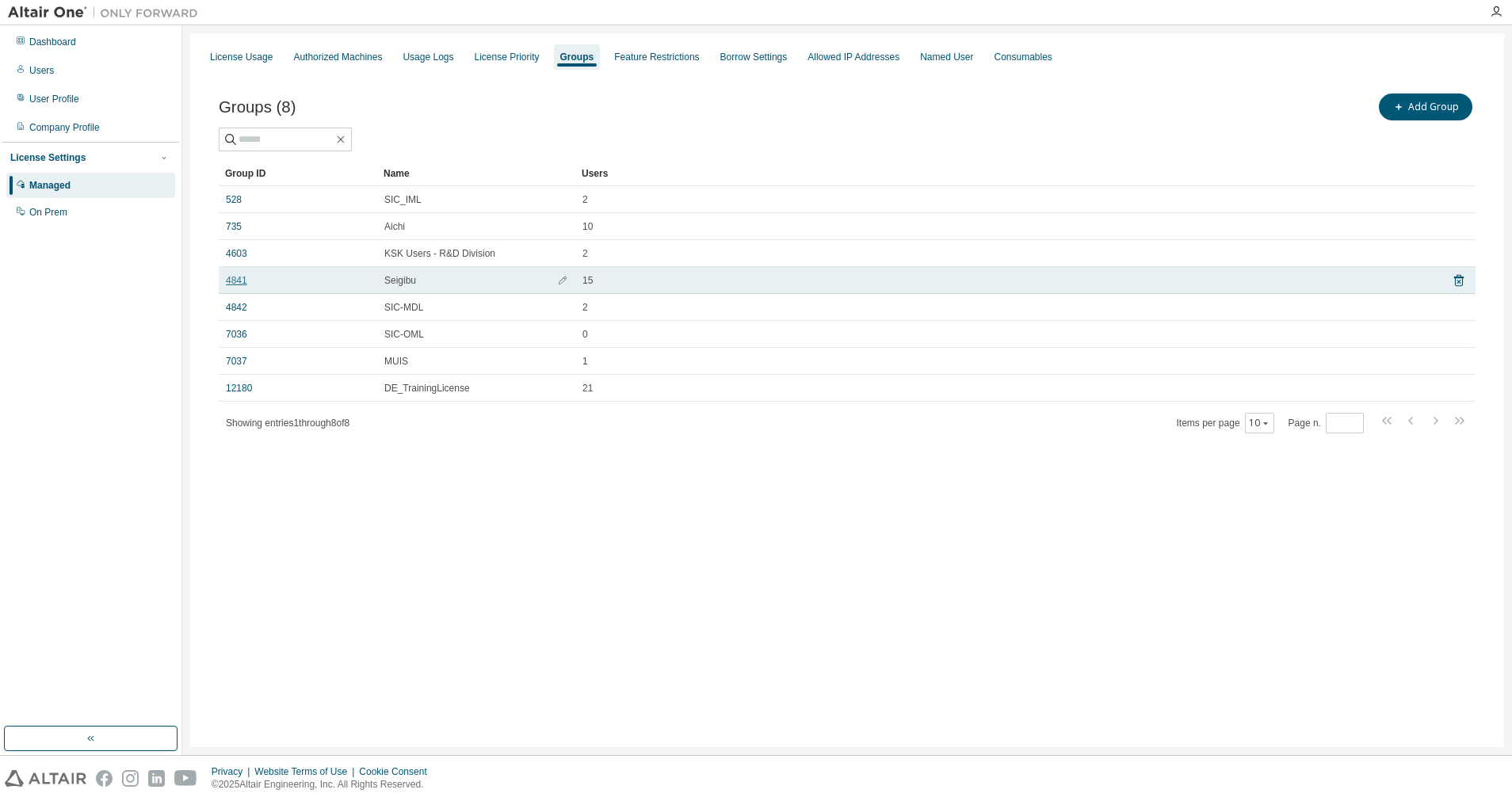
click at [241, 286] on link "4841" at bounding box center [236, 280] width 21 height 13
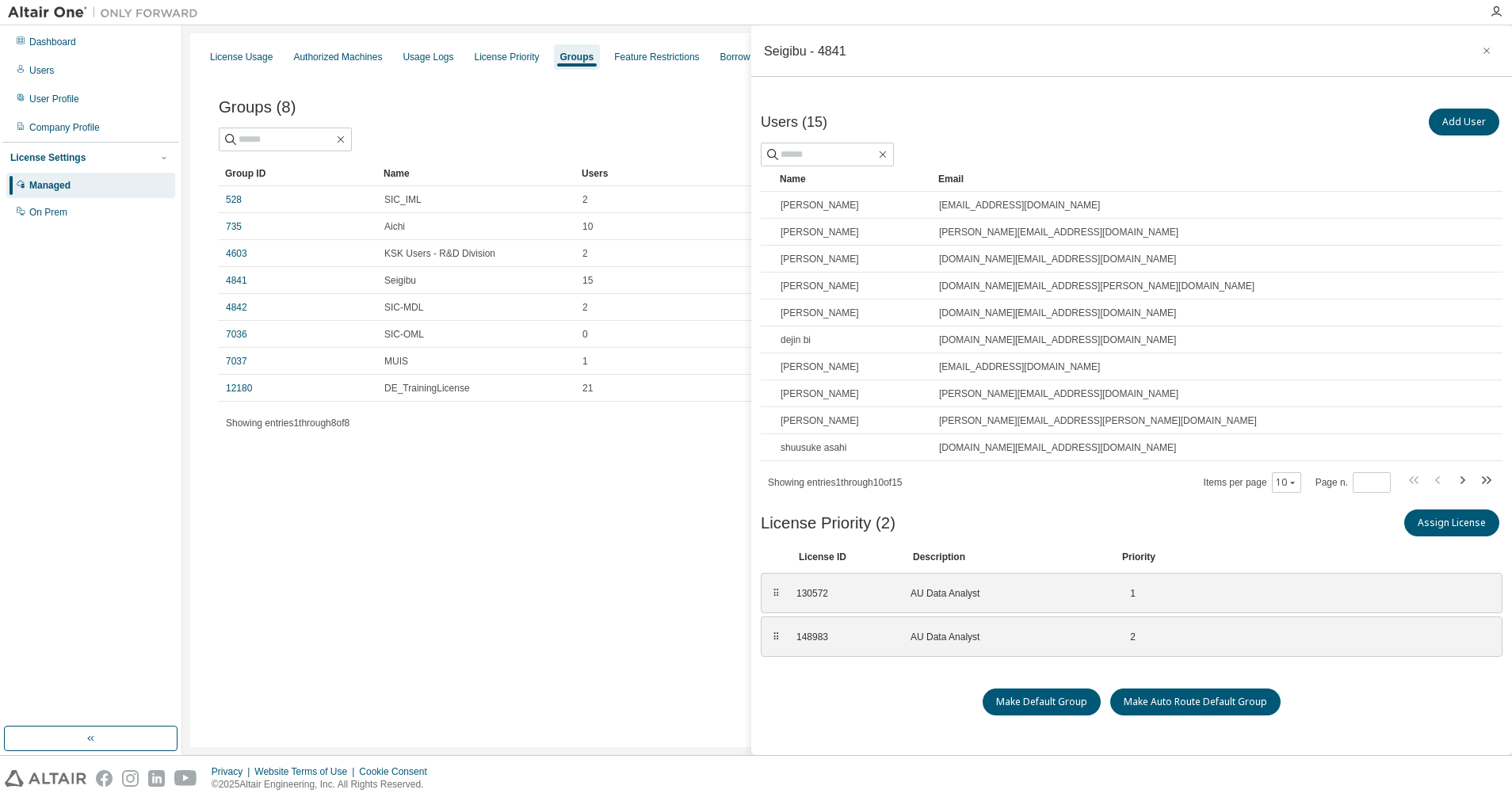
drag, startPoint x: 600, startPoint y: 567, endPoint x: 706, endPoint y: 530, distance: 112.3
click at [604, 568] on div "License Usage Authorized Machines Usage Logs License Priority Groups Feature Re…" at bounding box center [847, 390] width 1314 height 714
click at [412, 550] on div "License Usage Authorized Machines Usage Logs License Priority Groups Feature Re…" at bounding box center [847, 390] width 1314 height 714
click at [417, 60] on div "Usage Logs" at bounding box center [427, 56] width 50 height 13
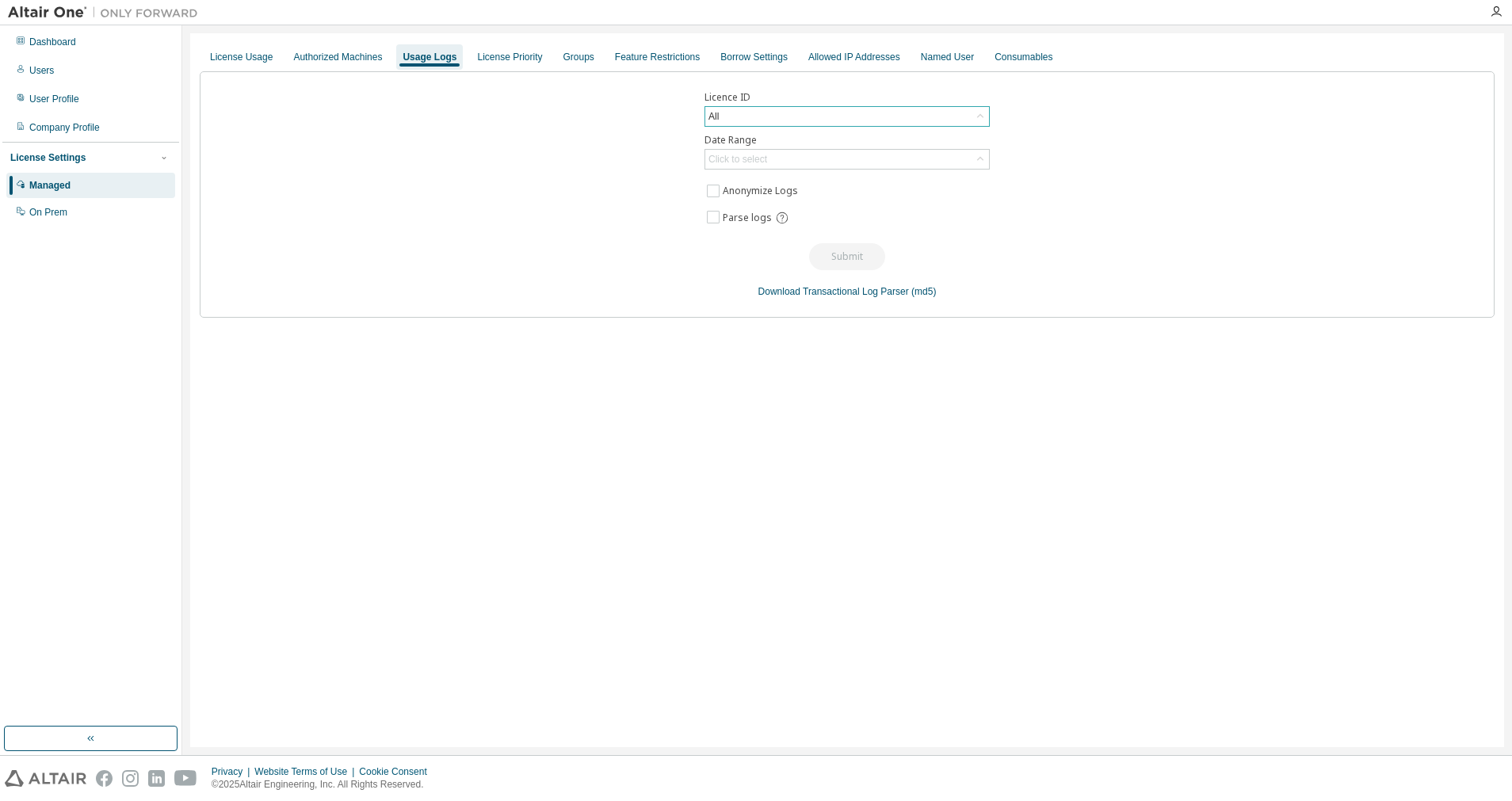
click at [890, 107] on div "All" at bounding box center [847, 116] width 284 height 19
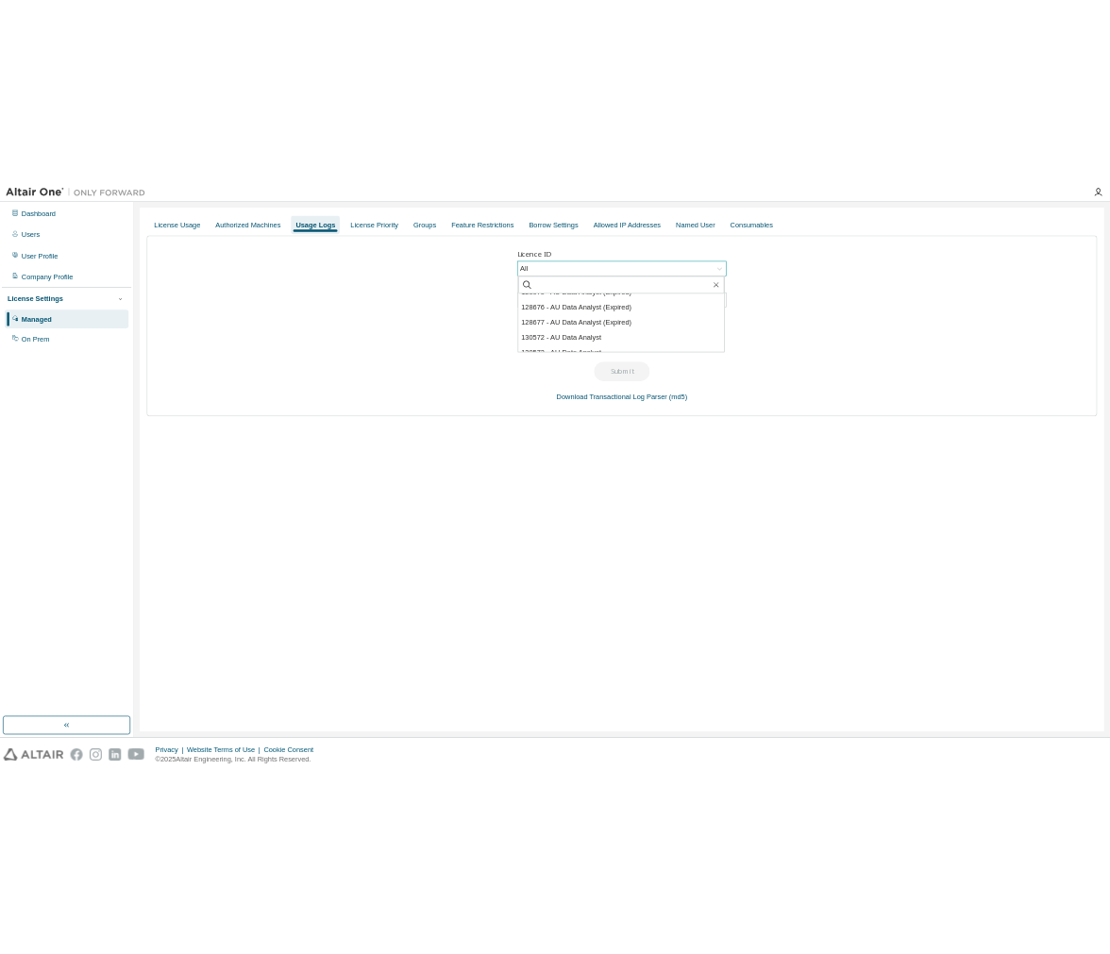
scroll to position [136, 0]
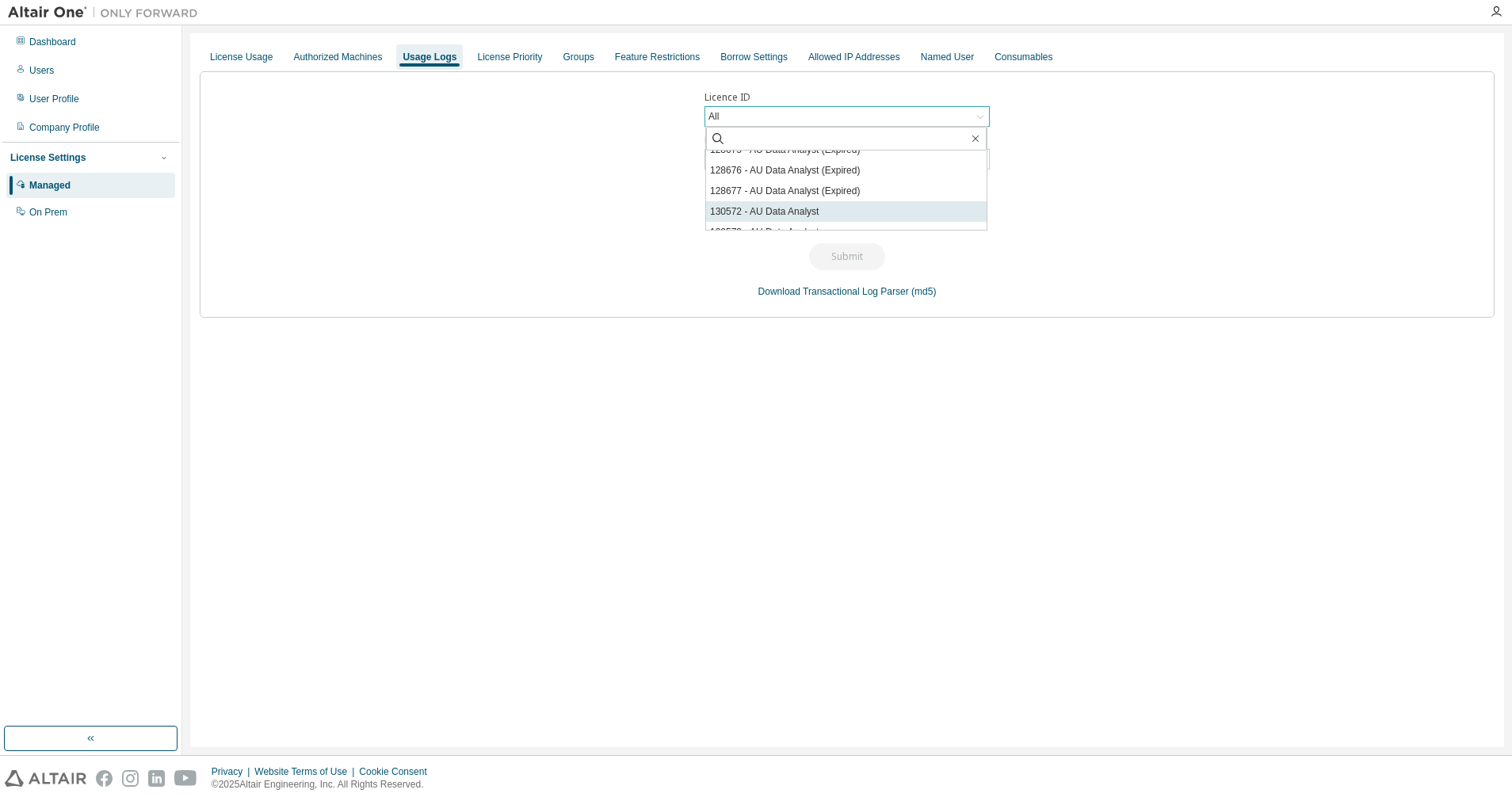
click at [882, 205] on li "130572 - AU Data Analyst" at bounding box center [846, 212] width 280 height 21
click at [787, 162] on div "Click to select" at bounding box center [847, 159] width 284 height 19
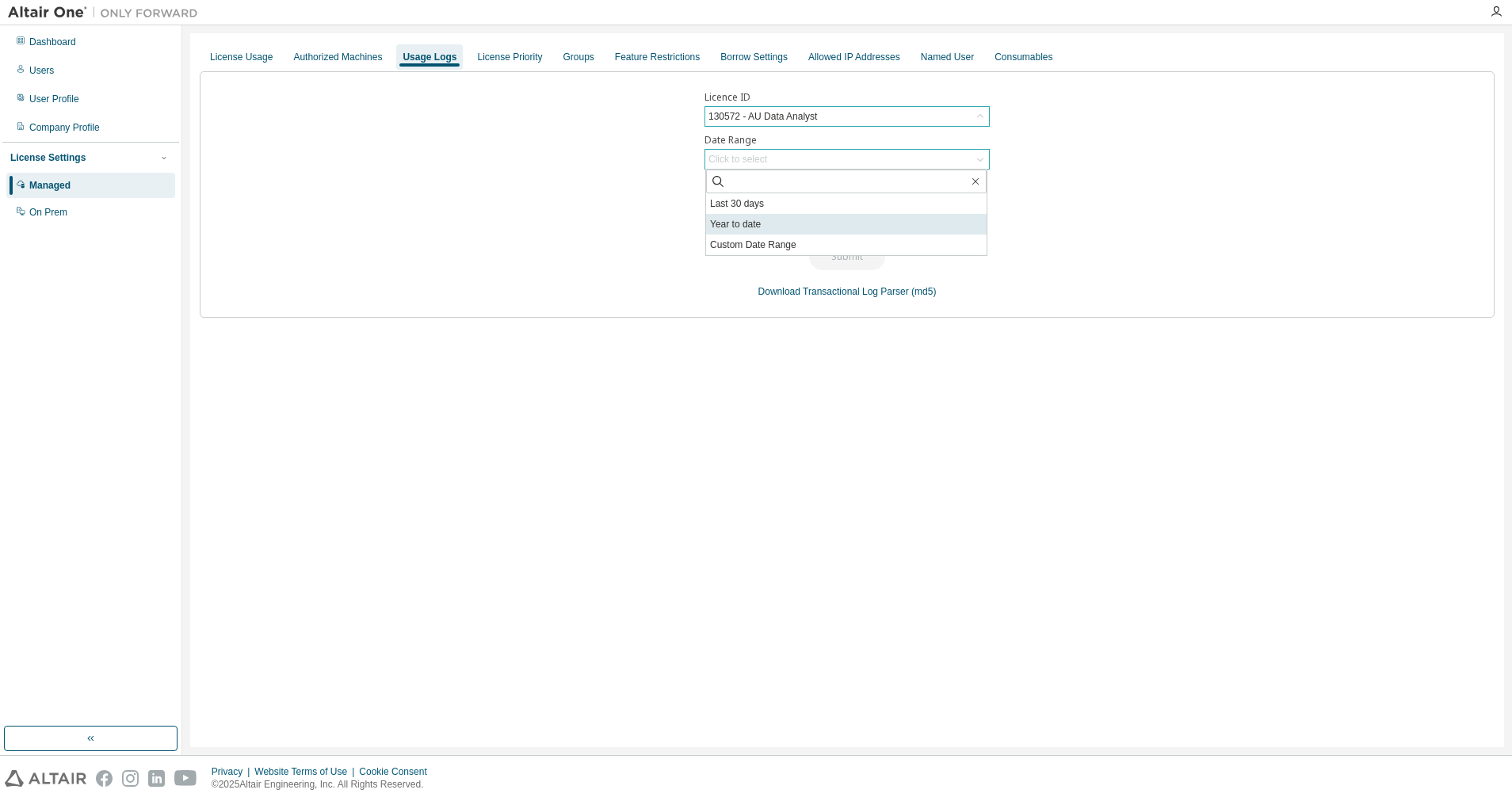
click at [802, 218] on li "Year to date" at bounding box center [846, 224] width 280 height 21
click at [847, 259] on button "Submit" at bounding box center [847, 257] width 76 height 27
click at [853, 292] on link "Download Transactional Log Parser" at bounding box center [833, 291] width 150 height 11
click at [1039, 422] on div "License Usage Authorized Machines Usage Logs License Priority Groups Feature Re…" at bounding box center [847, 390] width 1314 height 714
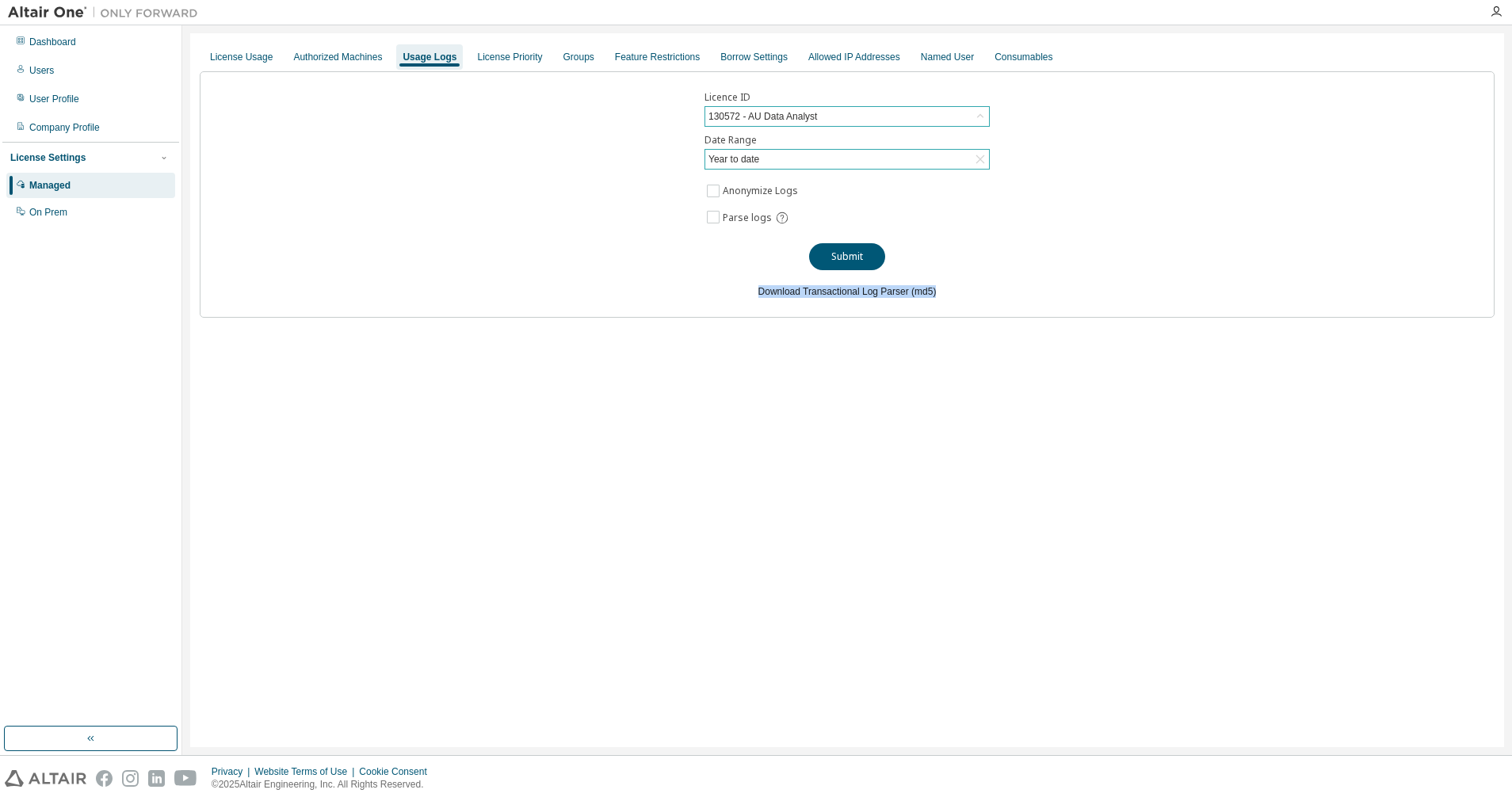
drag, startPoint x: 749, startPoint y: 290, endPoint x: 938, endPoint y: 296, distance: 189.1
click at [938, 296] on div "Licence ID 130572 - AU Data Analyst Date Range Year to date Anonymize Logs Pars…" at bounding box center [847, 195] width 1295 height 247
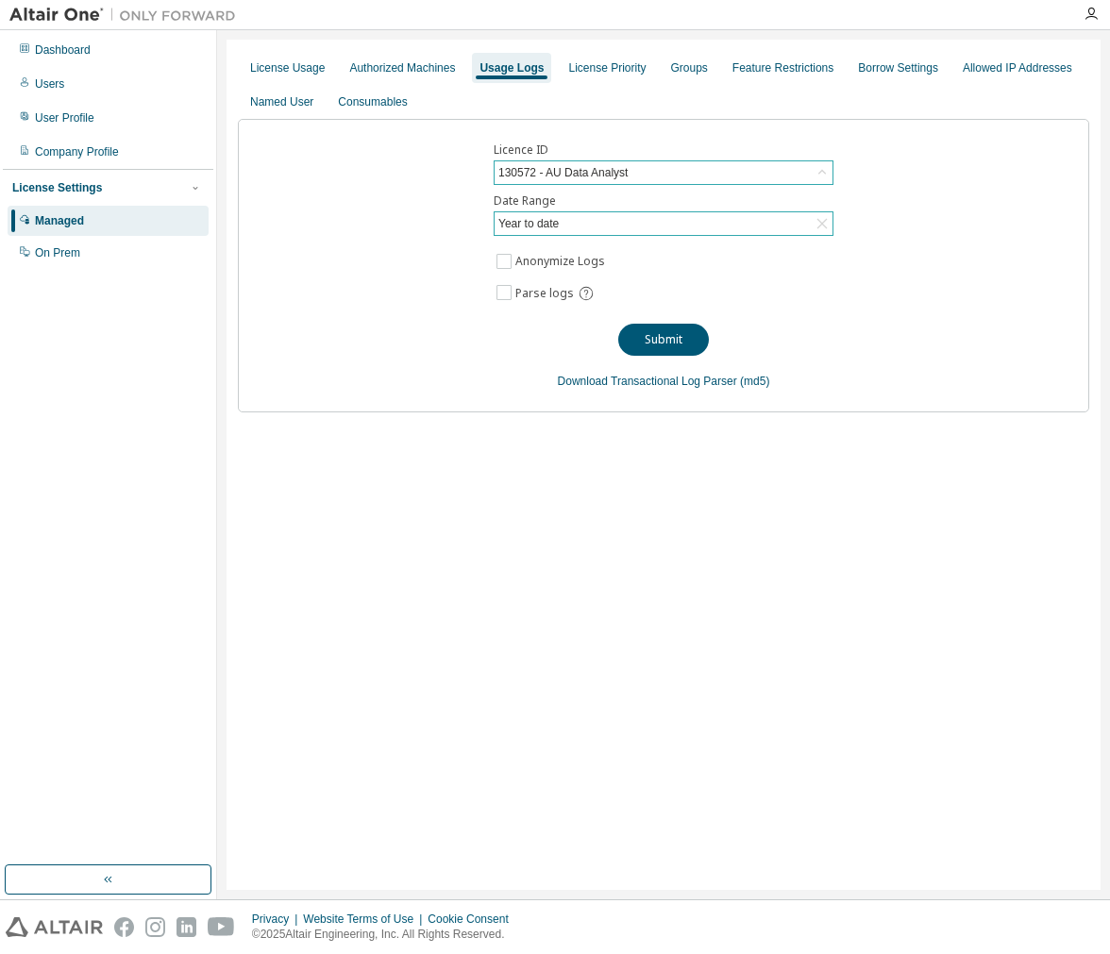
click at [407, 252] on div "Licence ID 130572 - AU Data Analyst Date Range Year to date Anonymize Logs Pars…" at bounding box center [663, 266] width 851 height 294
click at [652, 333] on button "Submit" at bounding box center [663, 340] width 91 height 32
click at [826, 220] on icon at bounding box center [822, 223] width 19 height 19
click at [927, 557] on div "License Usage Authorized Machines Usage Logs License Priority Groups Feature Re…" at bounding box center [664, 465] width 874 height 850
click at [905, 517] on div "License Usage Authorized Machines Usage Logs License Priority Groups Feature Re…" at bounding box center [664, 465] width 874 height 850
